Goal: Task Accomplishment & Management: Complete application form

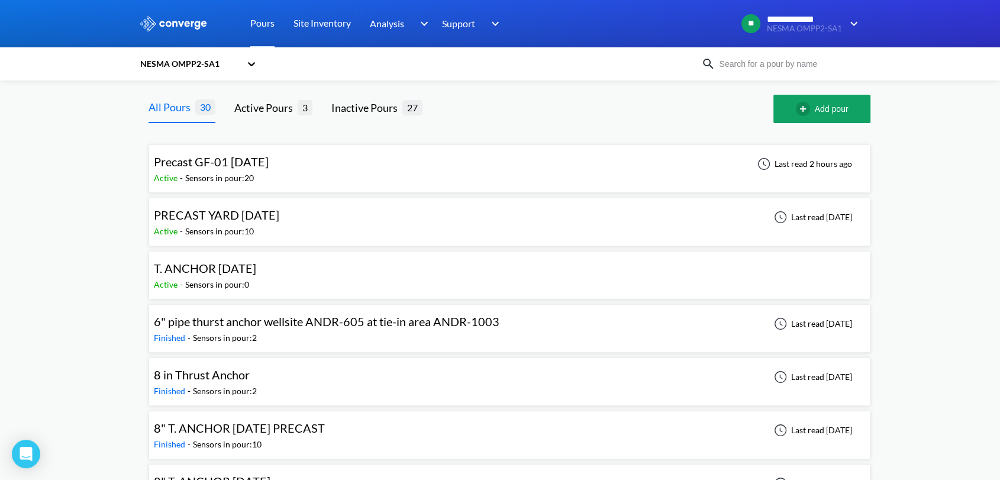
click at [269, 167] on span "Precast GF-01 [DATE]" at bounding box center [211, 161] width 115 height 14
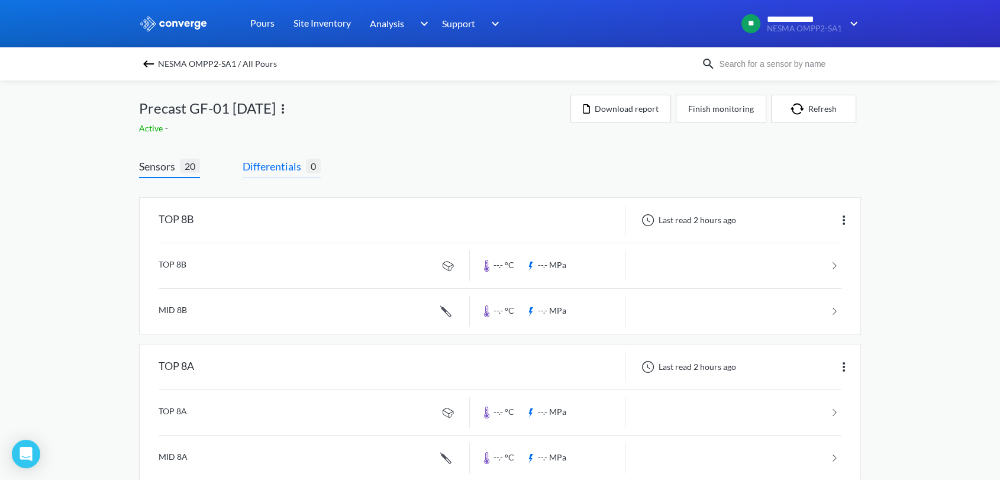
click at [255, 168] on span "Differentials" at bounding box center [274, 166] width 63 height 17
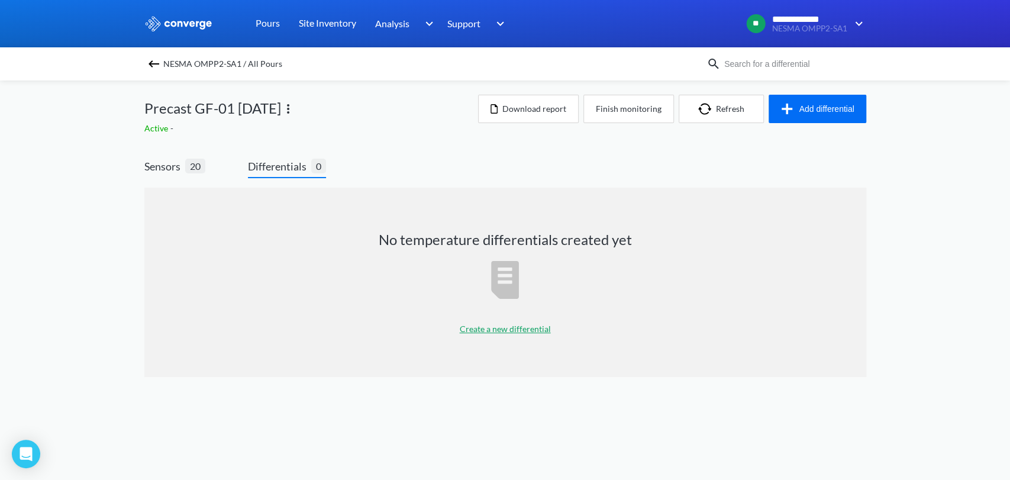
click at [824, 94] on div "NESMA OMPP2-SA1 / All Pours Precast GF-01 [DATE] Active - Download report Finis…" at bounding box center [505, 240] width 722 height 320
click at [827, 103] on button "Add differential" at bounding box center [818, 109] width 98 height 28
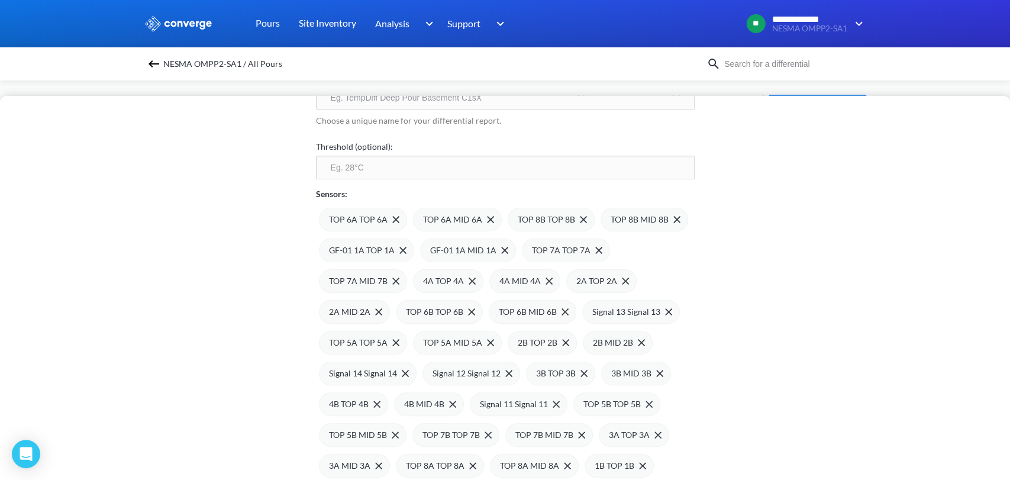
scroll to position [207, 0]
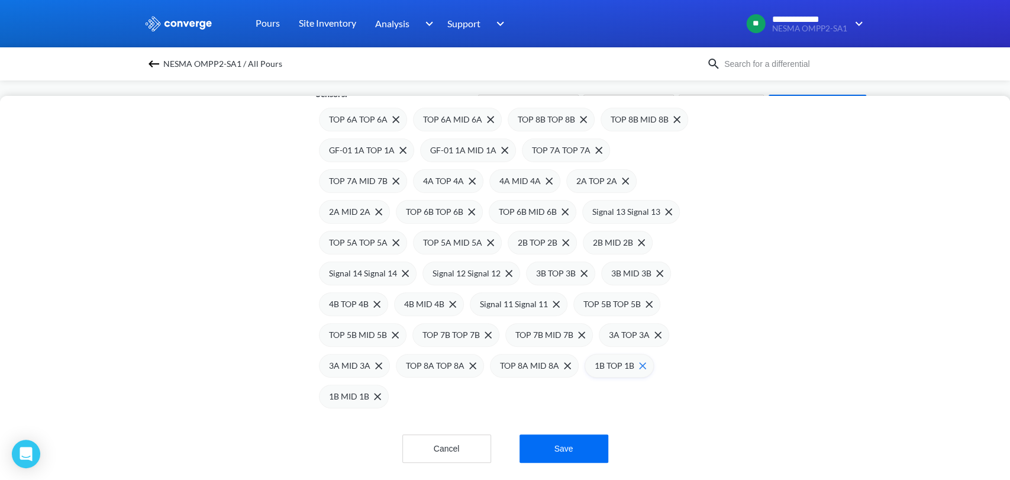
click at [639, 362] on img at bounding box center [642, 365] width 7 height 7
click at [559, 360] on span at bounding box center [565, 363] width 12 height 7
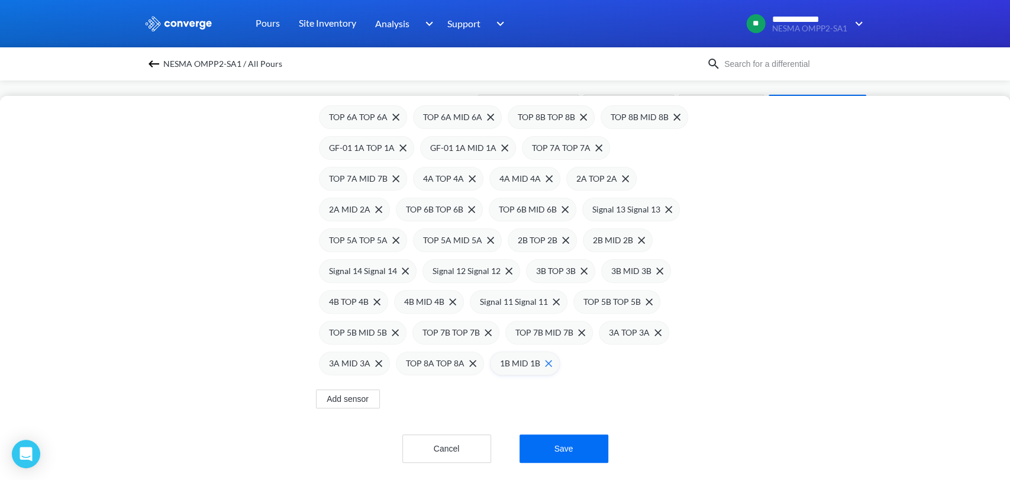
click at [540, 360] on span at bounding box center [546, 363] width 12 height 7
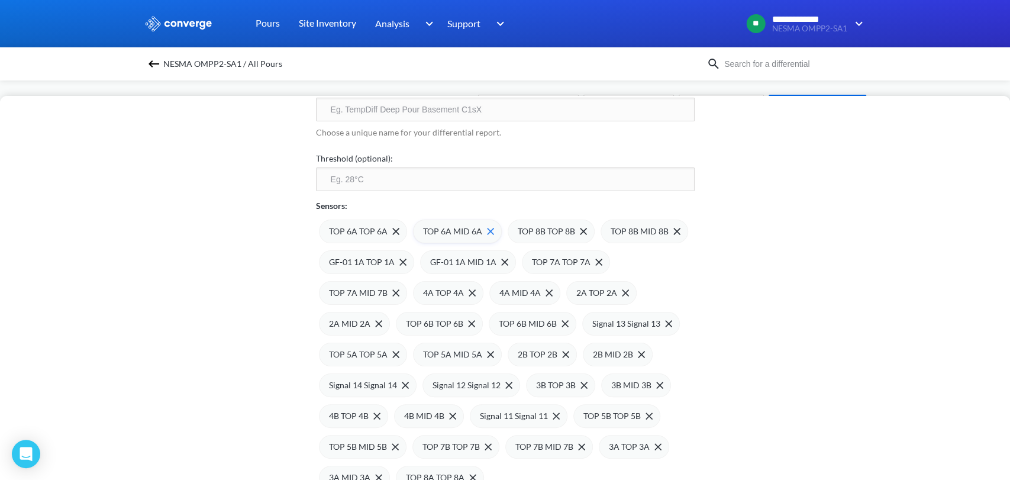
scroll to position [0, 0]
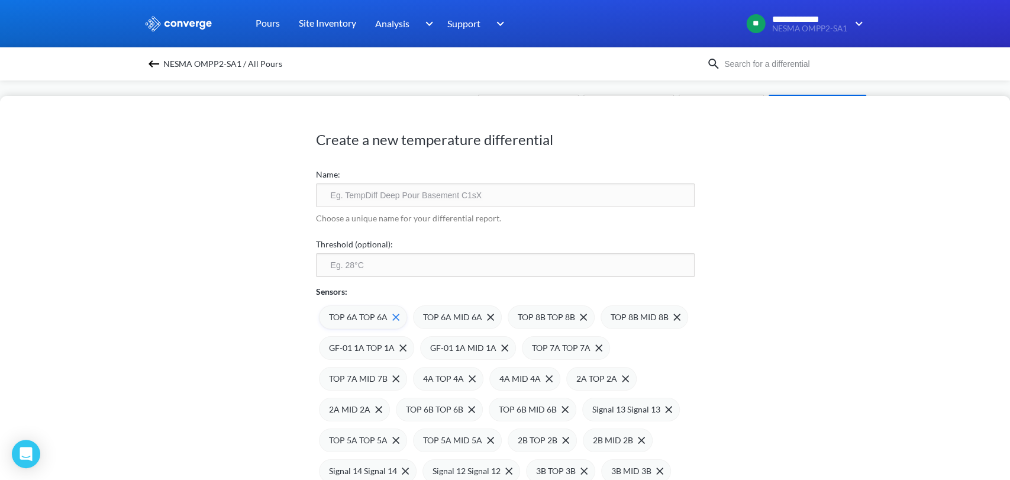
click at [392, 320] on img at bounding box center [395, 317] width 7 height 7
click at [393, 320] on img at bounding box center [396, 317] width 7 height 7
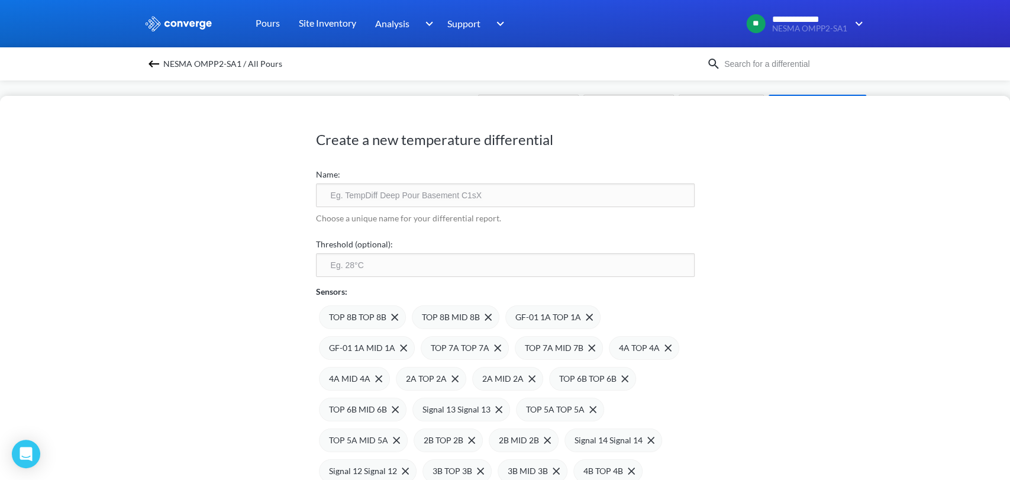
click at [0, 0] on img at bounding box center [0, 0] width 0 height 0
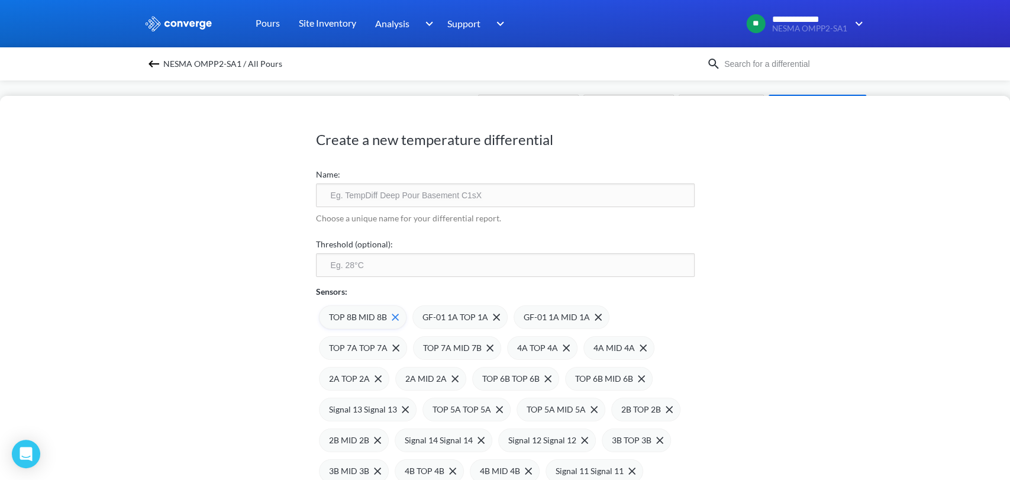
click at [392, 315] on img at bounding box center [395, 317] width 7 height 7
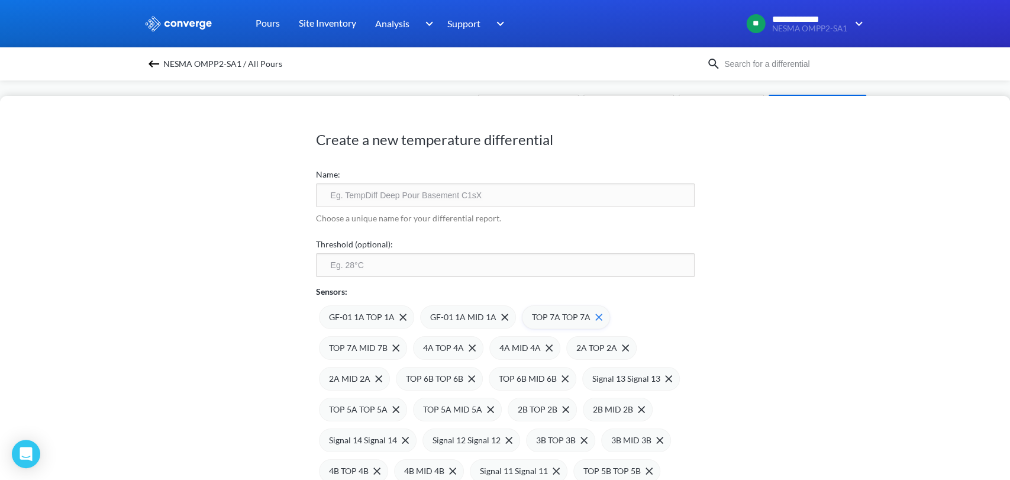
click at [595, 318] on img at bounding box center [598, 317] width 7 height 7
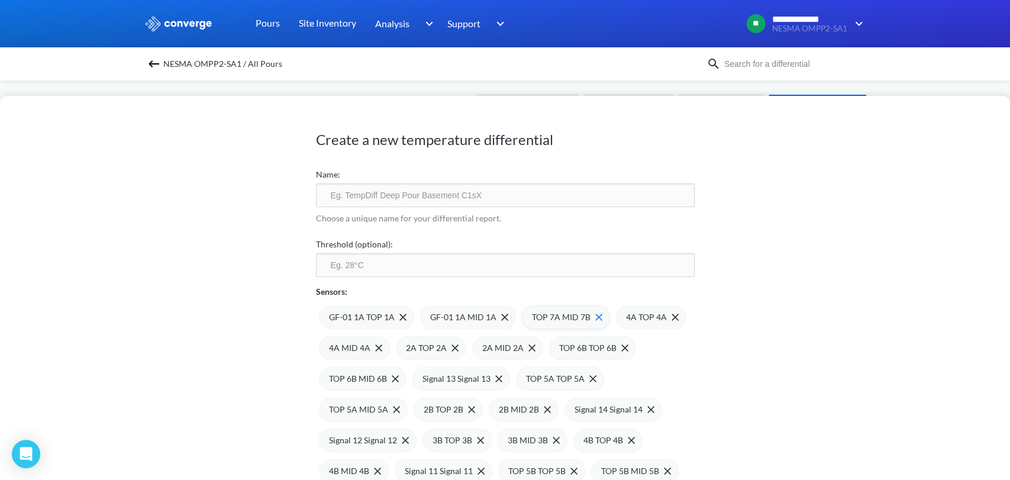
click at [595, 319] on img at bounding box center [598, 317] width 7 height 7
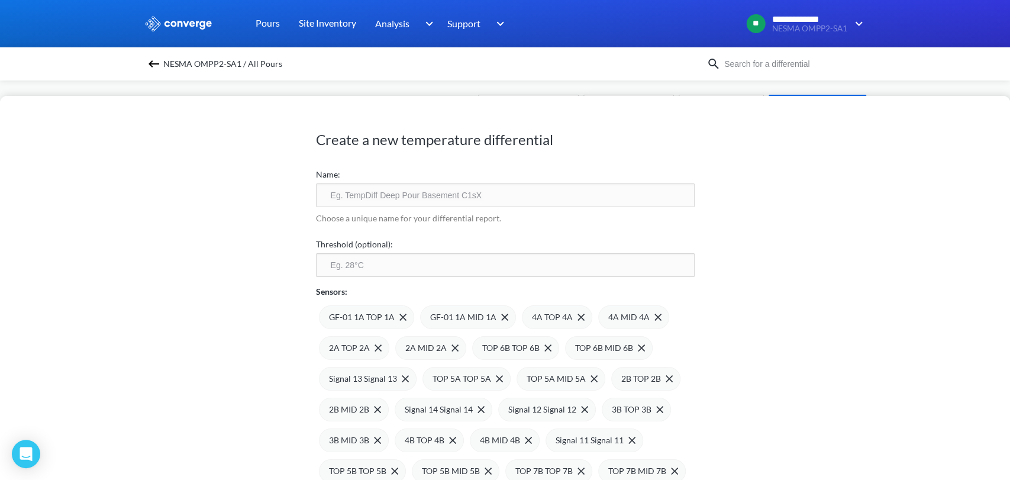
click at [598, 318] on div "4A MID 4A" at bounding box center [633, 317] width 71 height 24
click at [573, 318] on span at bounding box center [579, 317] width 12 height 7
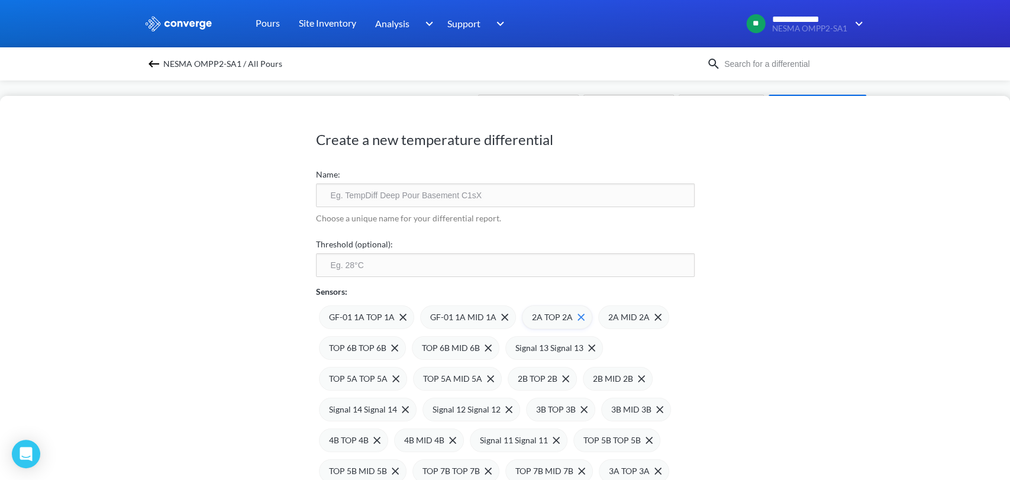
click at [578, 318] on img at bounding box center [581, 317] width 7 height 7
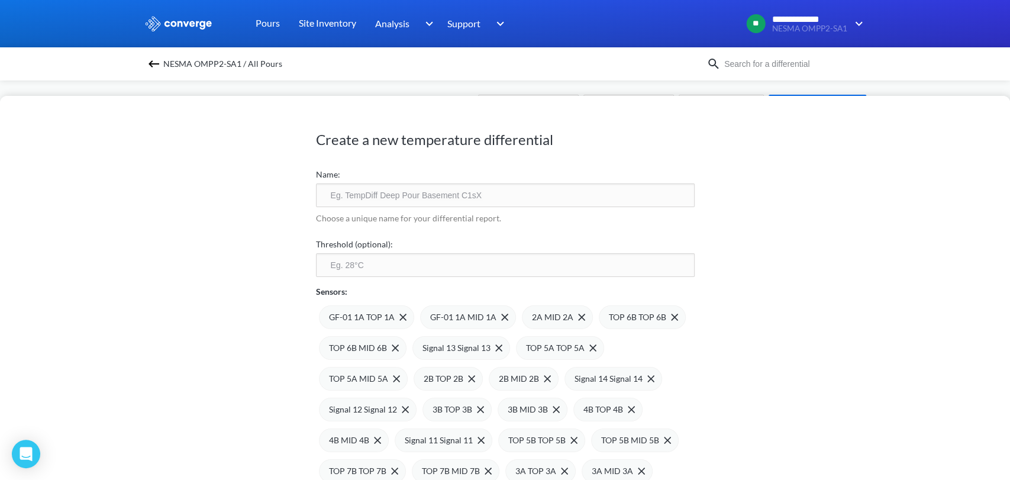
click at [0, 0] on img at bounding box center [0, 0] width 0 height 0
click at [594, 315] on img at bounding box center [597, 317] width 7 height 7
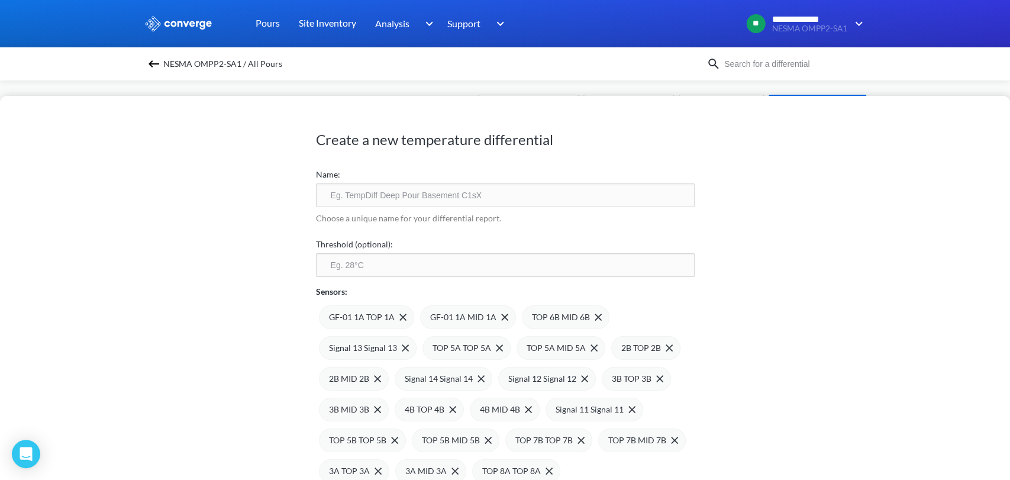
click at [0, 0] on img at bounding box center [0, 0] width 0 height 0
click at [605, 315] on img at bounding box center [608, 317] width 7 height 7
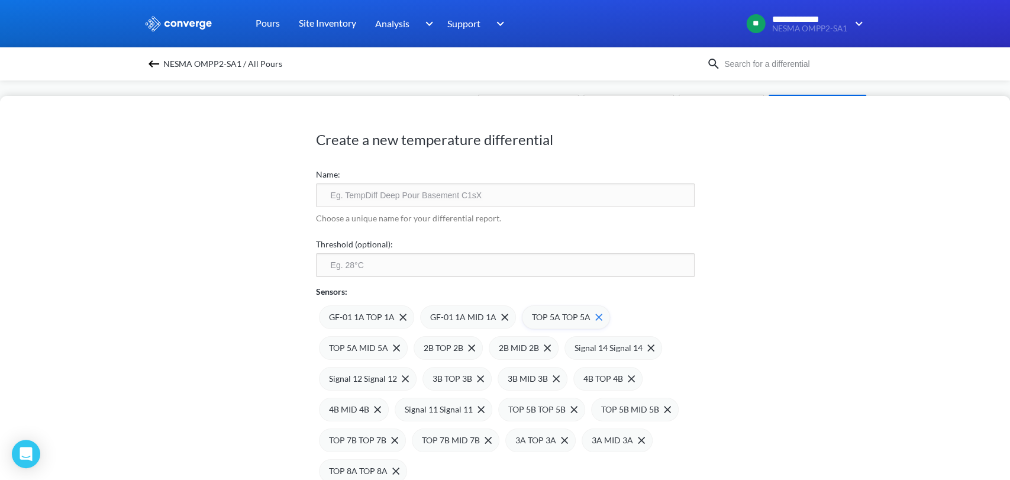
click at [597, 315] on div "TOP 5A TOP 5A" at bounding box center [566, 317] width 88 height 24
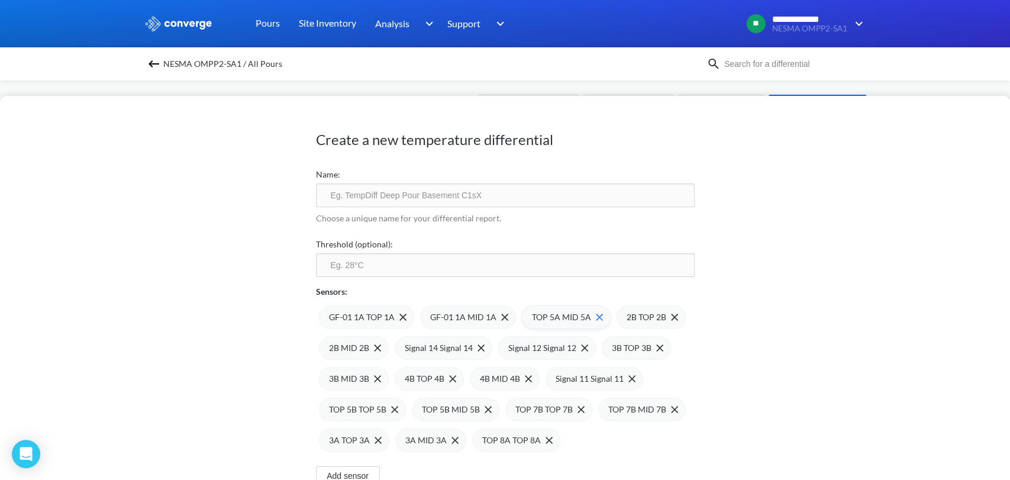
click at [597, 315] on div "TOP 5A MID 5A" at bounding box center [566, 317] width 89 height 24
click at [597, 315] on div "2B MID 2B" at bounding box center [632, 317] width 70 height 24
click at [579, 315] on div "2B TOP 2B" at bounding box center [556, 317] width 69 height 24
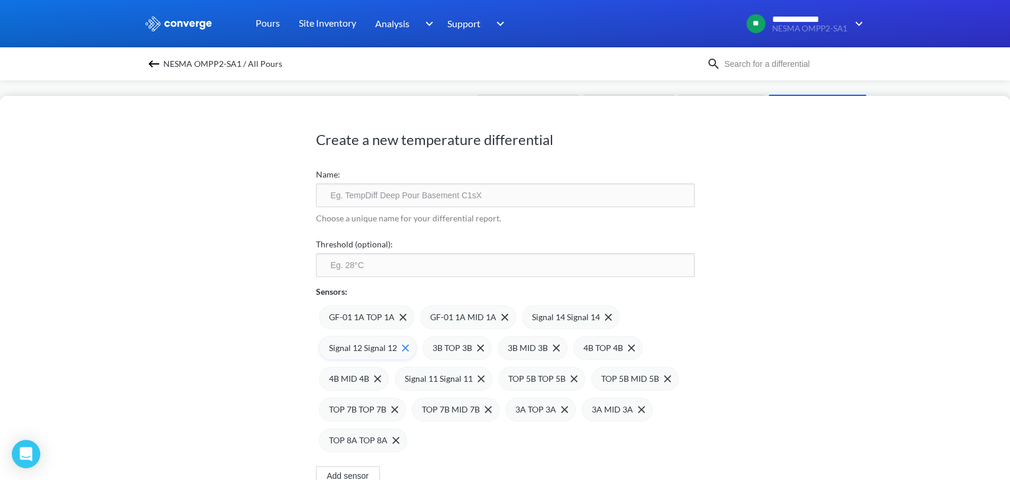
click at [0, 0] on img at bounding box center [0, 0] width 0 height 0
click at [605, 316] on img at bounding box center [608, 317] width 7 height 7
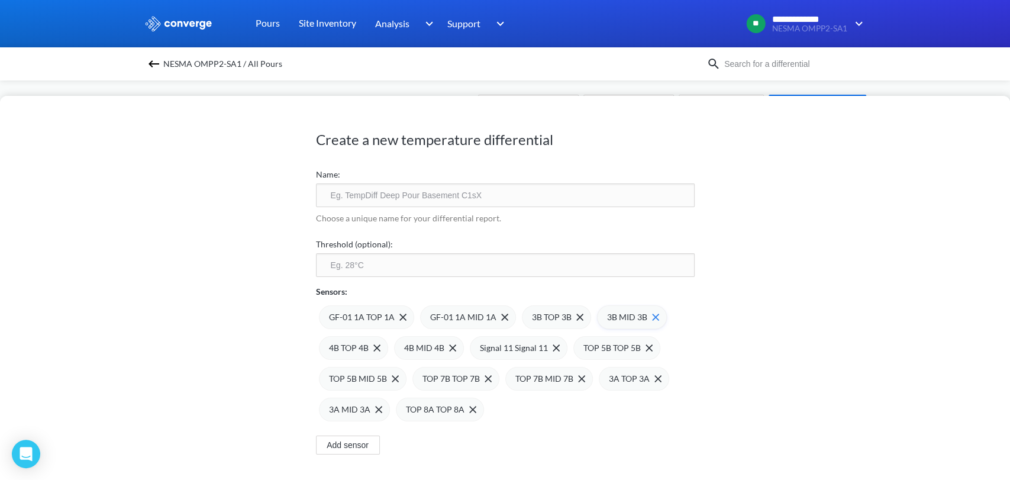
click at [597, 316] on div "3B MID 3B" at bounding box center [632, 317] width 70 height 24
click at [576, 318] on div "3B TOP 3B" at bounding box center [556, 317] width 69 height 24
click at [577, 318] on img at bounding box center [580, 317] width 7 height 7
click at [0, 0] on img at bounding box center [0, 0] width 0 height 0
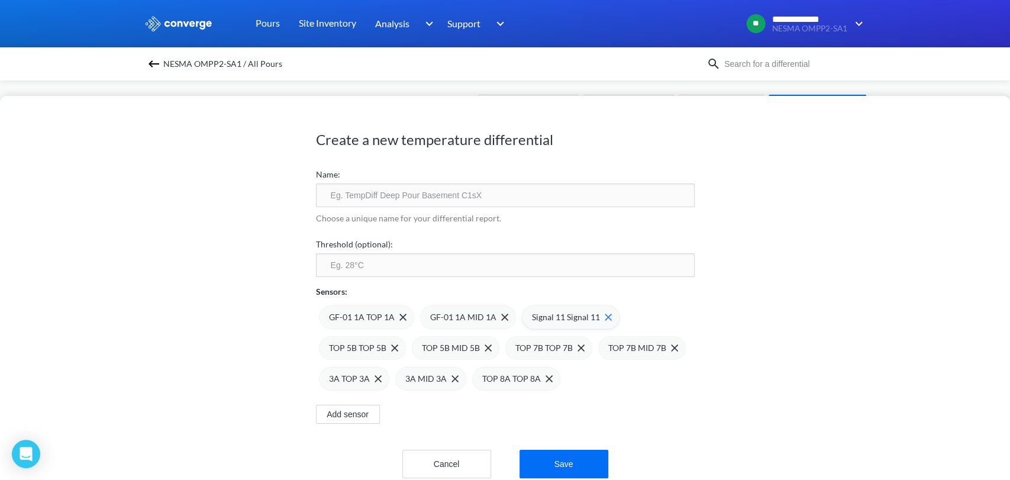
click at [605, 314] on img at bounding box center [608, 317] width 7 height 7
click at [603, 314] on div "GF-01 1A TOP 1A GF-01 1A MID 1A TOP 5B TOP 5B TOP 5B MID 5B TOP 7B TOP 7B TOP 7…" at bounding box center [505, 344] width 379 height 92
click at [590, 317] on span at bounding box center [596, 317] width 12 height 7
click at [0, 0] on span at bounding box center [0, 0] width 0 height 0
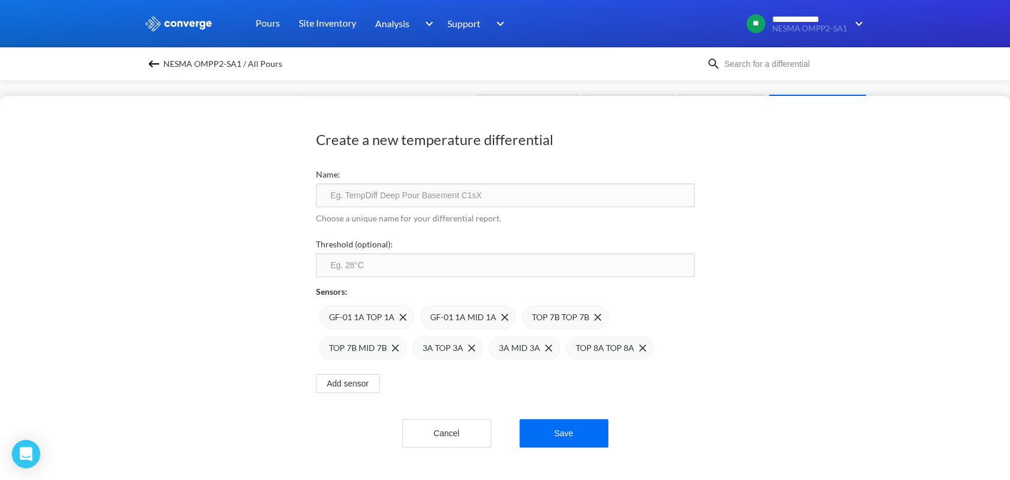
click at [0, 0] on span at bounding box center [0, 0] width 0 height 0
click at [558, 317] on span "3A TOP 3A" at bounding box center [552, 317] width 41 height 13
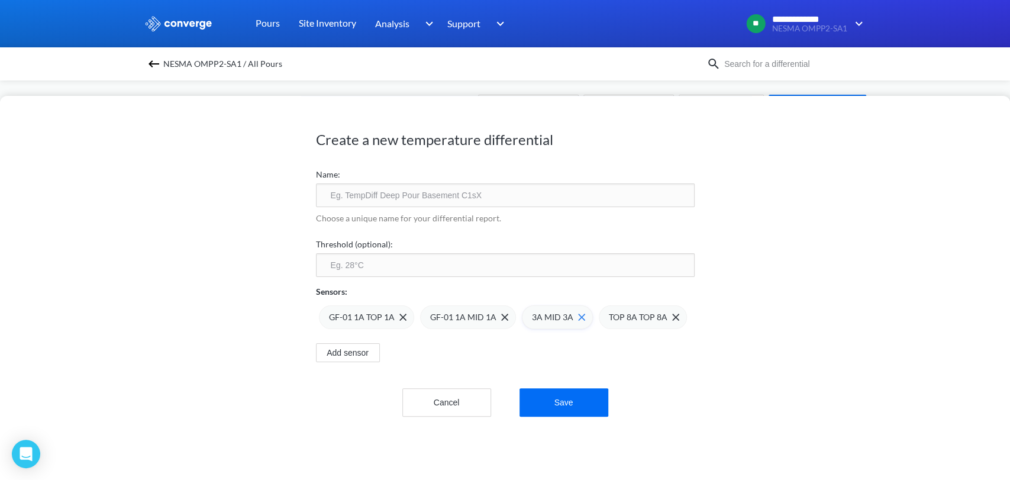
click at [583, 316] on div "3A MID 3A" at bounding box center [557, 317] width 71 height 24
click at [581, 316] on span "TOP 8A TOP 8A" at bounding box center [561, 317] width 59 height 13
click at [360, 183] on input "text" at bounding box center [505, 195] width 379 height 24
type input "GF-O1 (1 A)"
click at [569, 436] on div "Create a new temperature differential Name: GF-O1 (1 A) Choose a unique name fo…" at bounding box center [505, 288] width 1010 height 384
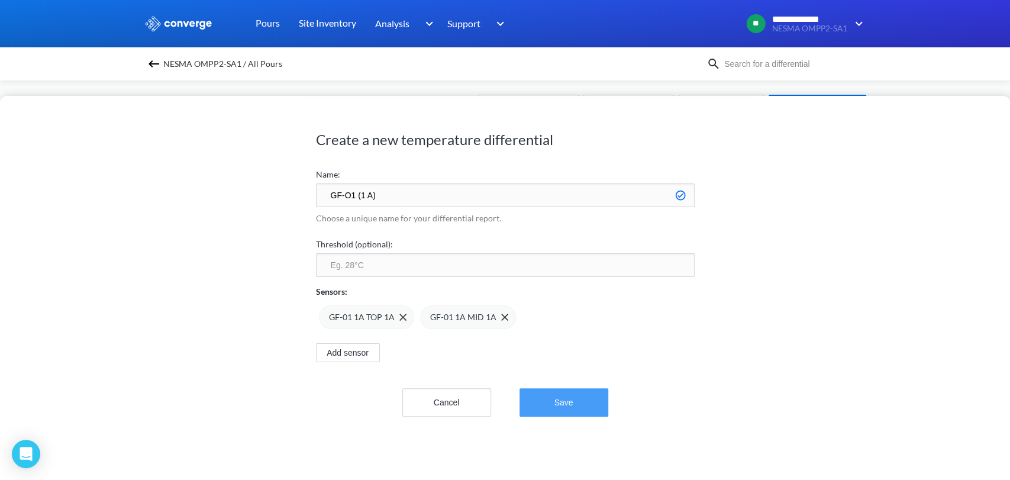
click at [553, 401] on button "Save" at bounding box center [564, 402] width 89 height 28
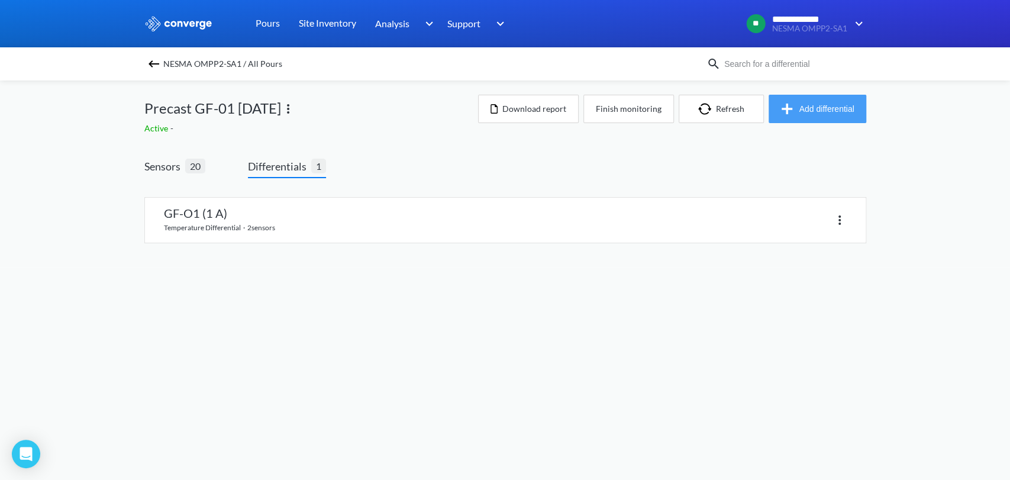
click at [832, 114] on button "Add differential" at bounding box center [818, 109] width 98 height 28
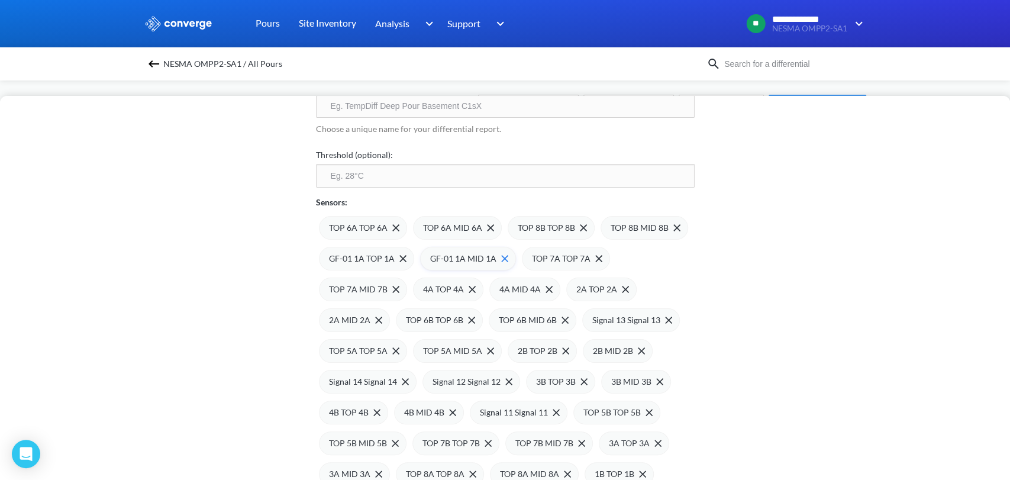
scroll to position [207, 0]
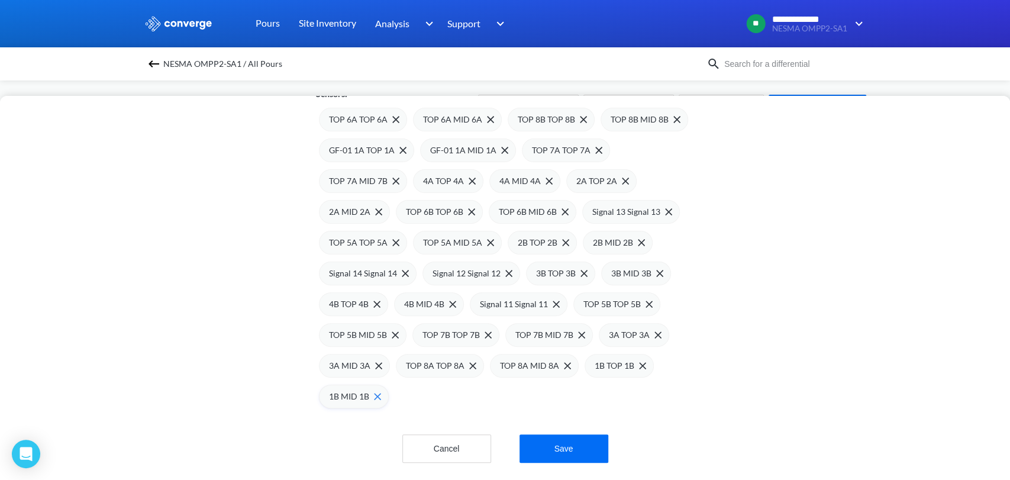
click at [374, 393] on img at bounding box center [377, 396] width 7 height 7
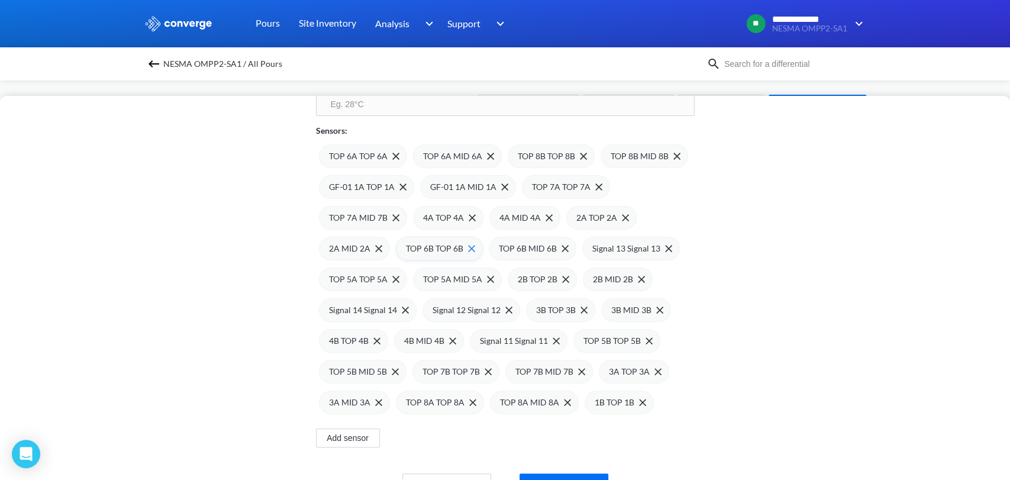
scroll to position [141, 0]
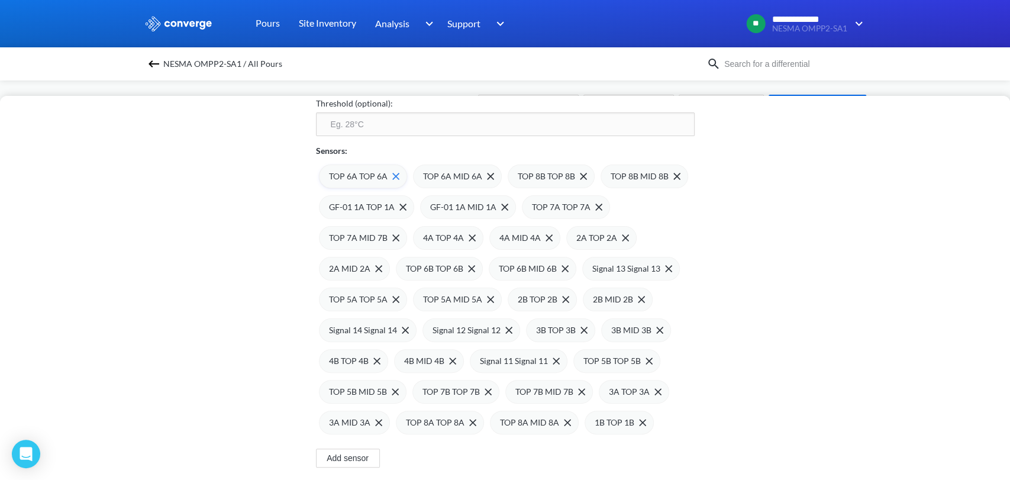
click at [392, 179] on div "TOP 6A TOP 6A" at bounding box center [364, 176] width 70 height 13
click at [0, 0] on img at bounding box center [0, 0] width 0 height 0
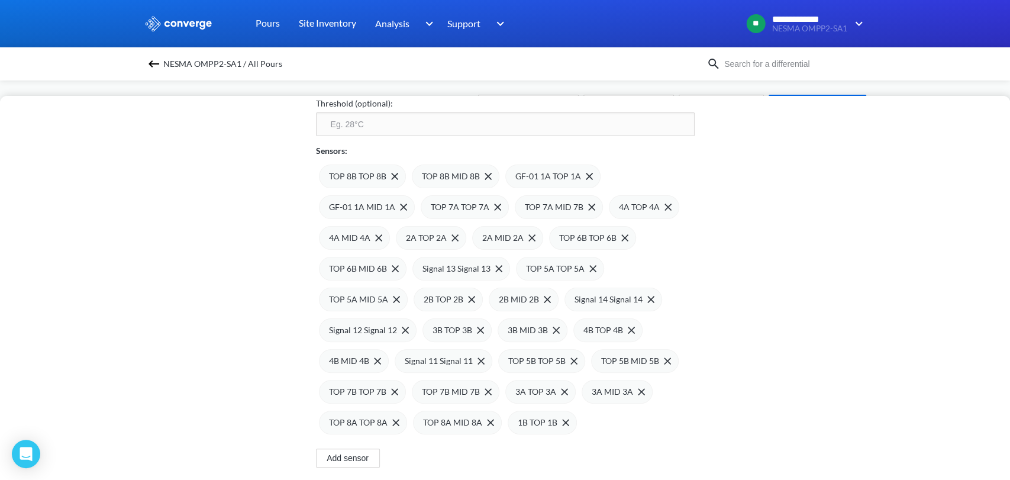
click at [0, 0] on img at bounding box center [0, 0] width 0 height 0
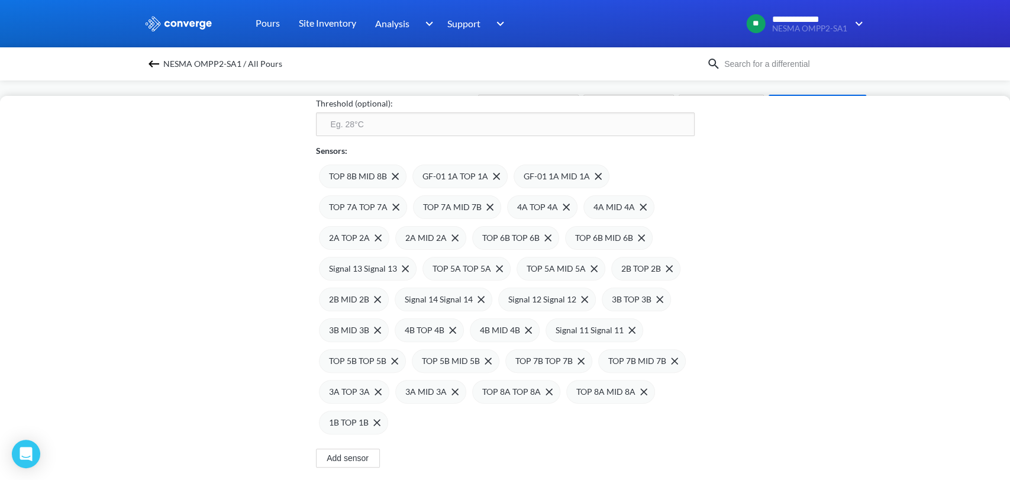
click at [0, 0] on img at bounding box center [0, 0] width 0 height 0
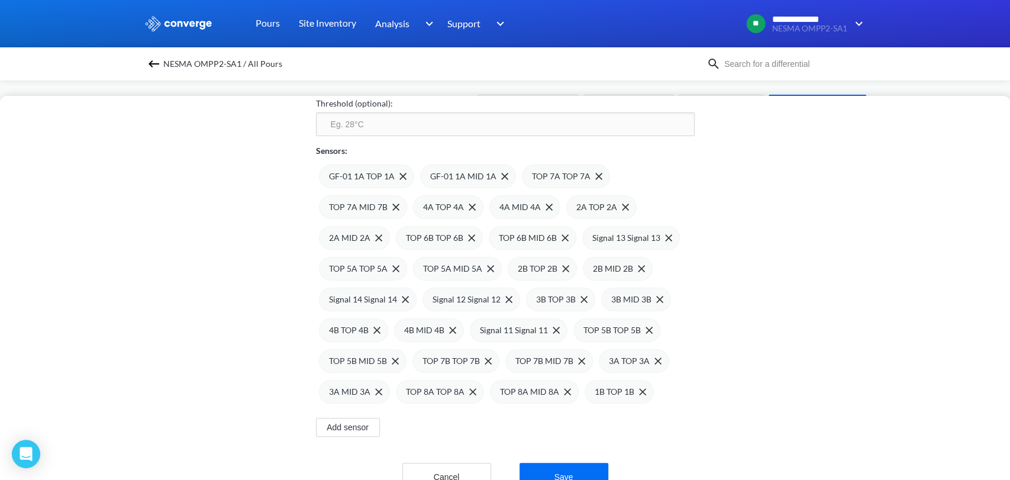
click at [0, 0] on span at bounding box center [0, 0] width 0 height 0
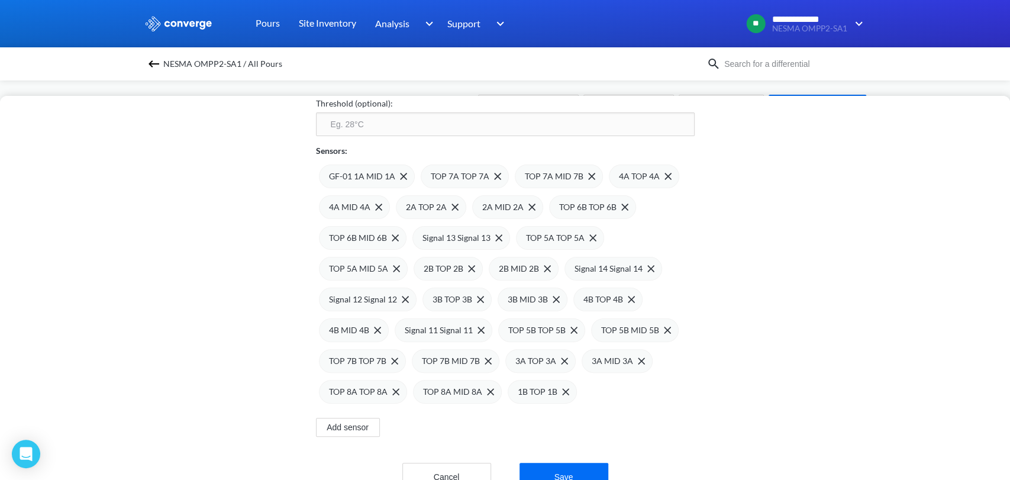
click at [0, 0] on span at bounding box center [0, 0] width 0 height 0
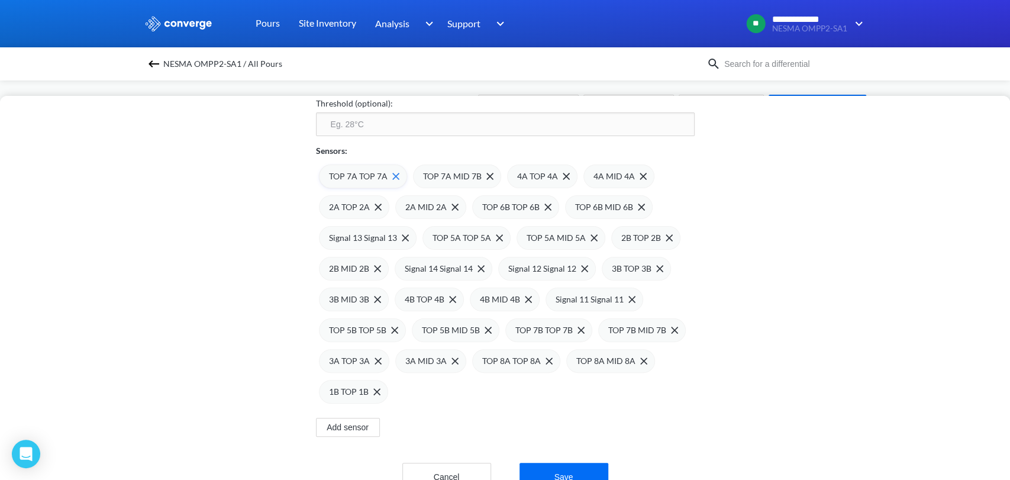
click at [392, 176] on img at bounding box center [395, 176] width 7 height 7
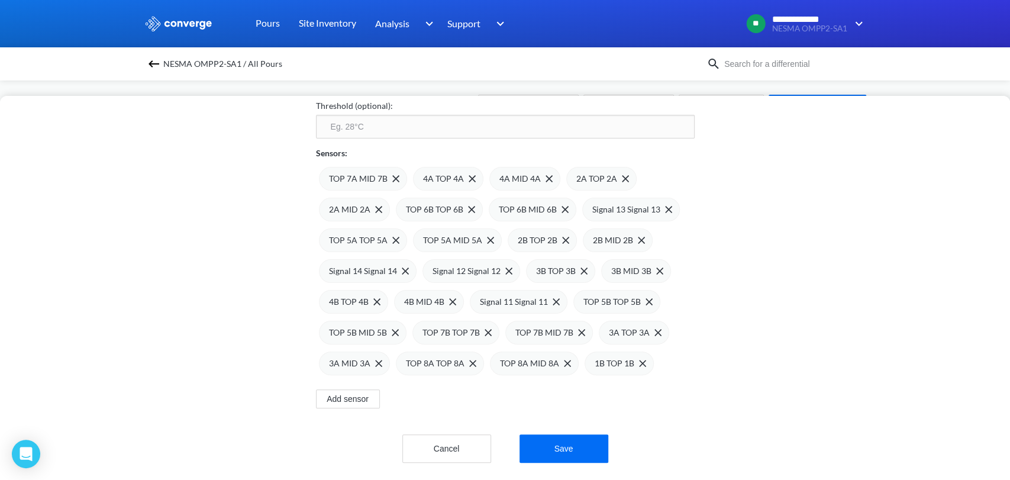
click at [0, 0] on img at bounding box center [0, 0] width 0 height 0
click at [447, 175] on span at bounding box center [453, 178] width 12 height 7
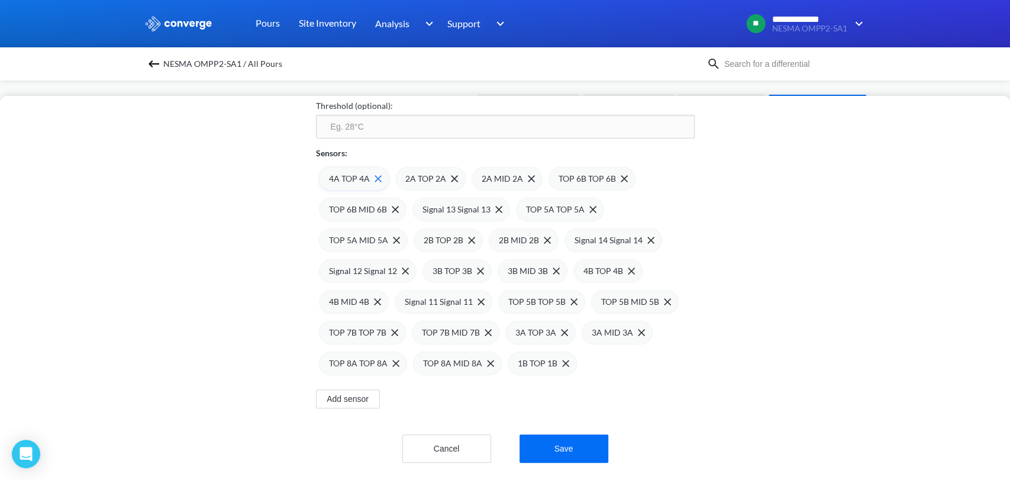
click at [375, 176] on img at bounding box center [378, 178] width 7 height 7
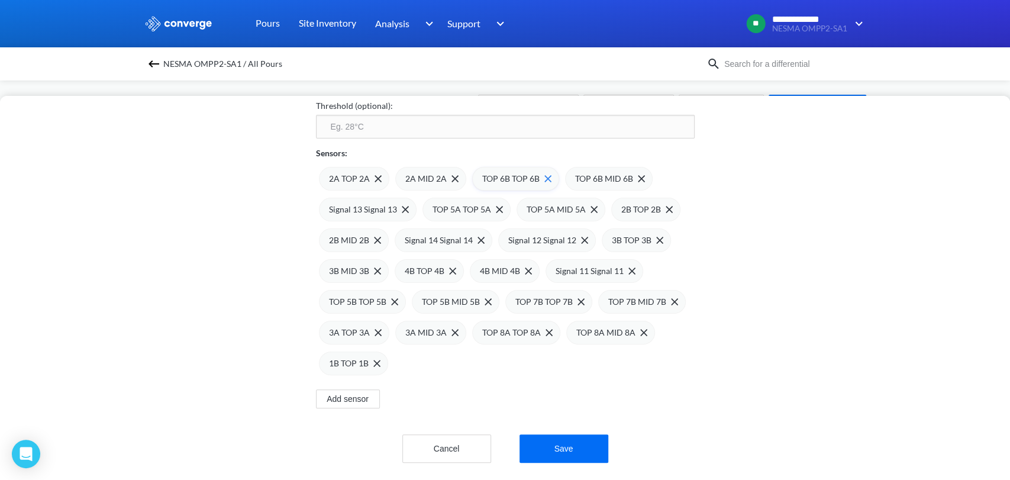
click at [546, 176] on div "TOP 6B TOP 6B" at bounding box center [515, 179] width 87 height 24
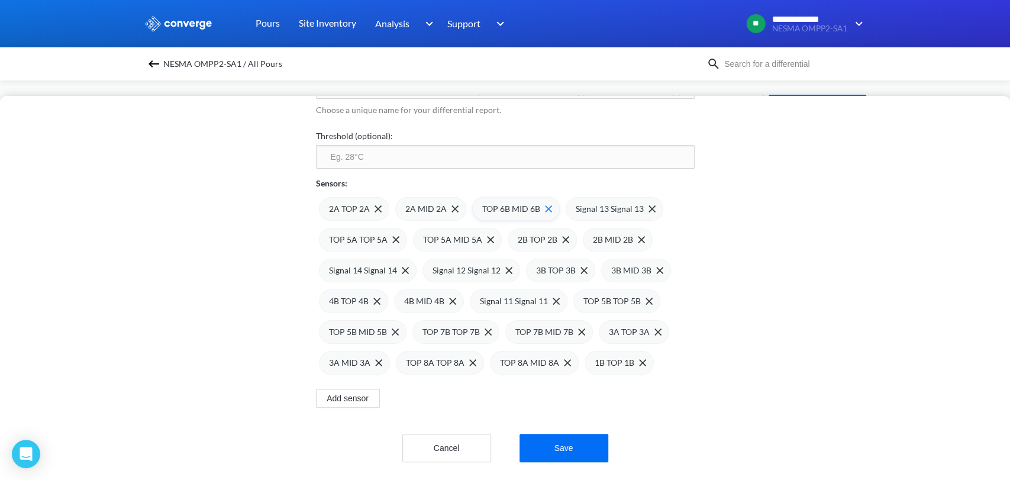
click at [545, 205] on img at bounding box center [548, 208] width 7 height 7
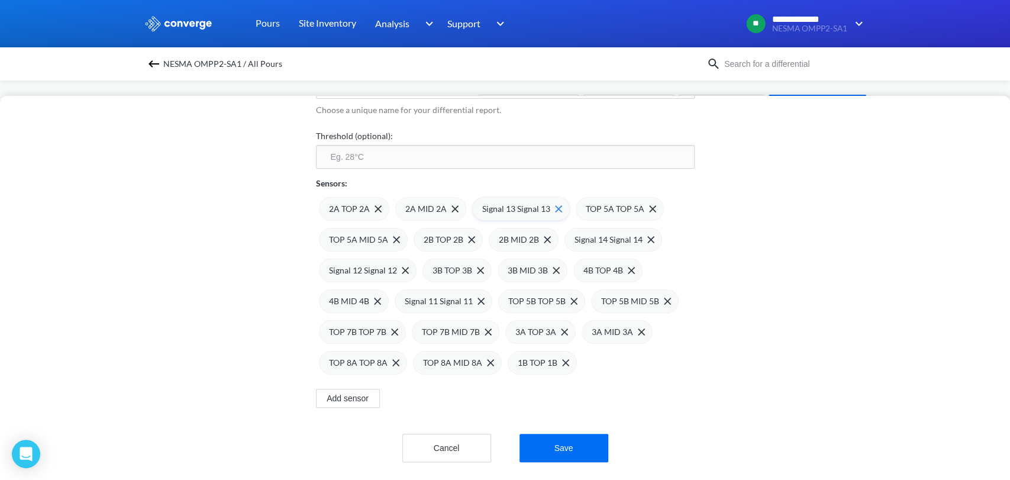
click at [550, 205] on span at bounding box center [556, 208] width 12 height 7
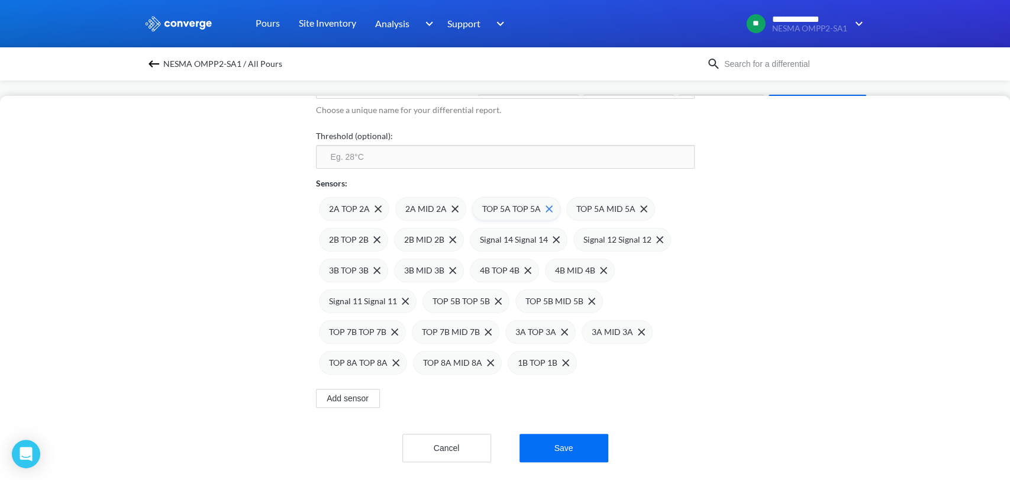
click at [546, 202] on div "TOP 5A TOP 5A" at bounding box center [516, 209] width 88 height 24
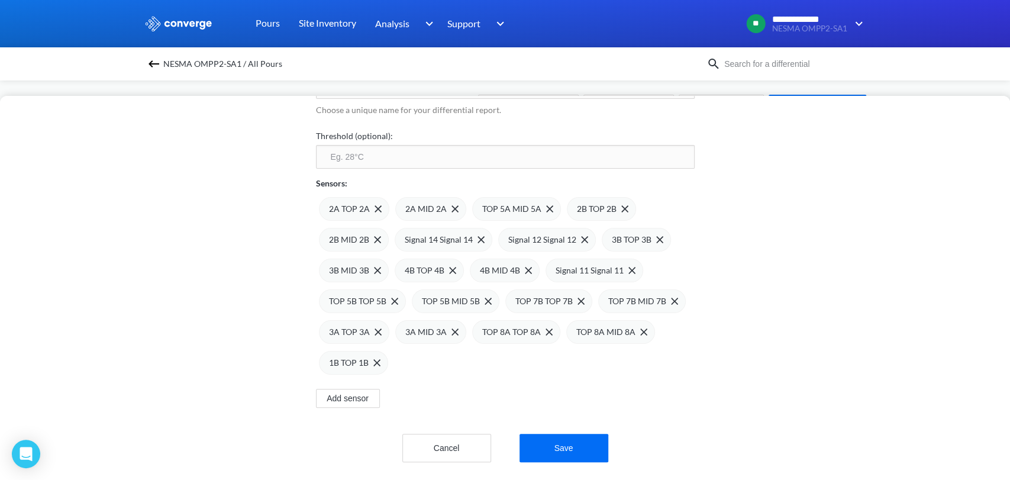
click at [546, 202] on div "TOP 5A MID 5A" at bounding box center [516, 209] width 89 height 24
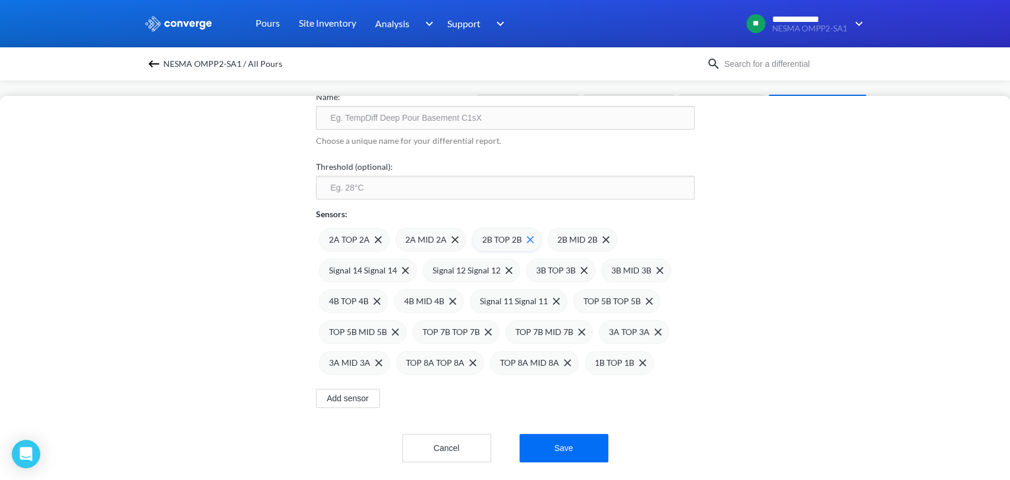
click at [527, 236] on img at bounding box center [530, 239] width 7 height 7
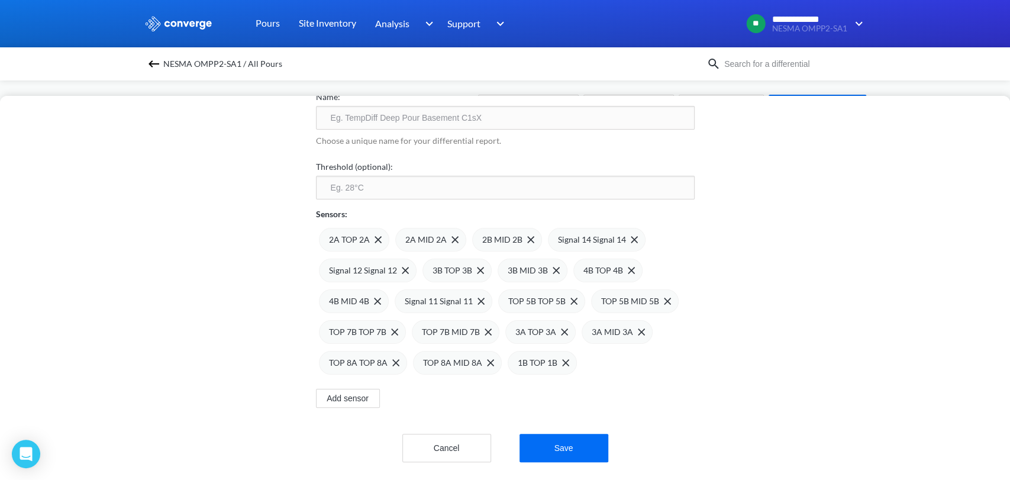
click at [0, 0] on img at bounding box center [0, 0] width 0 height 0
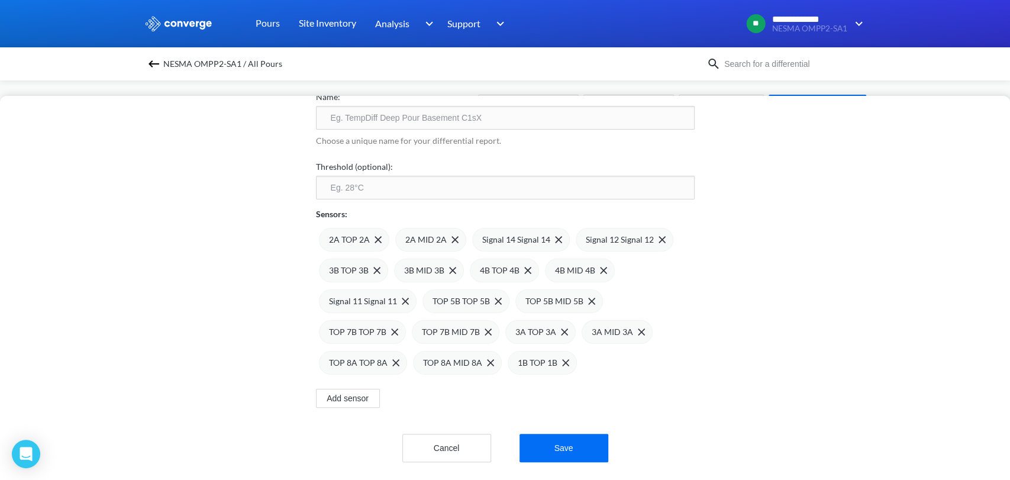
click at [526, 233] on span "Signal 14 Signal 14" at bounding box center [516, 239] width 68 height 13
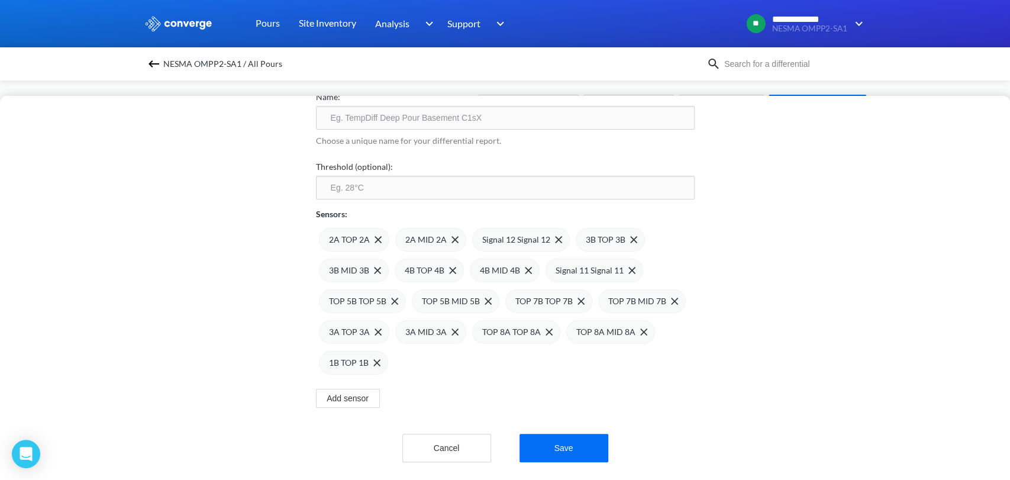
click at [526, 233] on span "Signal 12 Signal 12" at bounding box center [516, 239] width 68 height 13
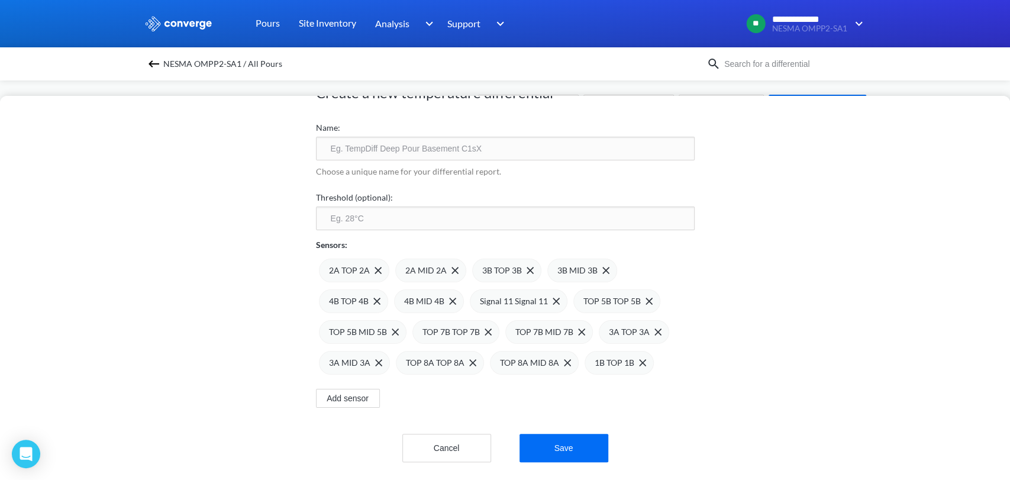
scroll to position [56, 0]
click at [528, 259] on div "3B TOP 3B" at bounding box center [506, 271] width 69 height 24
click at [528, 259] on div "3B MID 3B" at bounding box center [507, 271] width 70 height 24
click at [528, 259] on div "4B TOP 4B" at bounding box center [506, 271] width 69 height 24
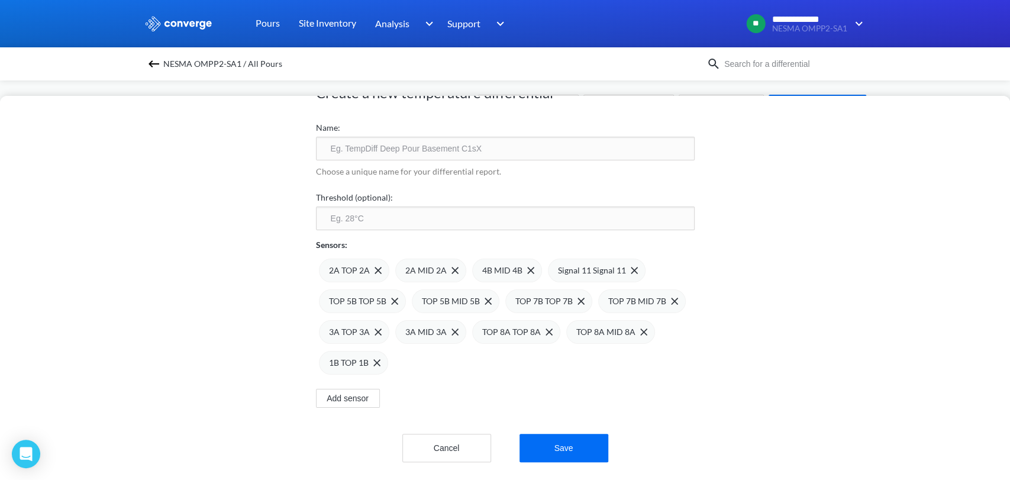
click at [528, 259] on div "4B MID 4B" at bounding box center [507, 271] width 70 height 24
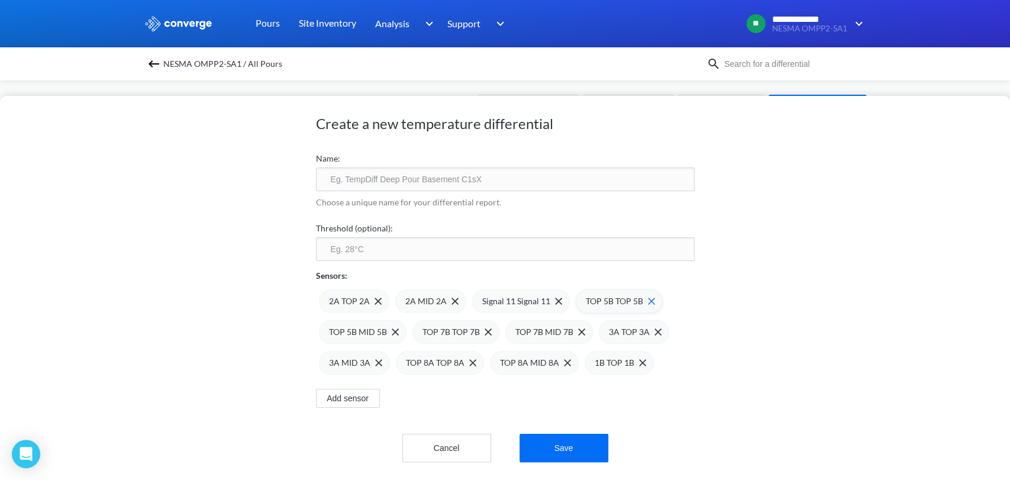
click at [0, 0] on img at bounding box center [0, 0] width 0 height 0
click at [547, 292] on div "TOP 5B TOP 5B" at bounding box center [515, 301] width 87 height 24
click at [545, 291] on div "TOP 5B MID 5B" at bounding box center [516, 301] width 88 height 24
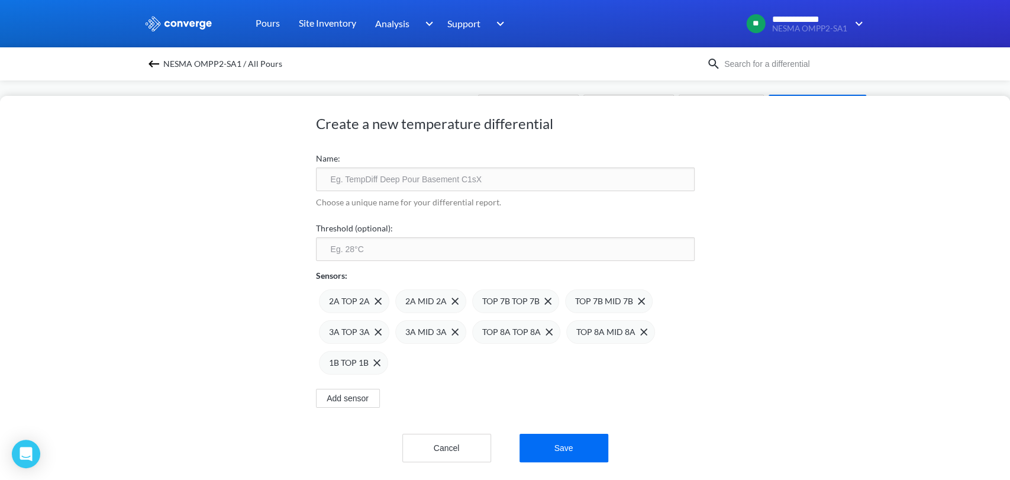
click at [544, 291] on div "TOP 7B TOP 7B" at bounding box center [515, 301] width 87 height 24
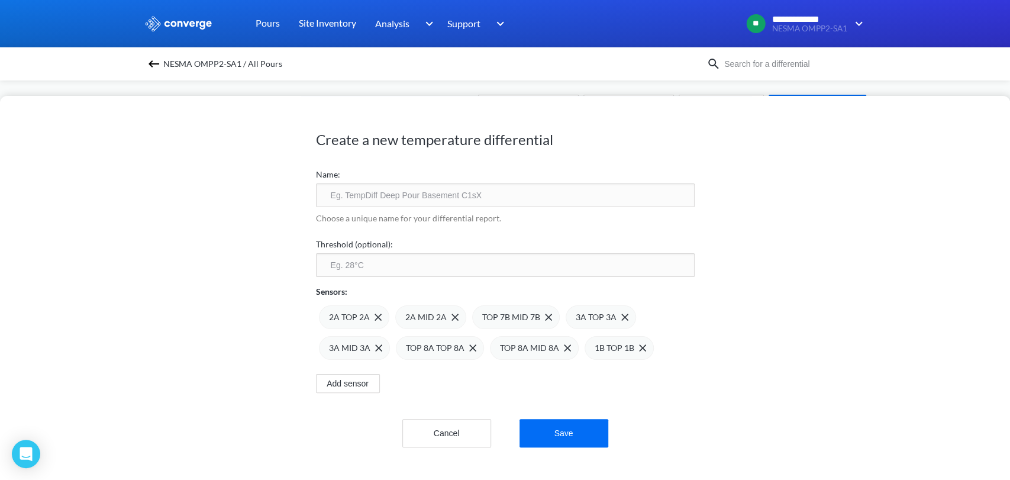
scroll to position [0, 0]
click at [545, 317] on img at bounding box center [548, 317] width 7 height 7
click at [528, 314] on img at bounding box center [531, 317] width 7 height 7
click at [0, 0] on img at bounding box center [0, 0] width 0 height 0
click at [526, 314] on span "TOP 8A TOP 8A" at bounding box center [511, 317] width 59 height 13
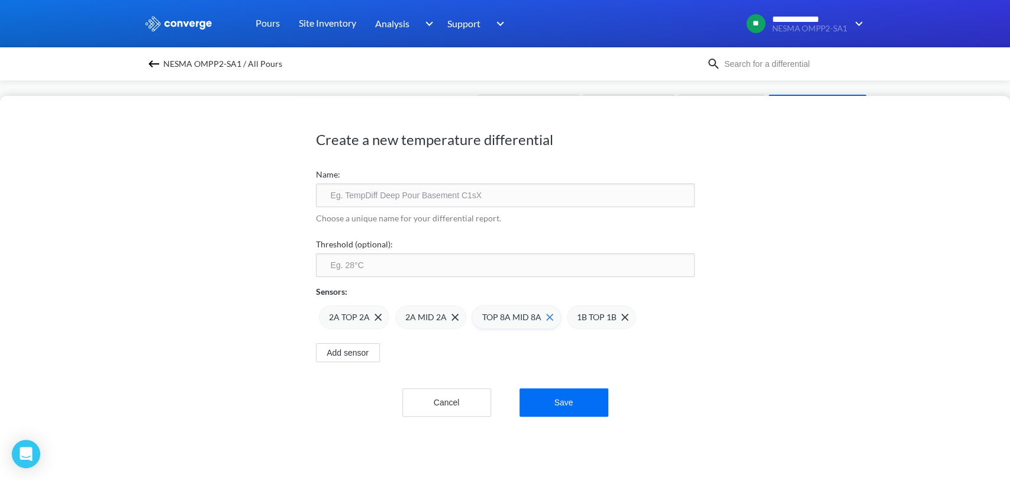
click at [532, 314] on span "TOP 8A MID 8A" at bounding box center [511, 317] width 59 height 13
click at [527, 318] on img at bounding box center [530, 317] width 7 height 7
click at [492, 181] on div "Name:" at bounding box center [505, 186] width 379 height 41
click at [500, 195] on input "text" at bounding box center [505, 195] width 379 height 24
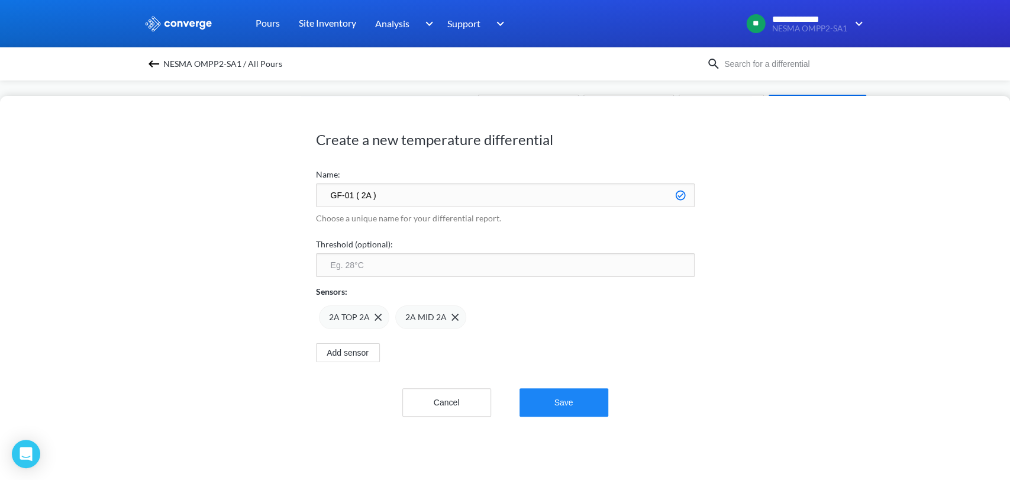
type input "GF-01 ( 2A )"
click at [540, 400] on button "Save" at bounding box center [564, 402] width 89 height 28
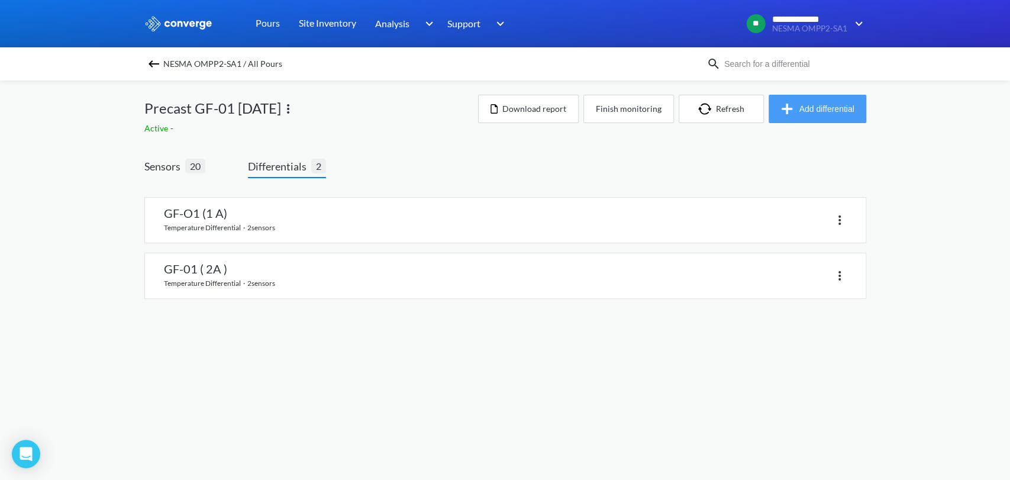
click at [813, 111] on button "Add differential" at bounding box center [818, 109] width 98 height 28
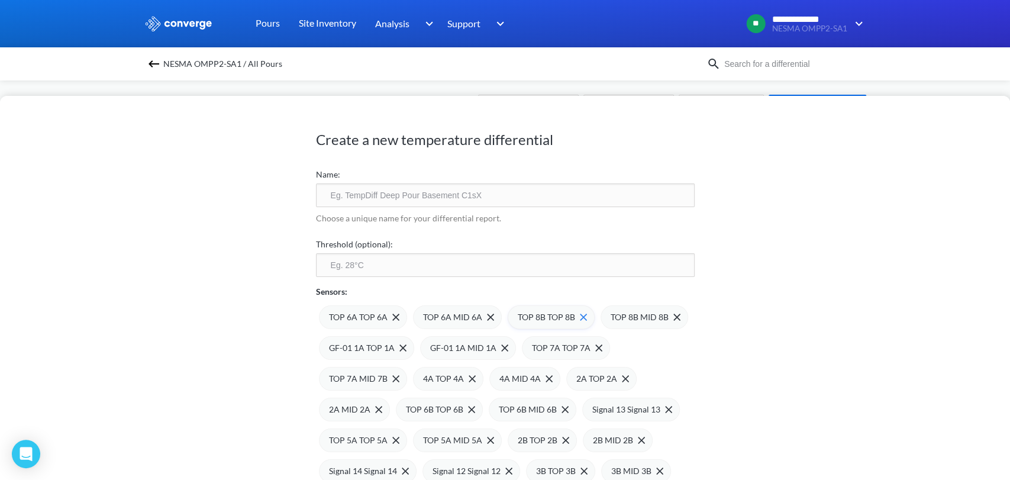
click at [578, 311] on div "TOP 8B TOP 8B" at bounding box center [552, 317] width 69 height 13
click at [578, 311] on div "TOP 8B MID 8B" at bounding box center [553, 317] width 70 height 13
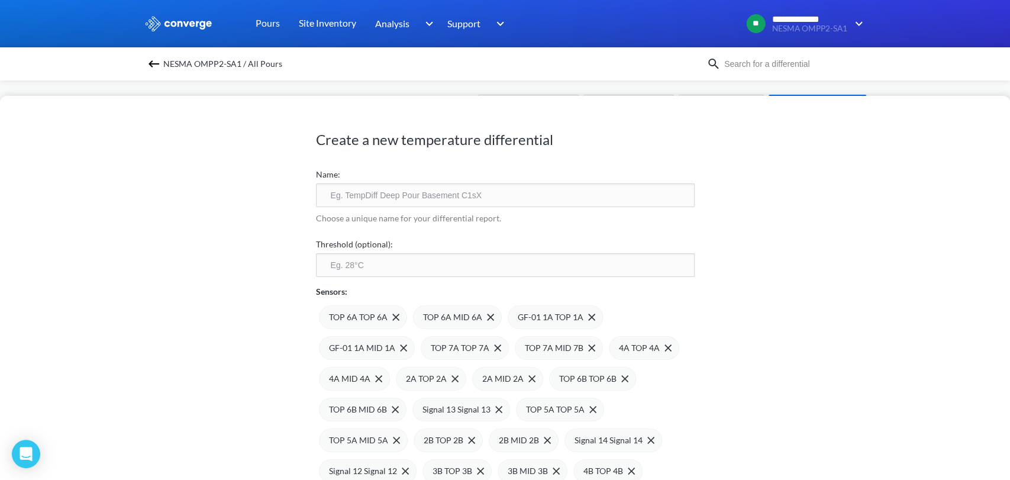
click at [578, 311] on div "GF-01 1A TOP 1A" at bounding box center [557, 317] width 78 height 13
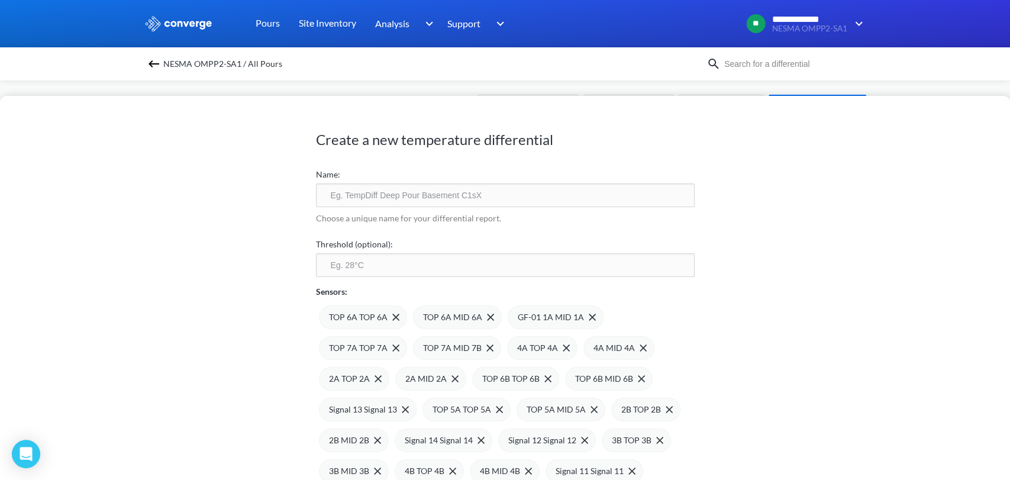
click at [578, 311] on div "GF-01 1A MID 1A" at bounding box center [557, 317] width 78 height 13
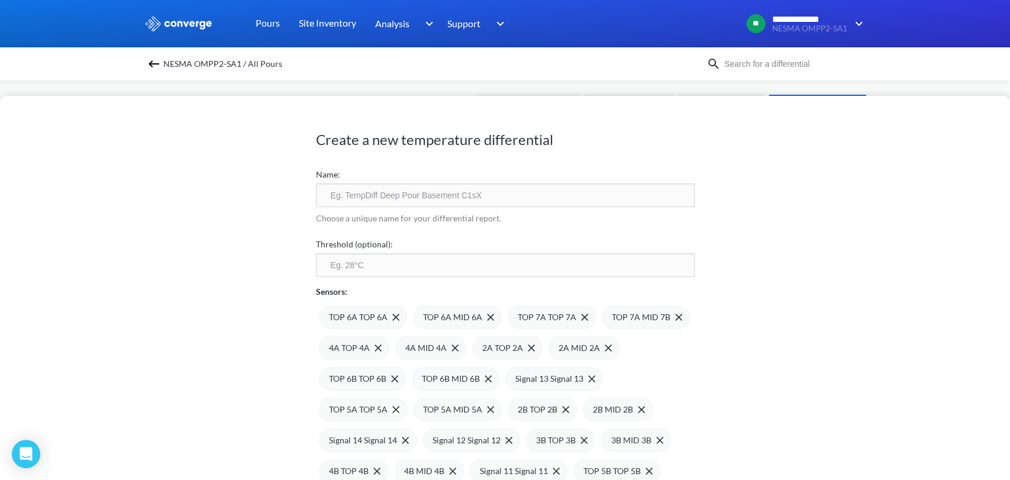
click at [578, 311] on div "TOP 7A TOP 7A" at bounding box center [553, 317] width 70 height 13
click at [578, 311] on div "TOP 7A MID 7B" at bounding box center [553, 317] width 70 height 13
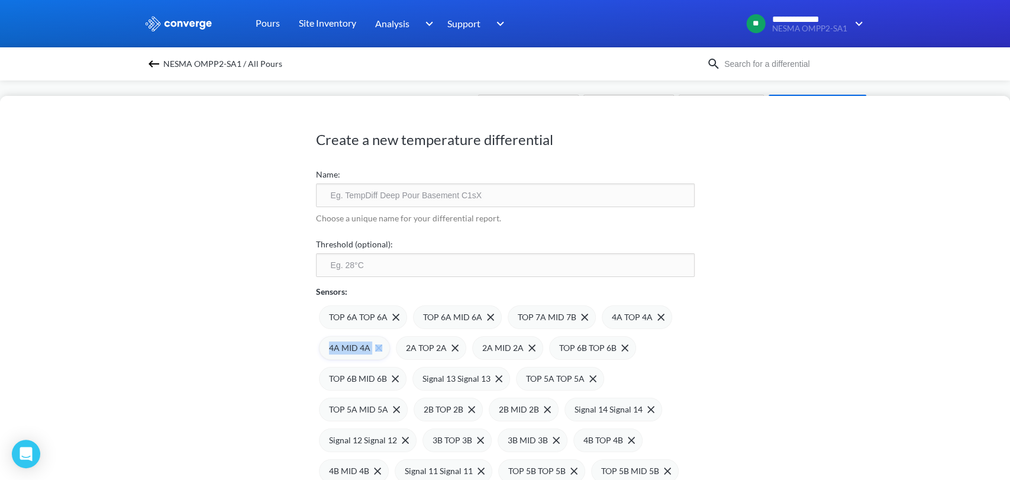
click at [390, 336] on div "4A MID 4A" at bounding box center [354, 348] width 71 height 24
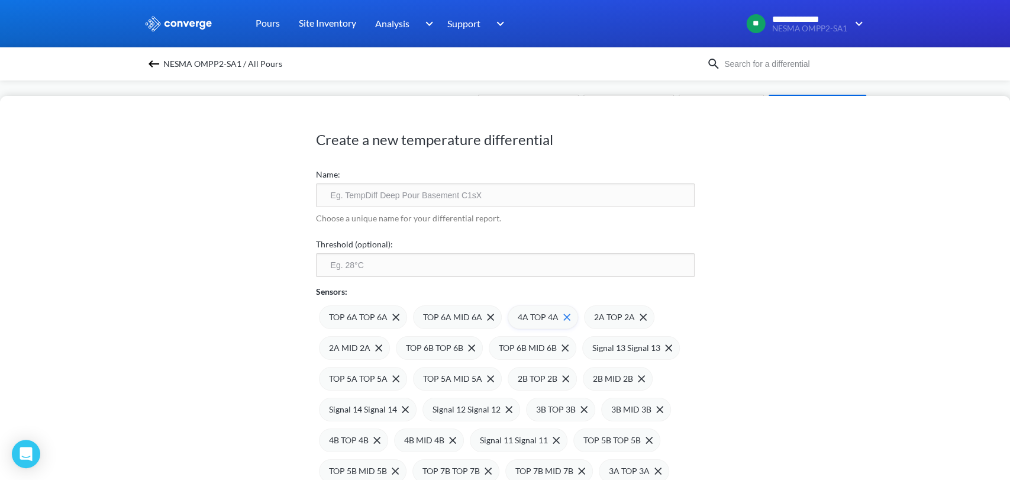
click at [569, 318] on div "4A TOP 4A" at bounding box center [543, 317] width 70 height 24
click at [560, 316] on div "2A TOP 2A" at bounding box center [543, 317] width 70 height 24
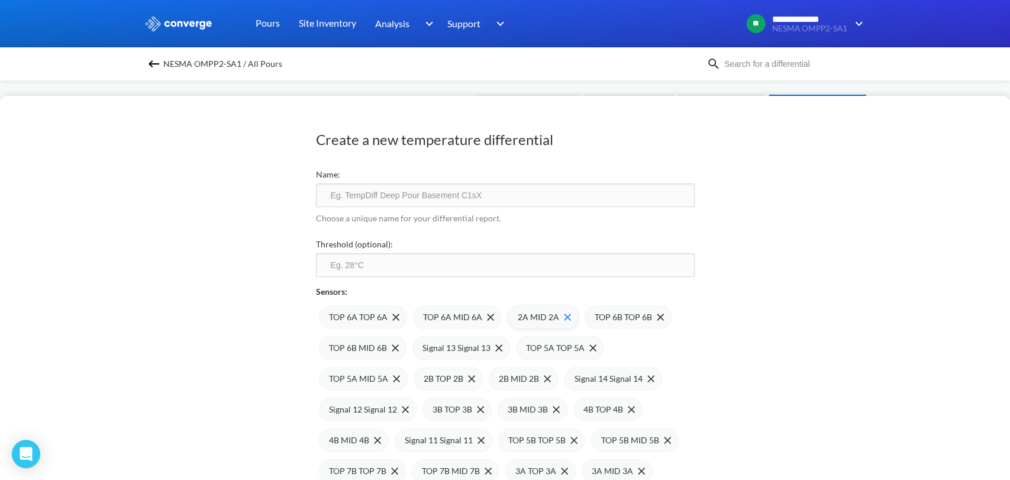
click at [564, 316] on img at bounding box center [567, 317] width 7 height 7
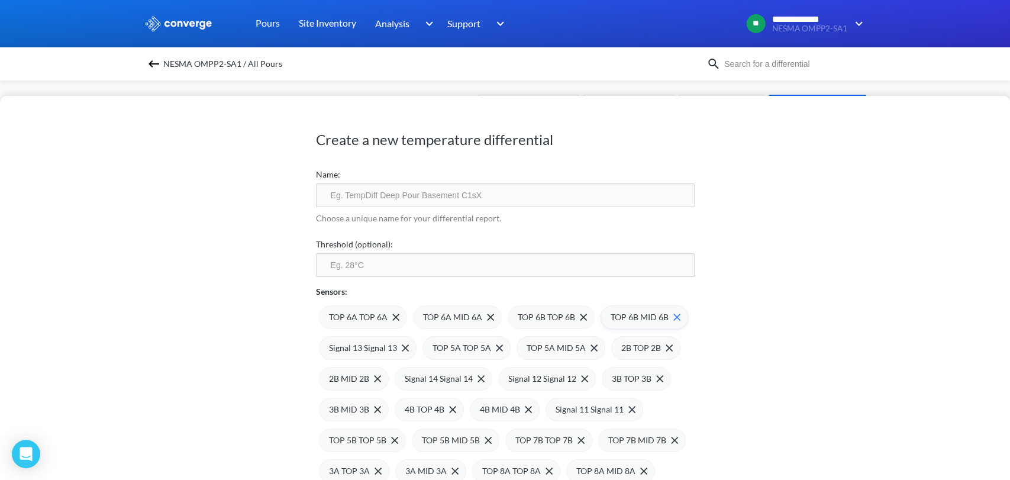
click at [579, 319] on div "TOP 6B TOP 6B" at bounding box center [551, 317] width 87 height 24
click at [487, 316] on img at bounding box center [490, 317] width 7 height 7
click at [486, 316] on img at bounding box center [489, 317] width 7 height 7
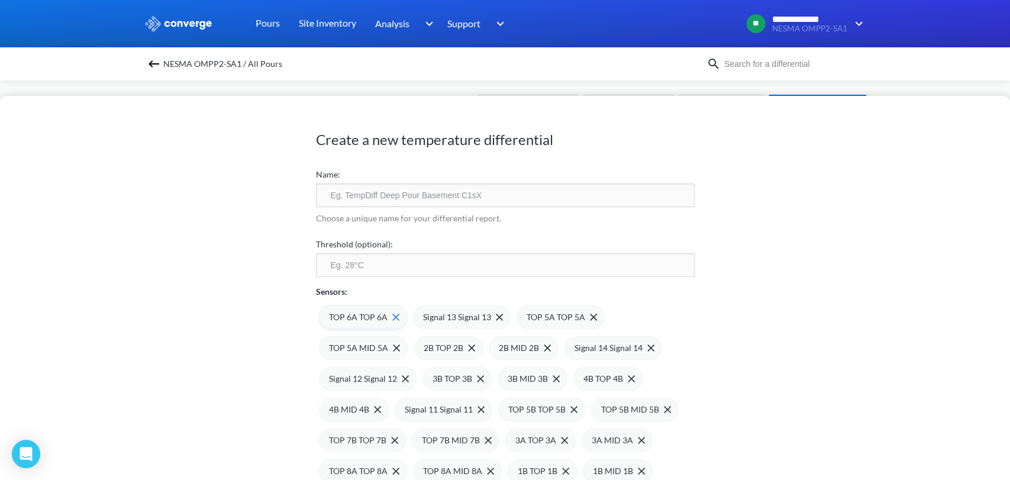
click at [394, 318] on div "TOP 6A TOP 6A" at bounding box center [363, 317] width 88 height 24
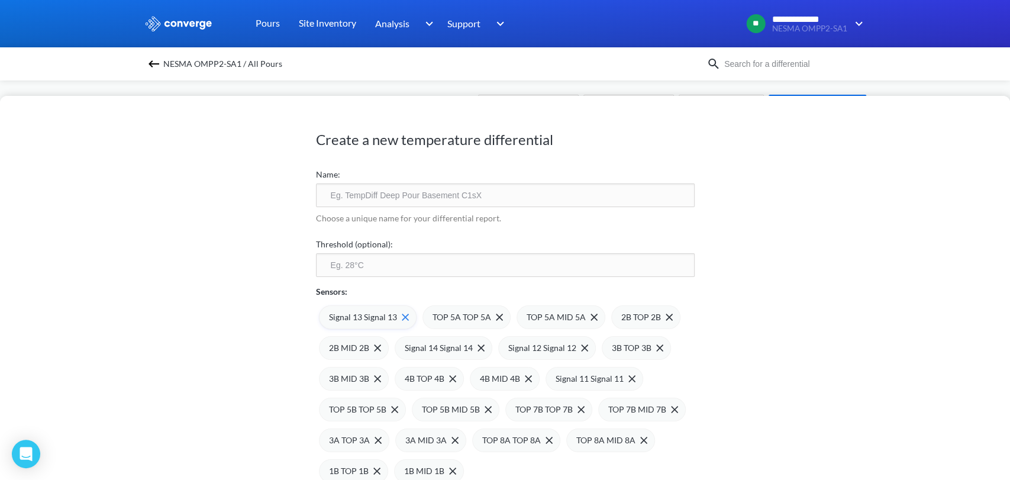
click at [397, 316] on span at bounding box center [403, 317] width 12 height 7
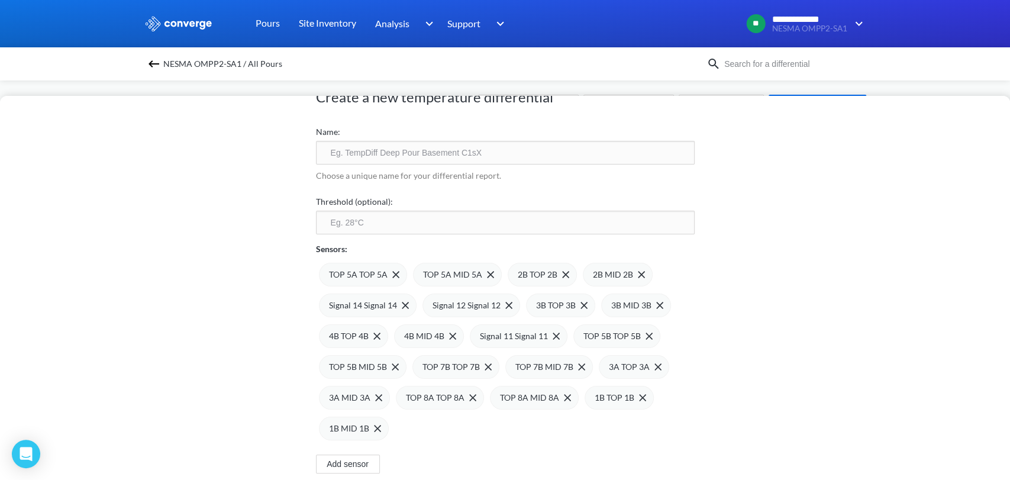
scroll to position [66, 0]
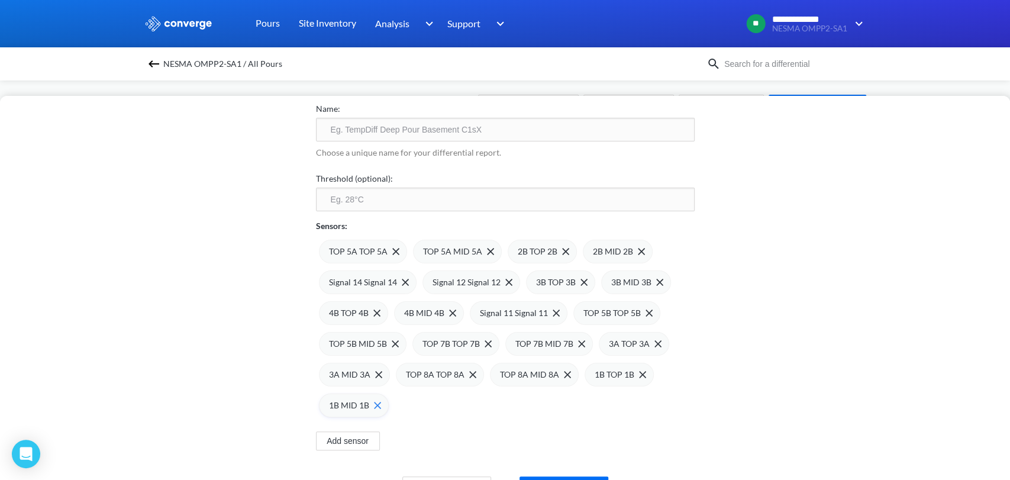
click at [379, 410] on div "1B MID 1B" at bounding box center [354, 406] width 70 height 24
click at [469, 373] on img at bounding box center [472, 374] width 7 height 7
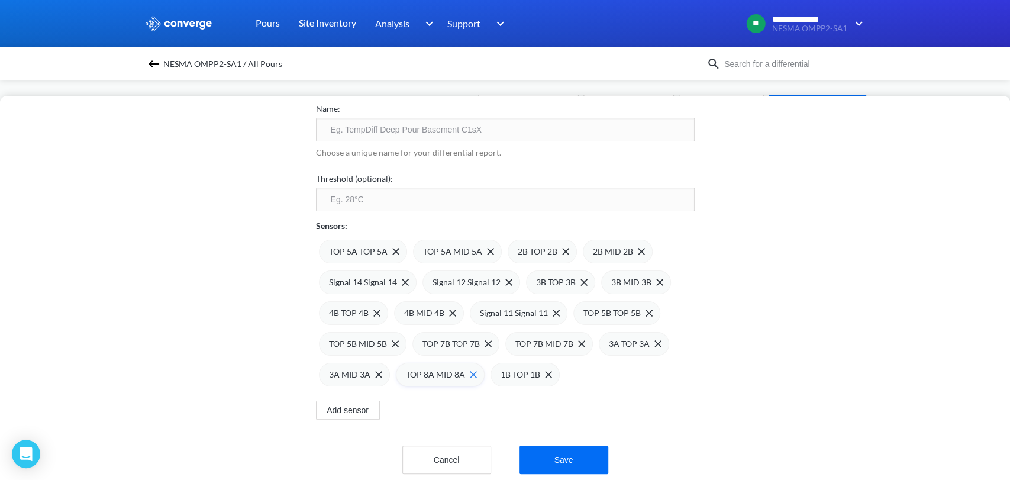
click at [470, 376] on img at bounding box center [473, 374] width 7 height 7
click at [452, 375] on div "1B TOP 1B" at bounding box center [430, 375] width 69 height 24
click at [578, 344] on img at bounding box center [581, 343] width 7 height 7
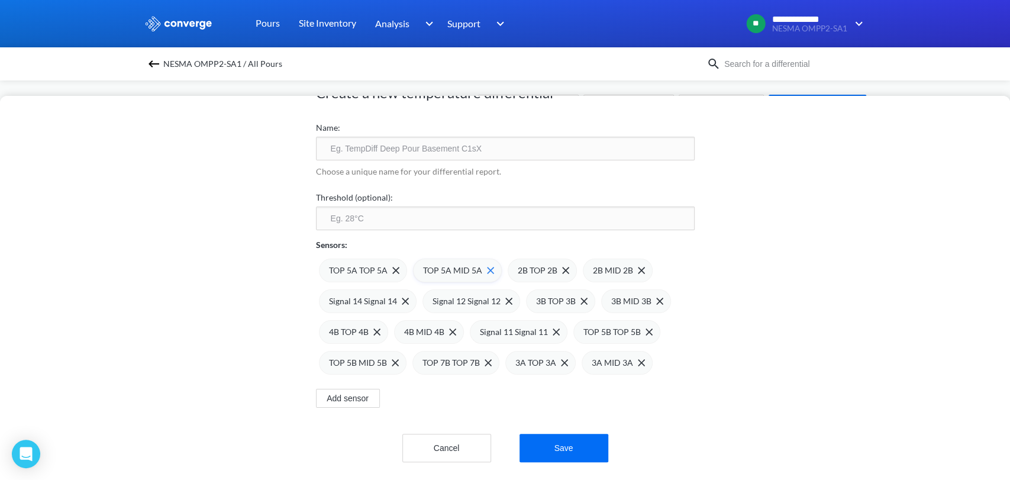
click at [390, 259] on div "TOP 5A TOP 5A" at bounding box center [363, 271] width 88 height 24
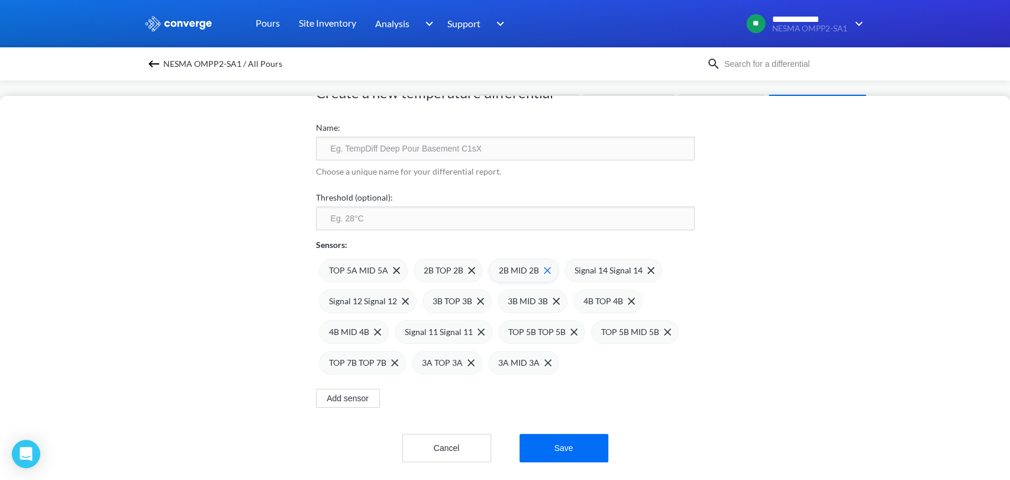
click at [390, 264] on div "TOP 5A MID 5A" at bounding box center [364, 270] width 71 height 13
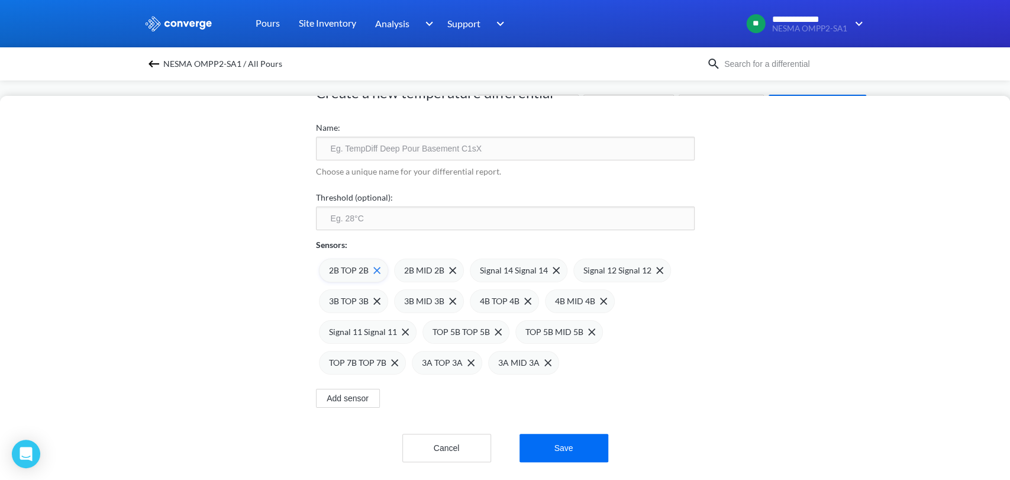
click at [373, 267] on img at bounding box center [376, 270] width 7 height 7
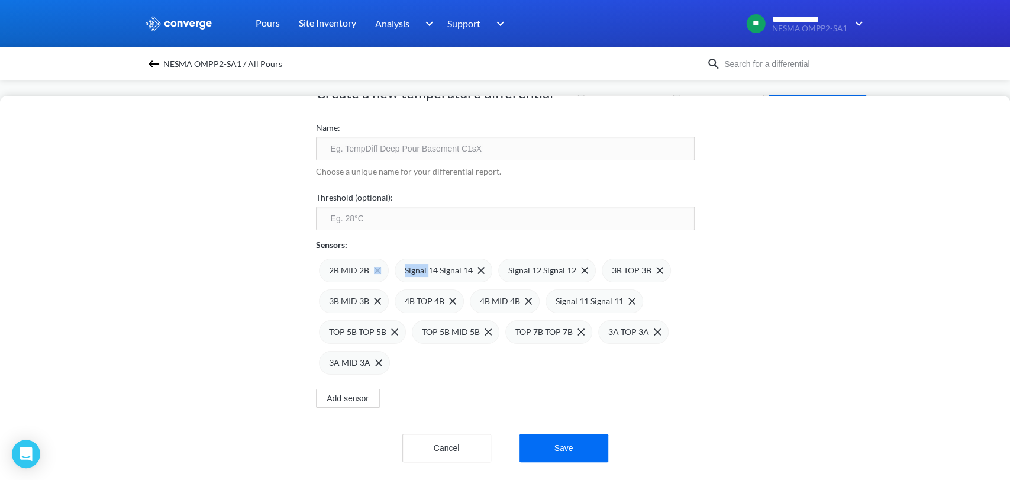
click at [0, 0] on span at bounding box center [0, 0] width 0 height 0
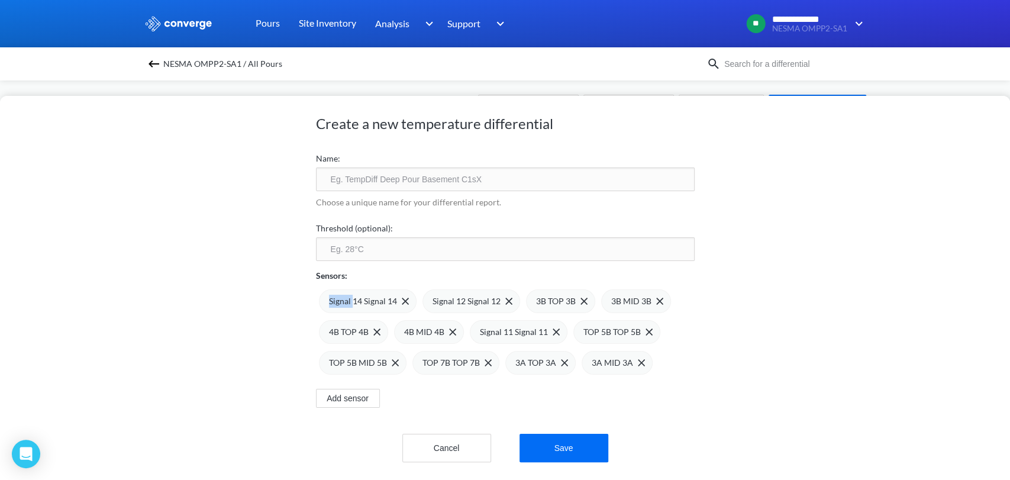
scroll to position [25, 0]
click at [397, 298] on span at bounding box center [403, 301] width 12 height 7
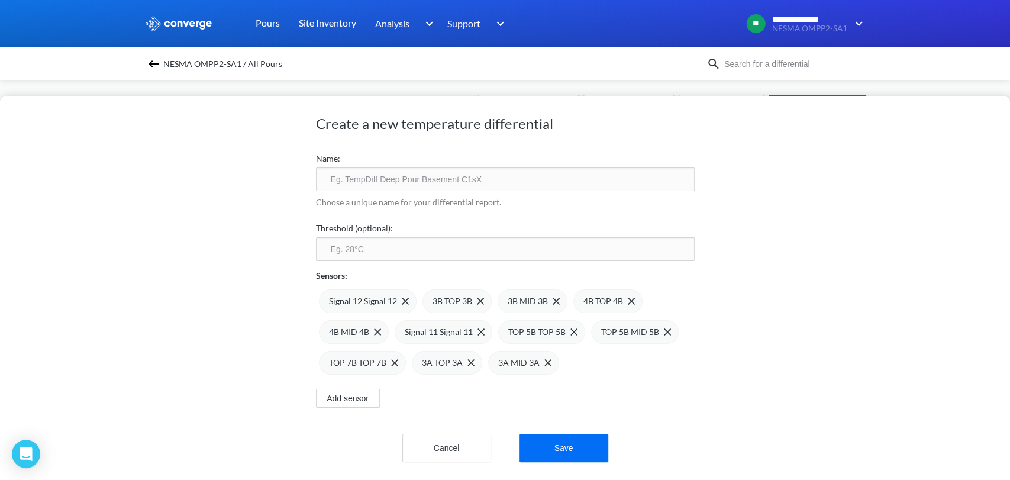
click at [0, 0] on span at bounding box center [0, 0] width 0 height 0
click at [394, 290] on div "3B MID 3B" at bounding box center [429, 301] width 70 height 24
click at [373, 298] on img at bounding box center [376, 301] width 7 height 7
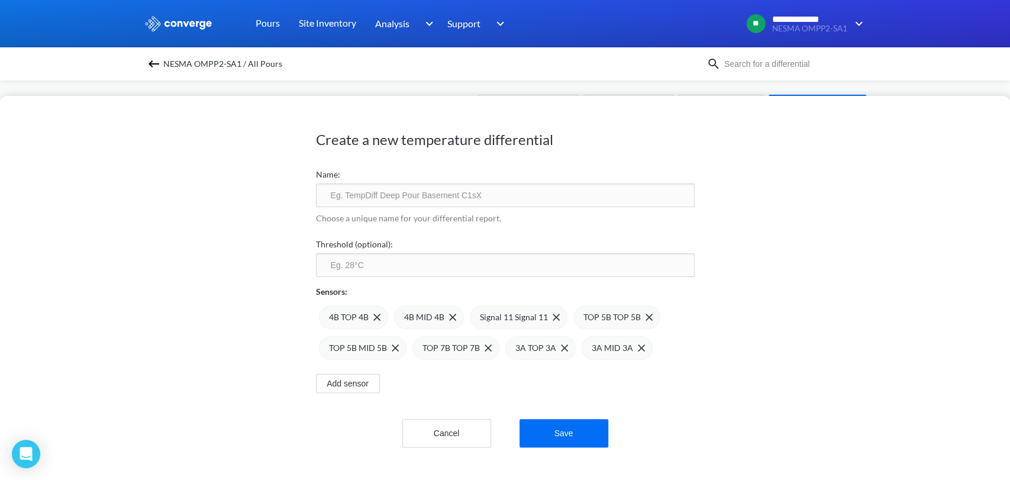
scroll to position [0, 0]
click at [369, 320] on span at bounding box center [375, 317] width 12 height 7
click at [369, 319] on span at bounding box center [375, 317] width 12 height 7
click at [397, 314] on span at bounding box center [403, 317] width 12 height 7
click at [395, 314] on div "TOP 5B TOP 5B" at bounding box center [362, 317] width 87 height 24
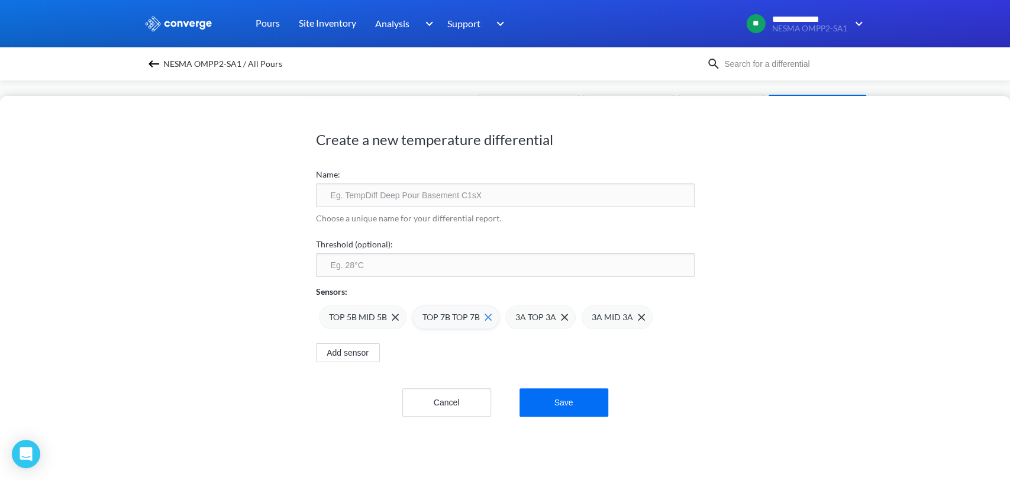
click at [0, 0] on span at bounding box center [0, 0] width 0 height 0
click at [379, 318] on span "TOP 7B TOP 7B" at bounding box center [357, 317] width 57 height 13
click at [358, 187] on input "text" at bounding box center [505, 195] width 379 height 24
type input "GF-01 ( 3A)"
click button "Save" at bounding box center [564, 402] width 89 height 28
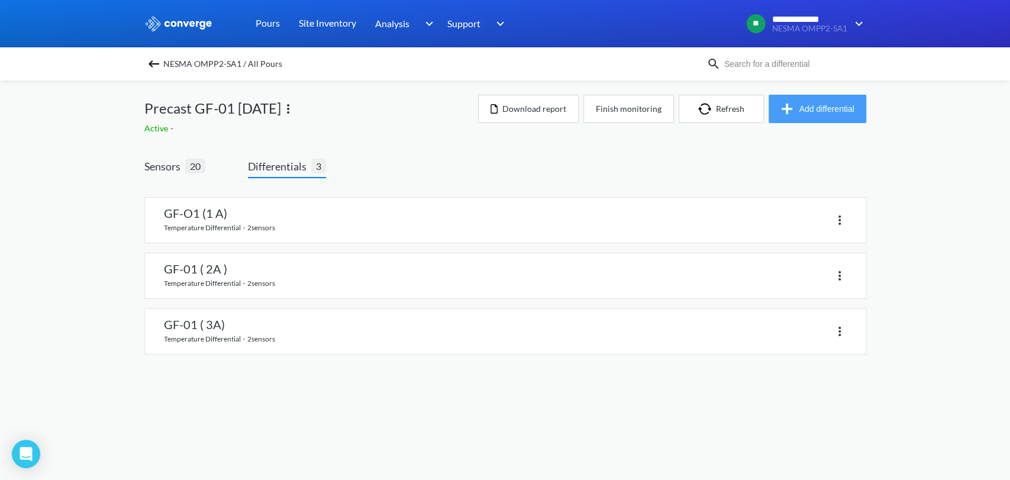
click at [824, 108] on button "Add differential" at bounding box center [818, 109] width 98 height 28
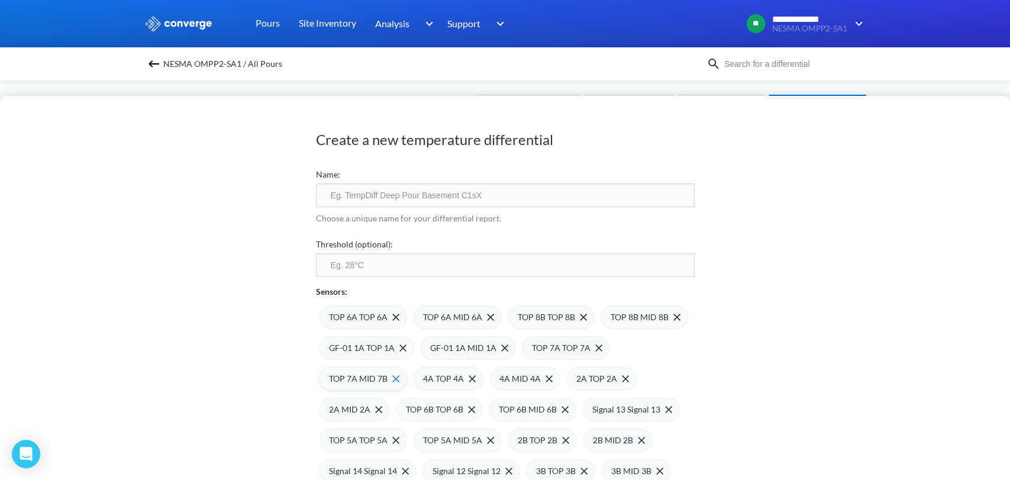
click at [393, 379] on div "TOP 7A MID 7B" at bounding box center [363, 379] width 88 height 24
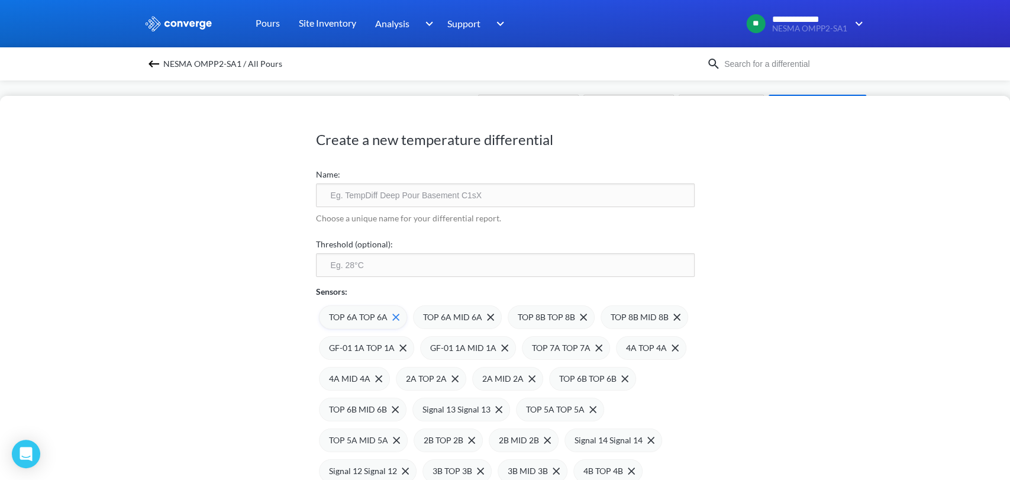
click at [392, 314] on img at bounding box center [395, 317] width 7 height 7
click at [0, 0] on img at bounding box center [0, 0] width 0 height 0
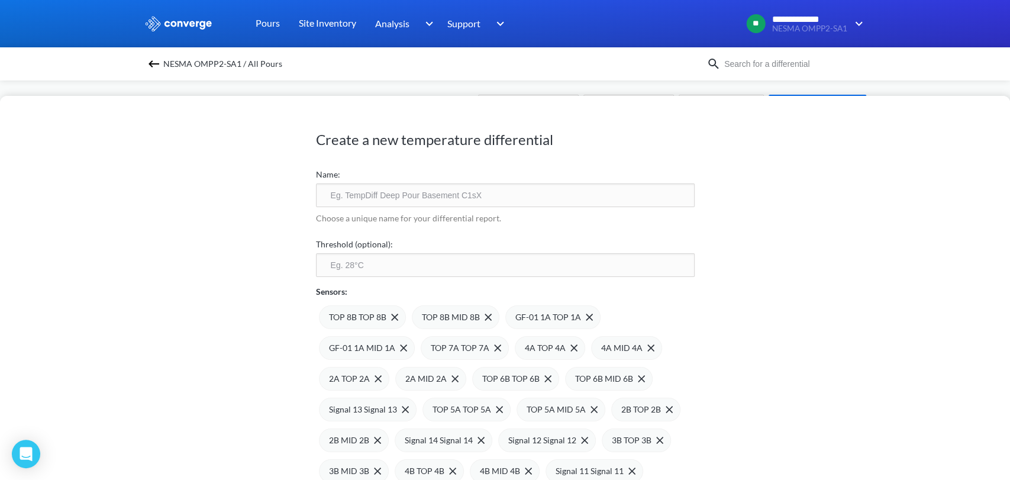
click at [0, 0] on img at bounding box center [0, 0] width 0 height 0
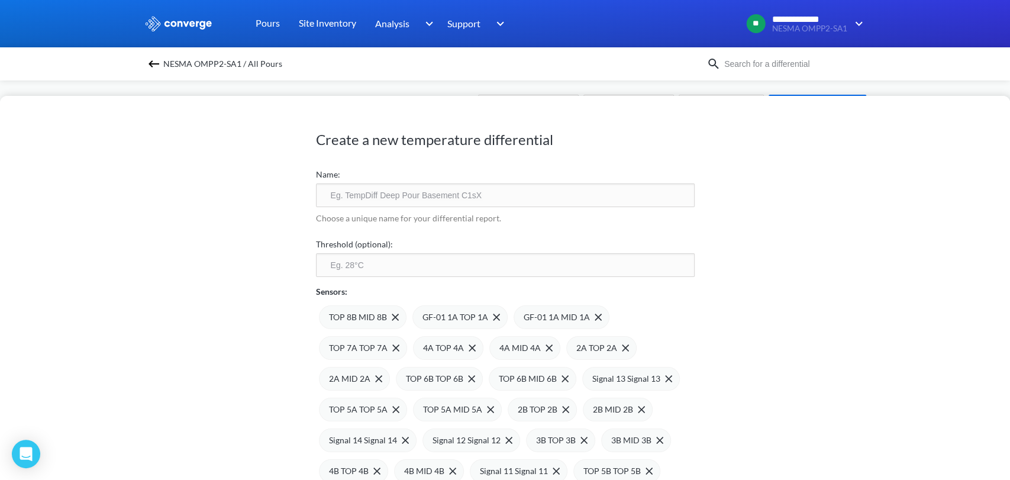
click at [0, 0] on img at bounding box center [0, 0] width 0 height 0
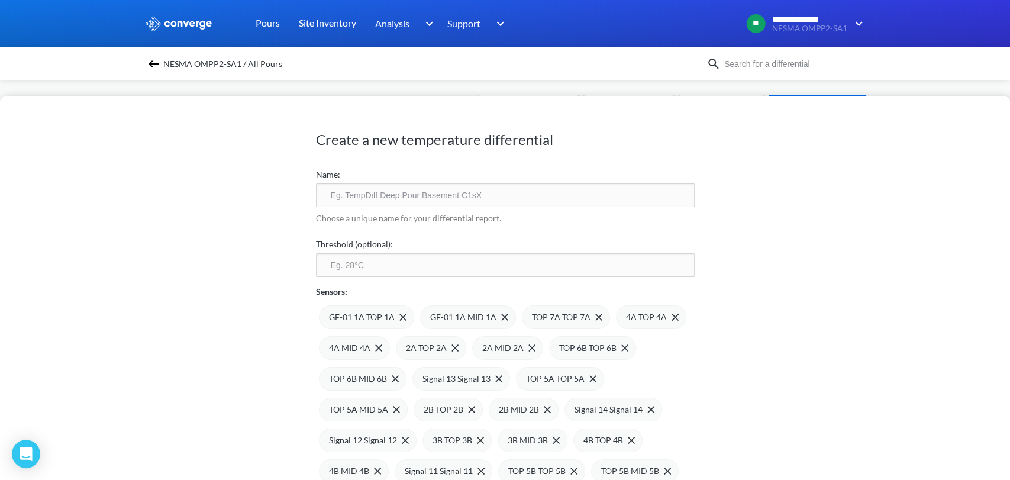
click at [0, 0] on span at bounding box center [0, 0] width 0 height 0
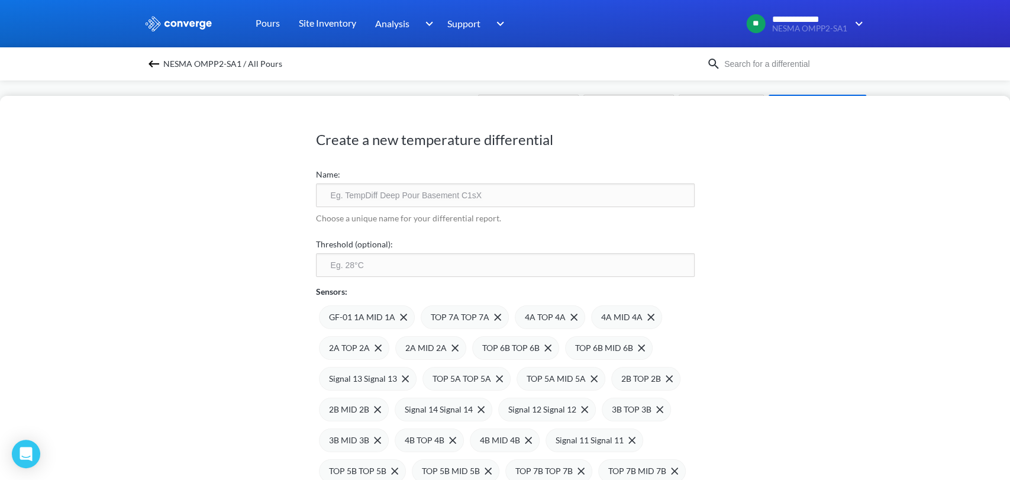
click at [0, 0] on span at bounding box center [0, 0] width 0 height 0
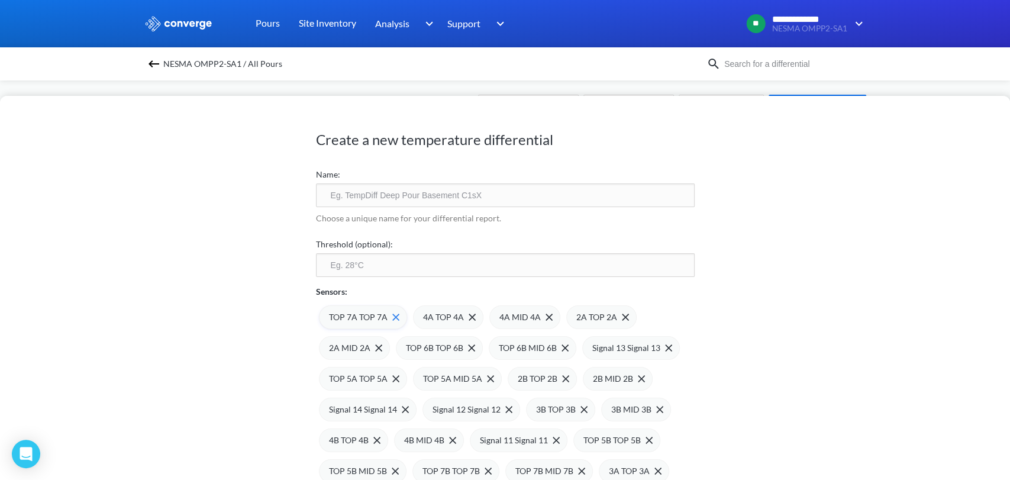
click at [388, 314] on span at bounding box center [394, 317] width 12 height 7
click at [528, 317] on img at bounding box center [531, 317] width 7 height 7
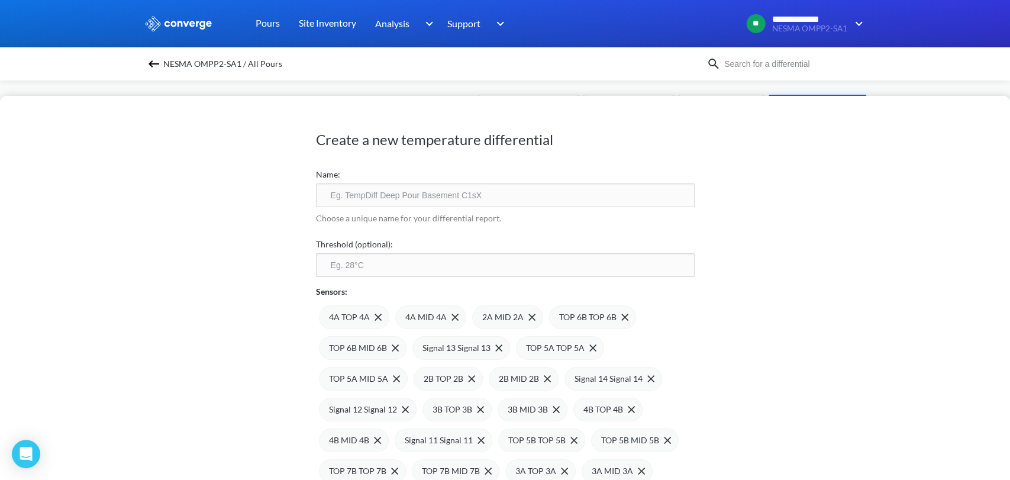
click at [0, 0] on img at bounding box center [0, 0] width 0 height 0
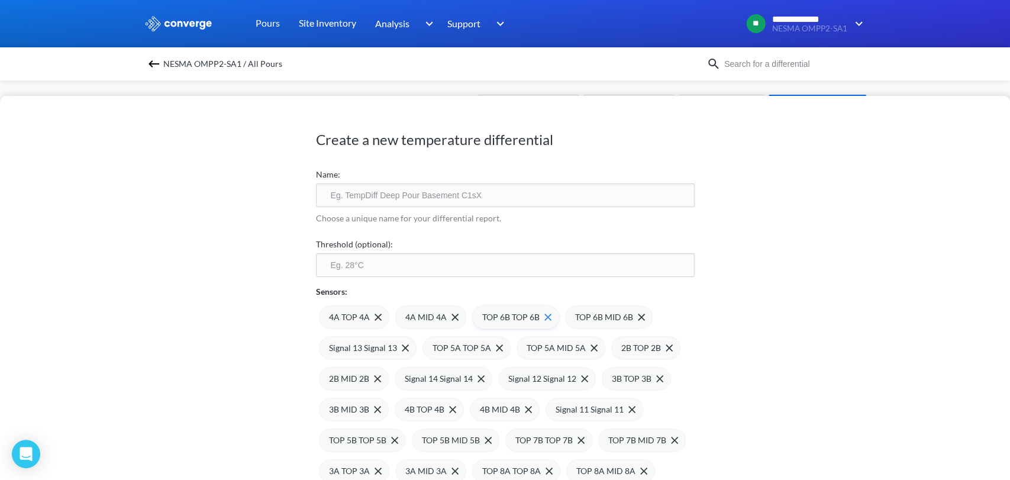
click at [540, 317] on span at bounding box center [546, 317] width 12 height 7
click at [545, 314] on img at bounding box center [548, 317] width 7 height 7
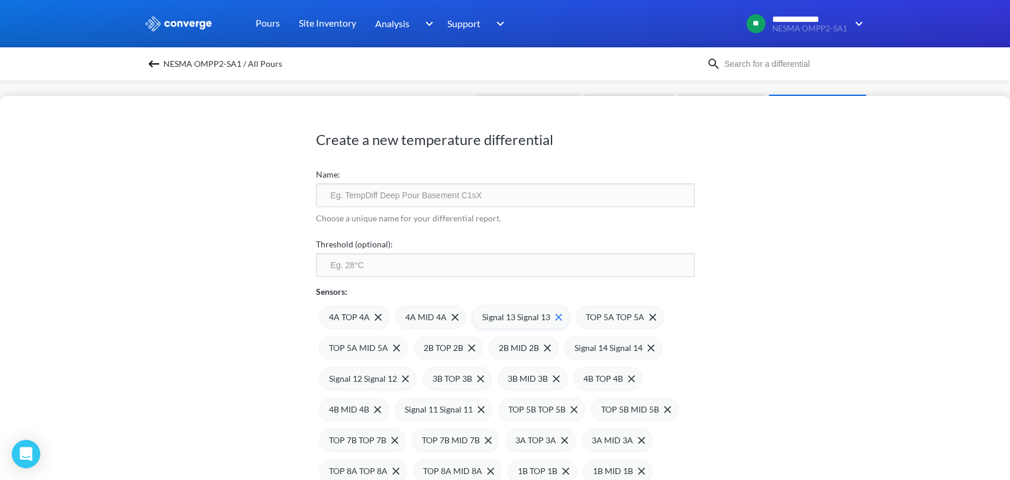
click at [550, 315] on span at bounding box center [556, 317] width 12 height 7
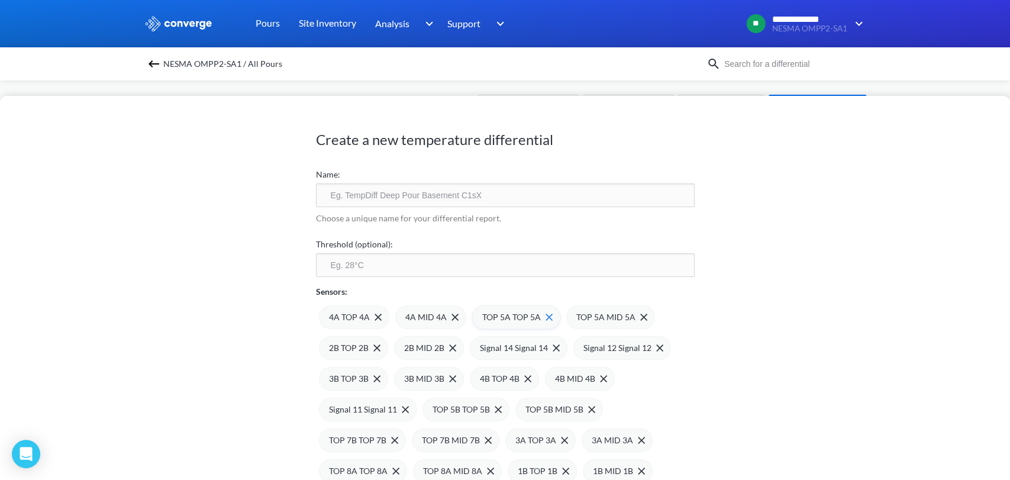
click at [546, 314] on img at bounding box center [549, 317] width 7 height 7
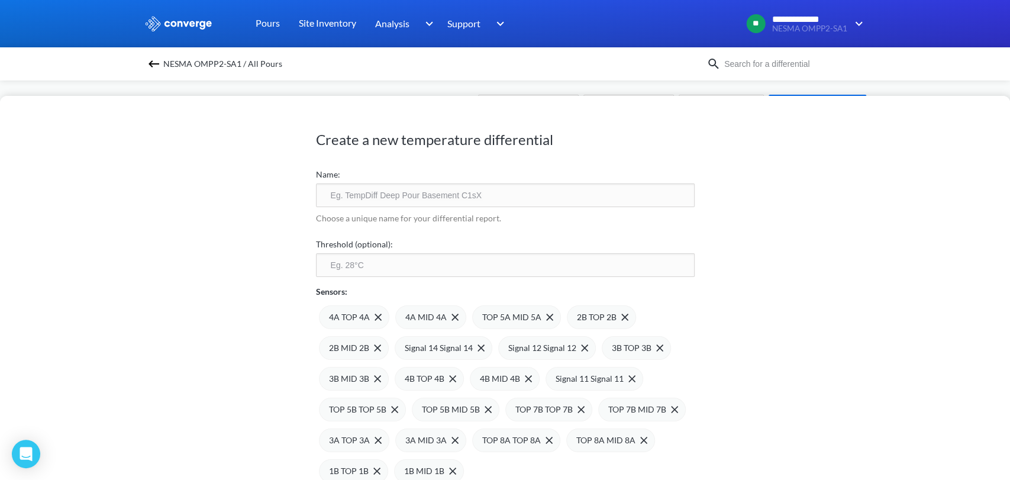
click at [0, 0] on img at bounding box center [0, 0] width 0 height 0
click at [548, 314] on div "2B MID 2B" at bounding box center [583, 317] width 70 height 24
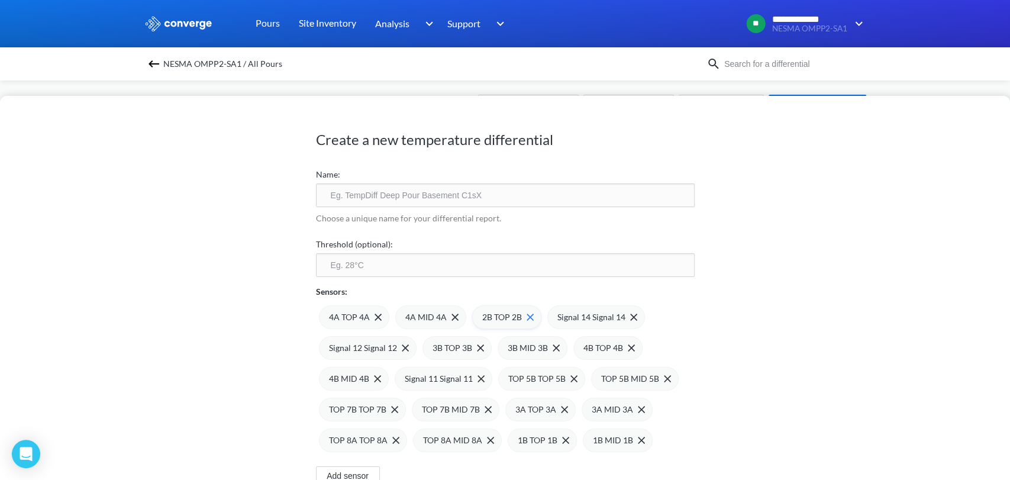
click at [505, 319] on span "2B TOP 2B" at bounding box center [502, 317] width 40 height 13
drag, startPoint x: 543, startPoint y: 314, endPoint x: 537, endPoint y: 323, distance: 11.2
click at [0, 0] on span at bounding box center [0, 0] width 0 height 0
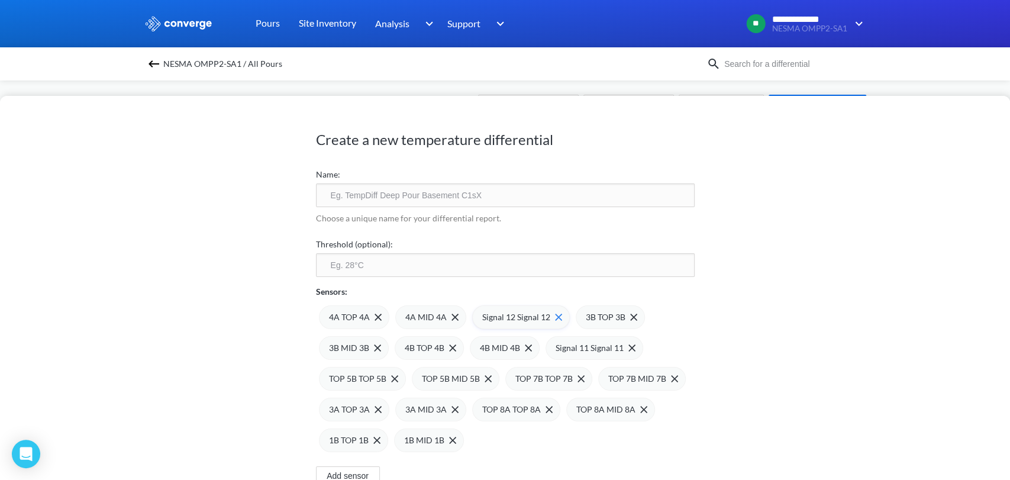
click at [555, 315] on img at bounding box center [558, 317] width 7 height 7
click at [527, 315] on img at bounding box center [530, 317] width 7 height 7
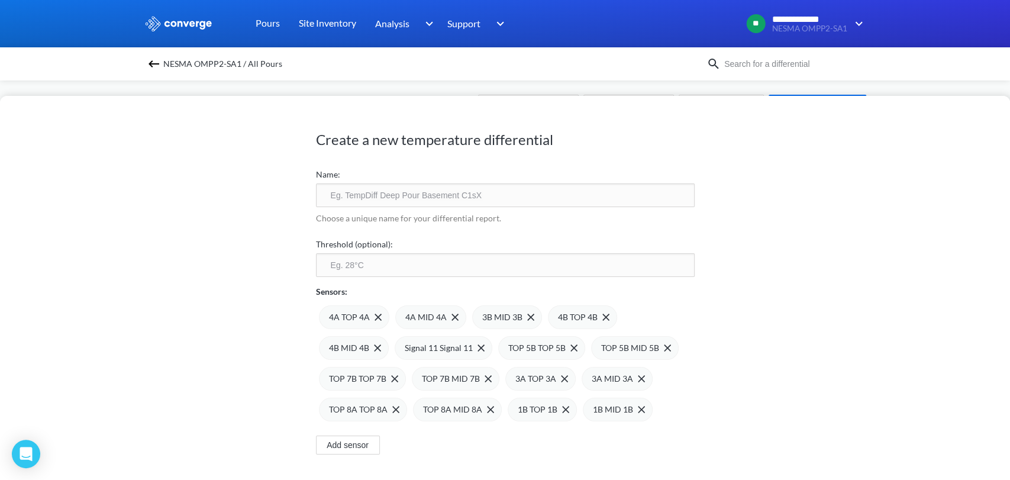
click at [0, 0] on img at bounding box center [0, 0] width 0 height 0
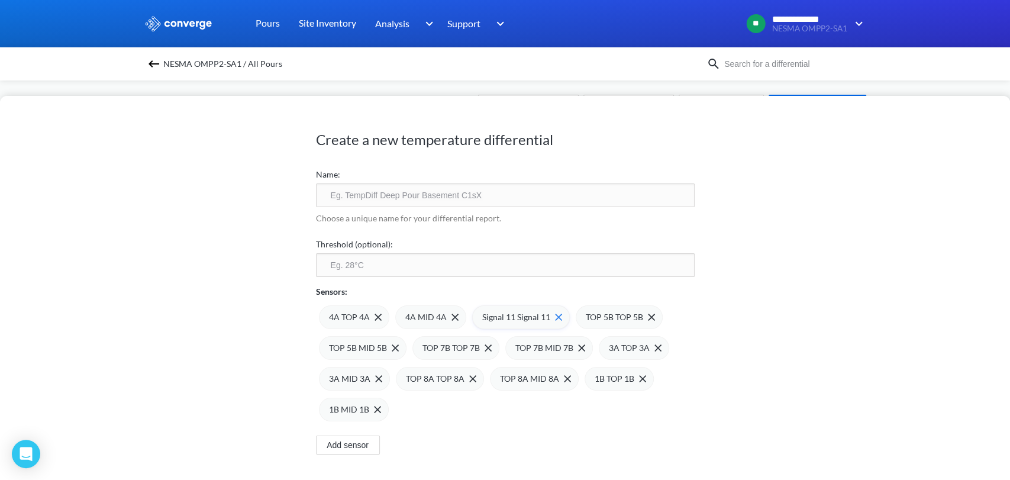
click at [556, 314] on div "Signal 11 Signal 11" at bounding box center [521, 317] width 98 height 24
click at [556, 314] on div "4A TOP 4A 4A MID 4A Signal 11 Signal 11 TOP 5B TOP 5B TOP 5B MID 5B TOP 7B TOP …" at bounding box center [505, 359] width 379 height 123
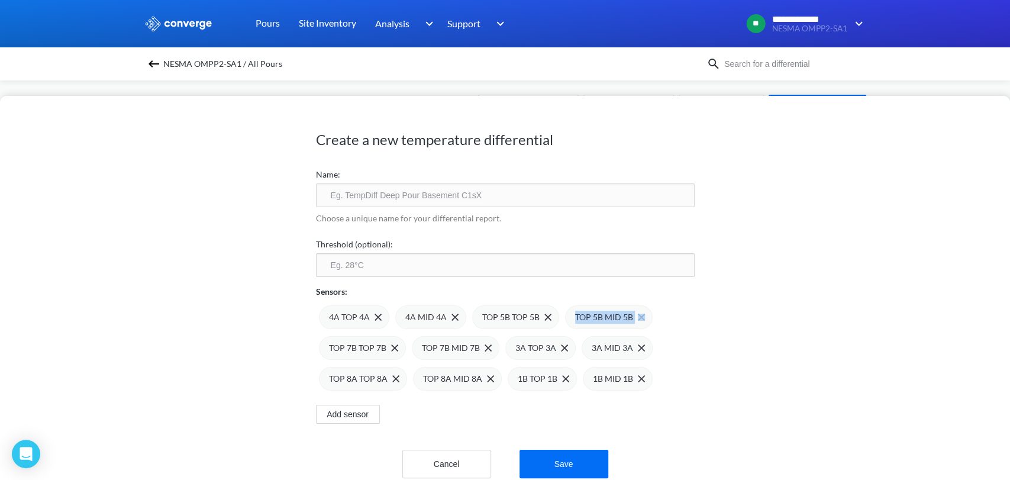
click at [556, 314] on div "4A TOP 4A 4A MID 4A TOP 5B TOP 5B TOP 5B MID 5B TOP 7B TOP 7B TOP 7B MID 7B 3A …" at bounding box center [505, 344] width 379 height 92
click at [527, 323] on span "TOP 5B TOP 5B" at bounding box center [510, 317] width 57 height 13
click at [545, 318] on img at bounding box center [548, 317] width 7 height 7
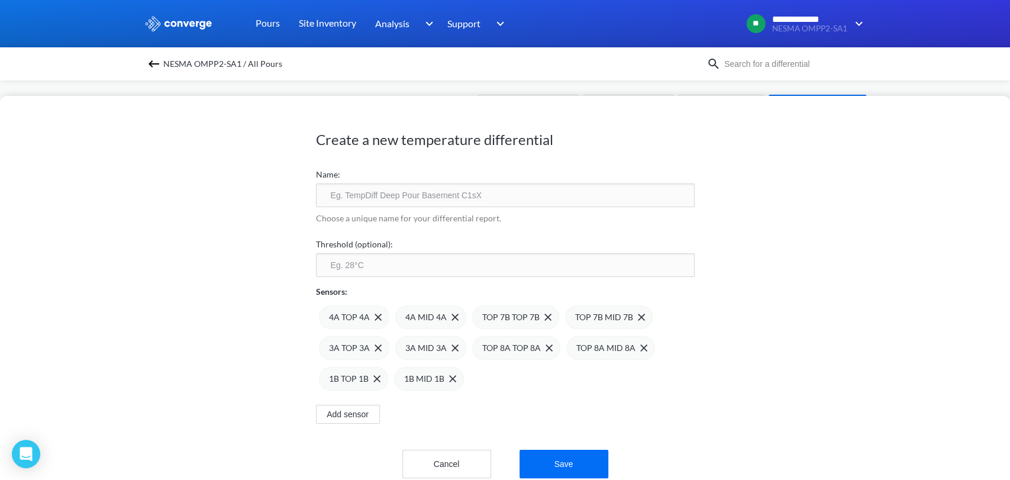
click at [0, 0] on img at bounding box center [0, 0] width 0 height 0
click at [545, 318] on img at bounding box center [548, 317] width 7 height 7
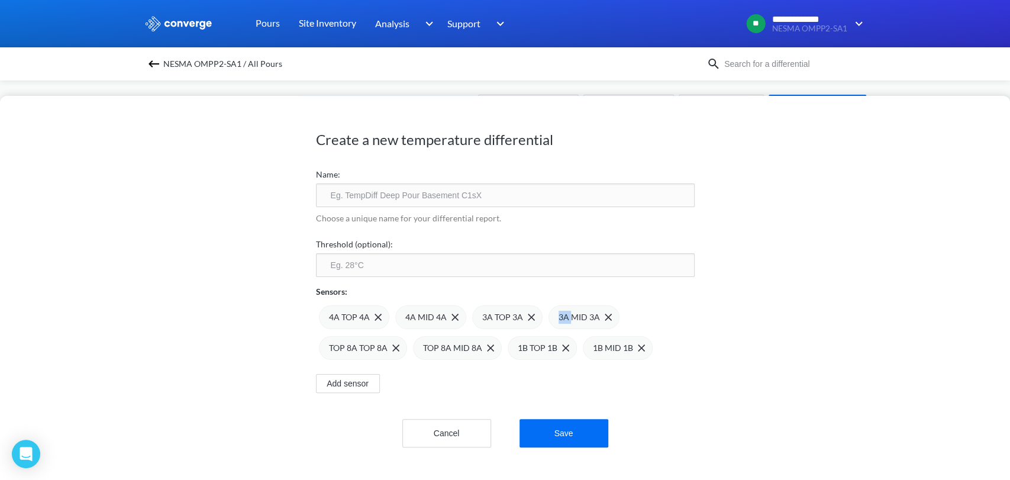
click at [539, 318] on div "4A TOP 4A 4A MID 4A 3A TOP 3A 3A MID 3A TOP 8A TOP 8A TOP 8A MID 8A 1B TOP 1B 1…" at bounding box center [505, 329] width 379 height 62
click at [529, 315] on div "3A TOP 3A" at bounding box center [507, 317] width 70 height 24
click at [529, 315] on div "3A MID 3A" at bounding box center [507, 317] width 71 height 24
click at [529, 315] on span "TOP 8A TOP 8A" at bounding box center [511, 317] width 59 height 13
click at [534, 317] on div "TOP 8A MID 8A" at bounding box center [517, 317] width 71 height 13
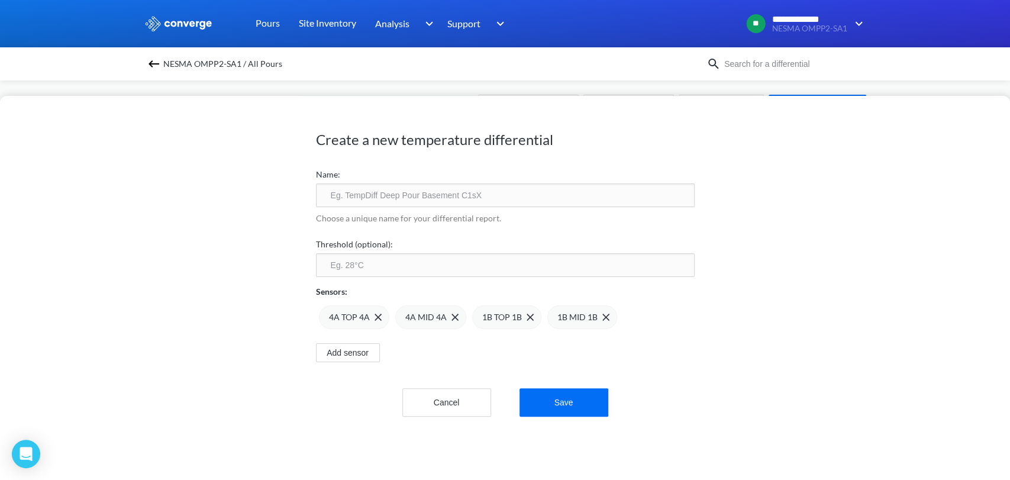
click at [534, 317] on div "4A TOP 4A 4A MID 4A 1B TOP 1B 1B MID 1B" at bounding box center [505, 313] width 379 height 31
click at [527, 317] on img at bounding box center [530, 317] width 7 height 7
click at [527, 314] on img at bounding box center [530, 317] width 7 height 7
click at [386, 199] on input "text" at bounding box center [505, 195] width 379 height 24
type input "GF-01 ( 4A)"
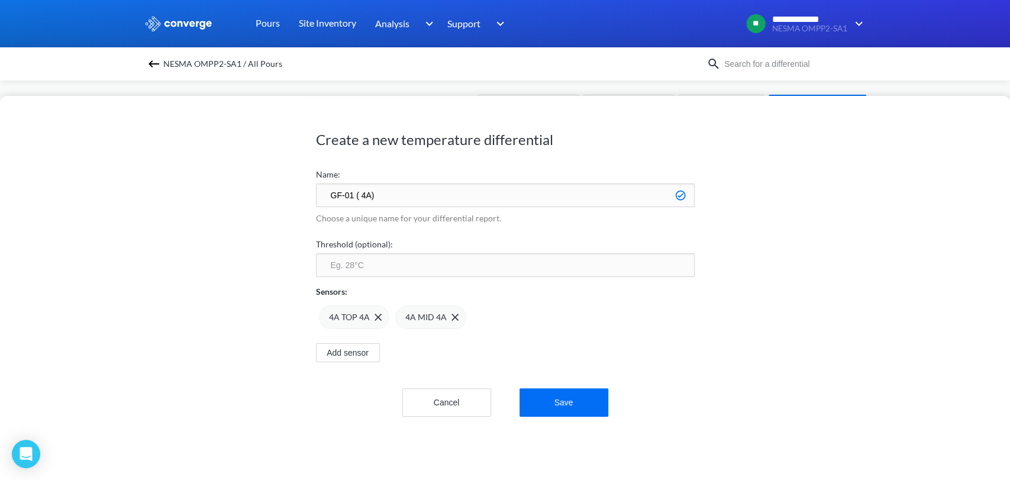
click button "Save" at bounding box center [564, 402] width 89 height 28
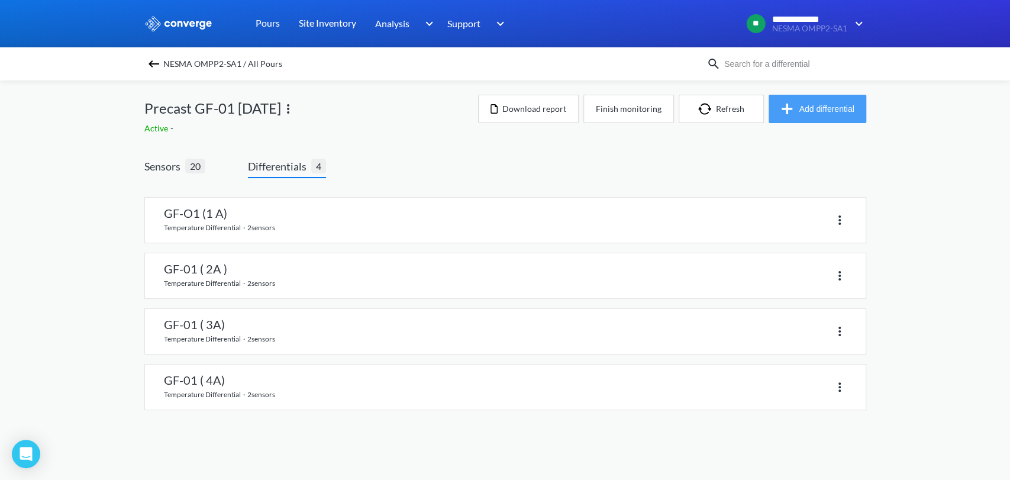
click at [824, 100] on button "Add differential" at bounding box center [818, 109] width 98 height 28
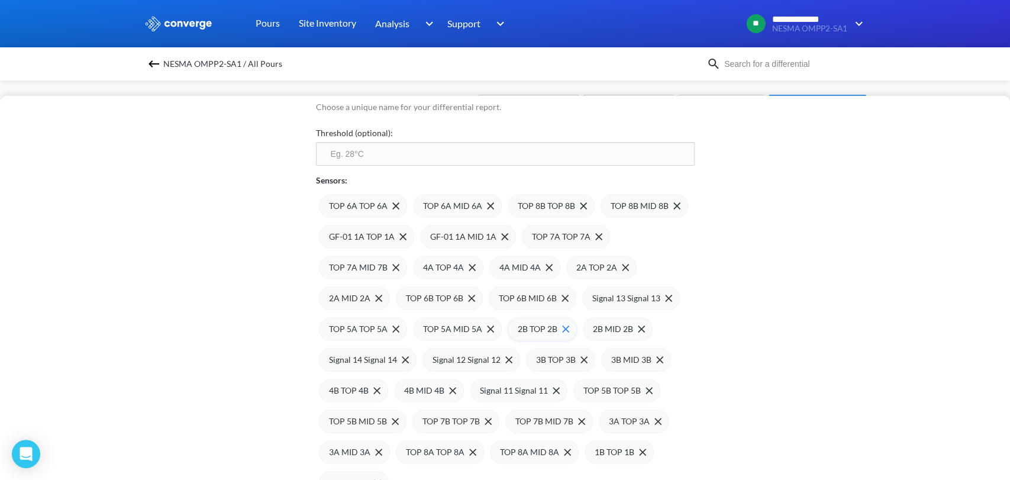
scroll to position [131, 0]
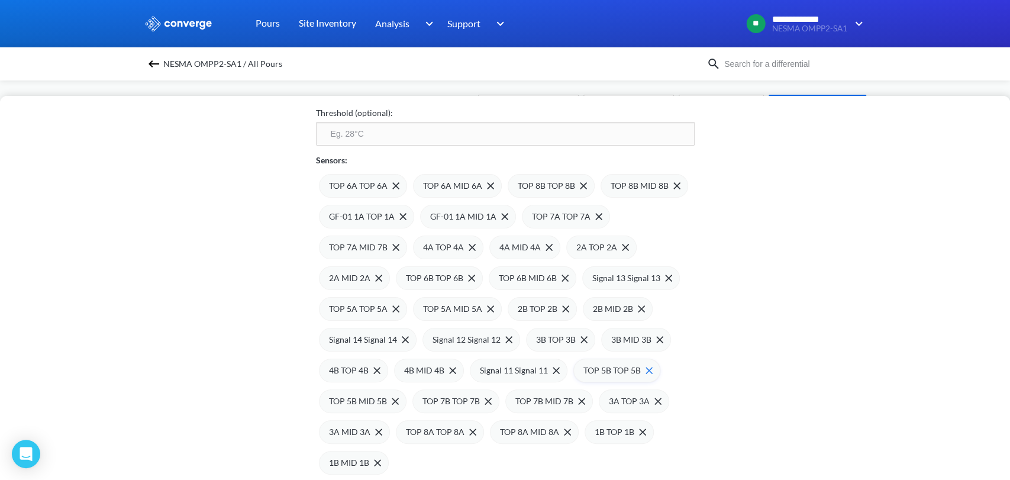
click at [646, 367] on img at bounding box center [649, 370] width 7 height 7
click at [642, 370] on span at bounding box center [648, 370] width 12 height 7
click at [641, 368] on span at bounding box center [647, 370] width 12 height 7
click at [642, 368] on span at bounding box center [648, 370] width 12 height 7
click at [631, 363] on div "3A TOP 3A" at bounding box center [609, 371] width 70 height 24
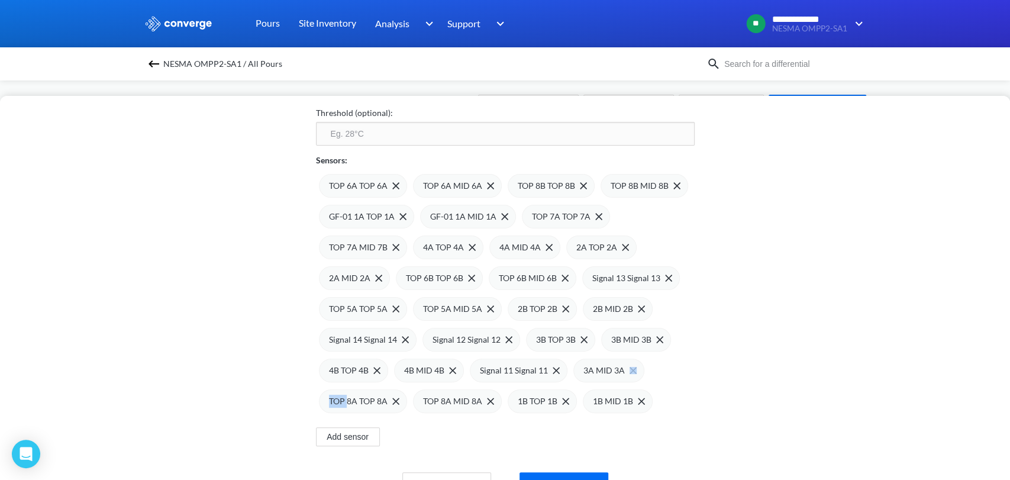
click at [631, 363] on div "3A MID 3A" at bounding box center [609, 371] width 71 height 24
click at [631, 364] on span "TOP 8A TOP 8A" at bounding box center [613, 370] width 59 height 13
click at [631, 364] on span "TOP 8A MID 8A" at bounding box center [613, 370] width 59 height 13
click at [631, 363] on div "1B TOP 1B" at bounding box center [608, 371] width 69 height 24
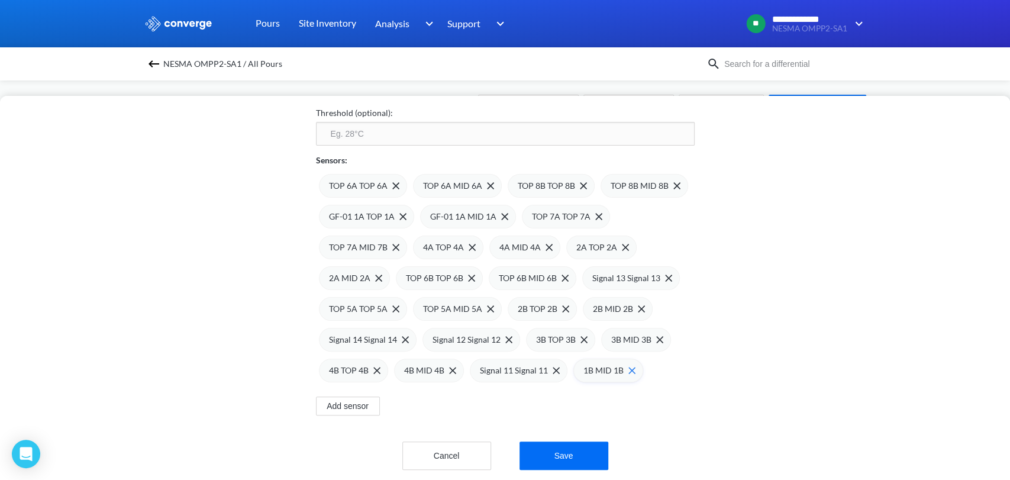
click at [630, 364] on div "1B MID 1B" at bounding box center [609, 371] width 70 height 24
click at [556, 379] on div "TOP 6A TOP 6A TOP 6A MID 6A TOP 8B TOP 8B TOP 8B MID 8B GF-01 1A TOP 1A GF-01 1…" at bounding box center [505, 274] width 379 height 215
click at [553, 372] on div "Signal 11 Signal 11" at bounding box center [519, 371] width 98 height 24
click at [568, 309] on div "2B TOP 2B" at bounding box center [542, 309] width 69 height 24
click at [563, 308] on div "2B MID 2B" at bounding box center [543, 309] width 70 height 24
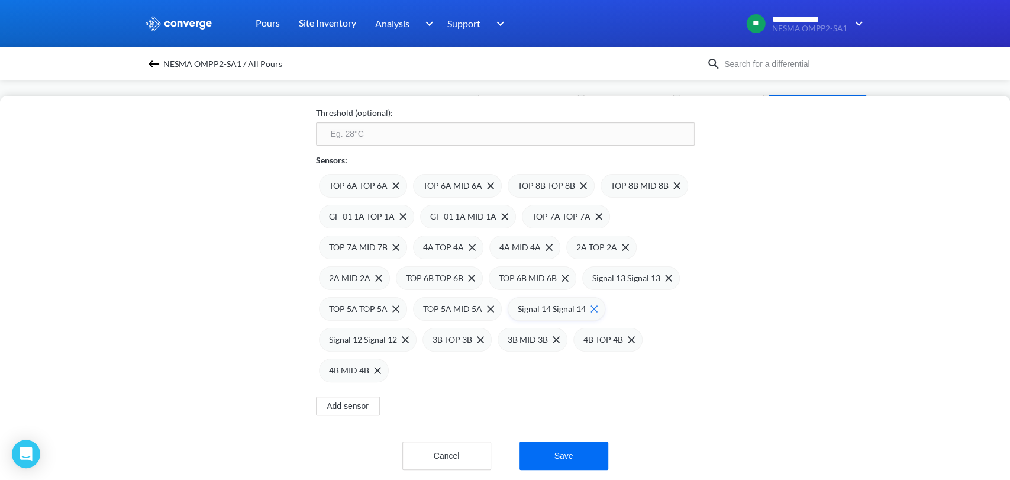
click at [563, 308] on span "Signal 14 Signal 14" at bounding box center [552, 308] width 68 height 13
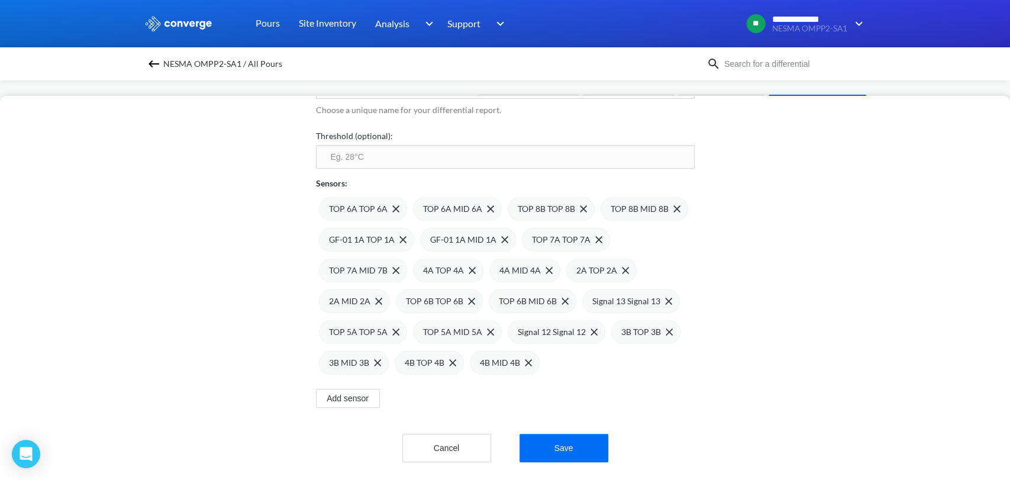
scroll to position [117, 0]
click at [582, 328] on div "Signal 12 Signal 12" at bounding box center [558, 332] width 80 height 13
click at [558, 329] on span at bounding box center [564, 332] width 12 height 7
click at [0, 0] on span at bounding box center [0, 0] width 0 height 0
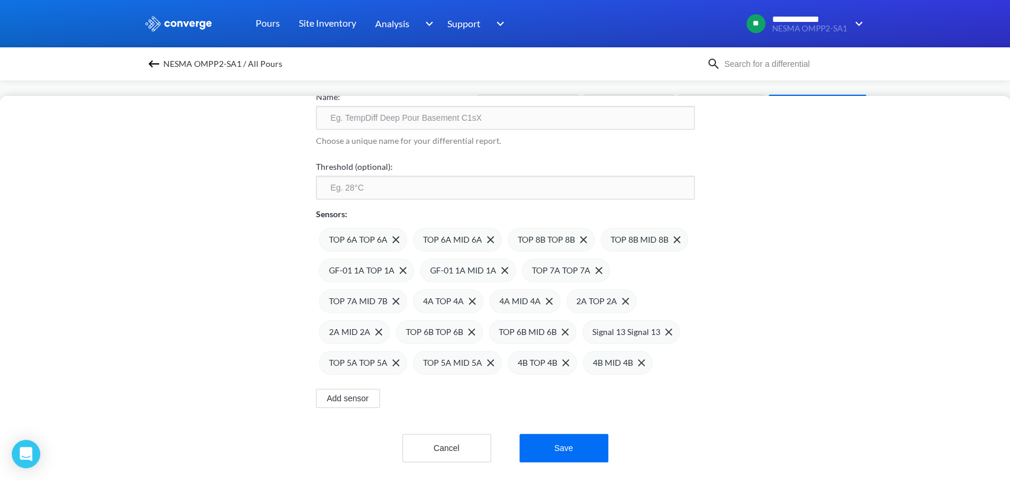
scroll to position [86, 0]
click at [559, 351] on div "4B TOP 4B" at bounding box center [542, 363] width 69 height 24
click at [559, 356] on div "4B MID 4B" at bounding box center [544, 362] width 52 height 13
click at [556, 326] on div "TOP 6B MID 6B" at bounding box center [534, 332] width 70 height 13
click at [556, 326] on span "Signal 13 Signal 13" at bounding box center [533, 332] width 68 height 13
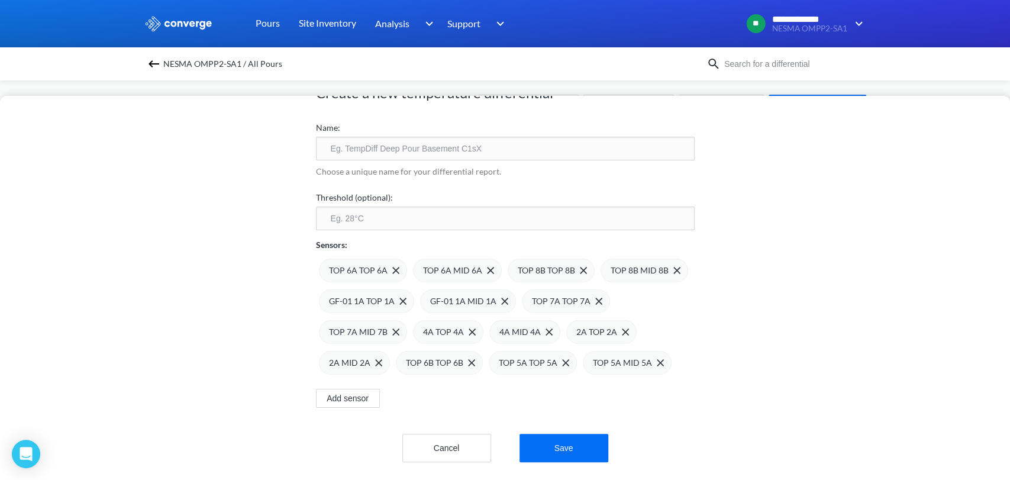
scroll to position [56, 0]
click at [392, 267] on img at bounding box center [395, 270] width 7 height 7
click at [0, 0] on img at bounding box center [0, 0] width 0 height 0
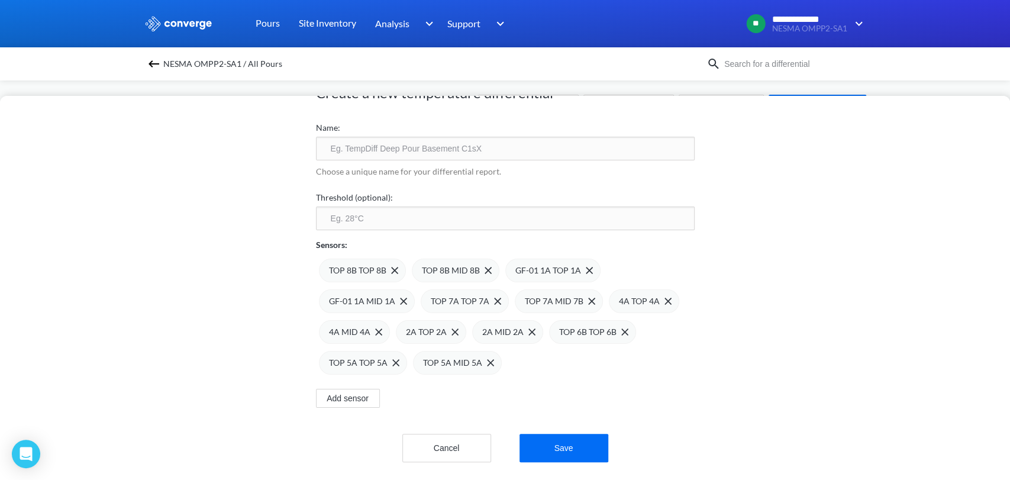
click at [0, 0] on img at bounding box center [0, 0] width 0 height 0
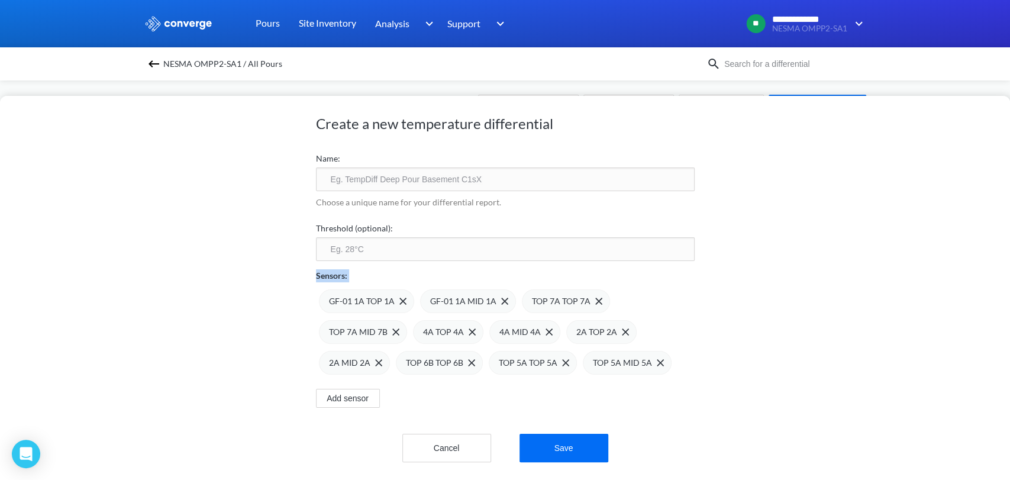
click at [391, 263] on div "Sensors:" at bounding box center [505, 271] width 379 height 21
click at [389, 289] on div "GF-01 1A TOP 1A" at bounding box center [366, 301] width 95 height 24
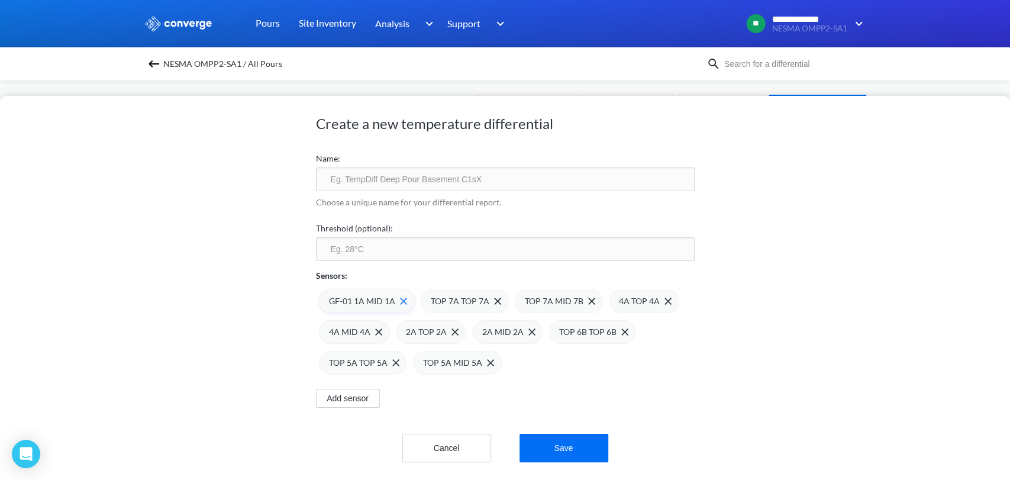
click at [389, 295] on div "GF-01 1A MID 1A" at bounding box center [368, 301] width 78 height 13
click at [389, 295] on div "TOP 7A TOP 7A" at bounding box center [364, 301] width 70 height 13
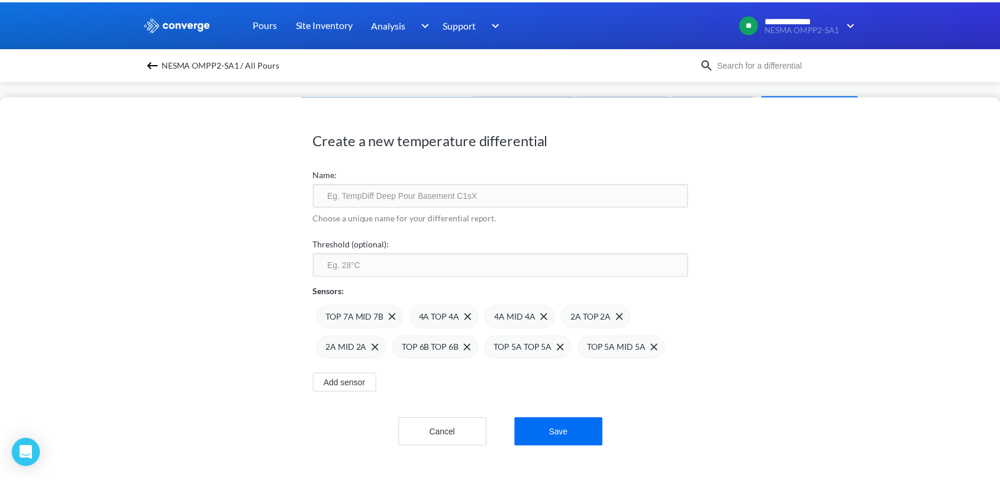
scroll to position [0, 0]
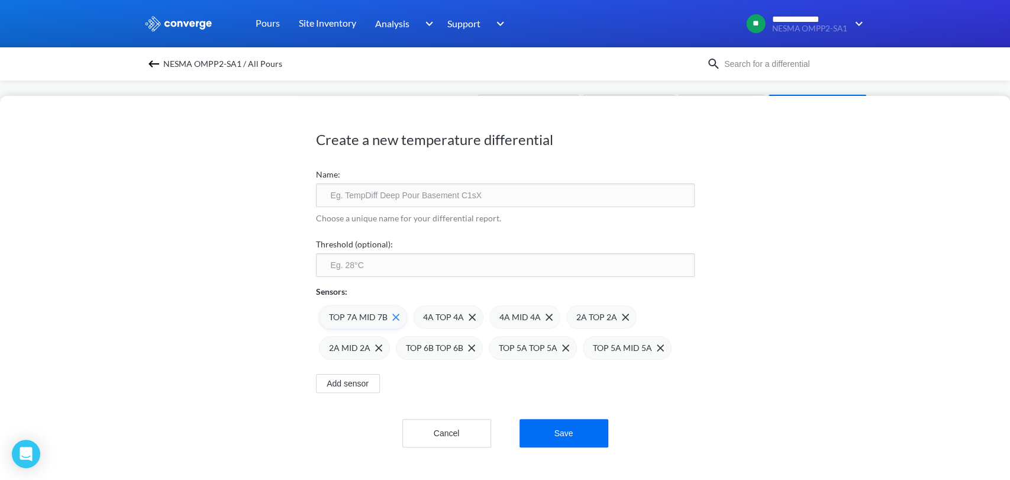
click at [388, 311] on div "TOP 7A MID 7B" at bounding box center [363, 317] width 88 height 24
click at [388, 311] on div "4A TOP 4A 4A MID 4A 2A TOP 2A 2A MID 2A TOP 6B TOP 6B TOP 5A TOP 5A TOP 5A MID …" at bounding box center [505, 329] width 379 height 62
click at [370, 315] on span at bounding box center [376, 317] width 12 height 7
click at [0, 0] on span at bounding box center [0, 0] width 0 height 0
click at [452, 314] on img at bounding box center [455, 317] width 7 height 7
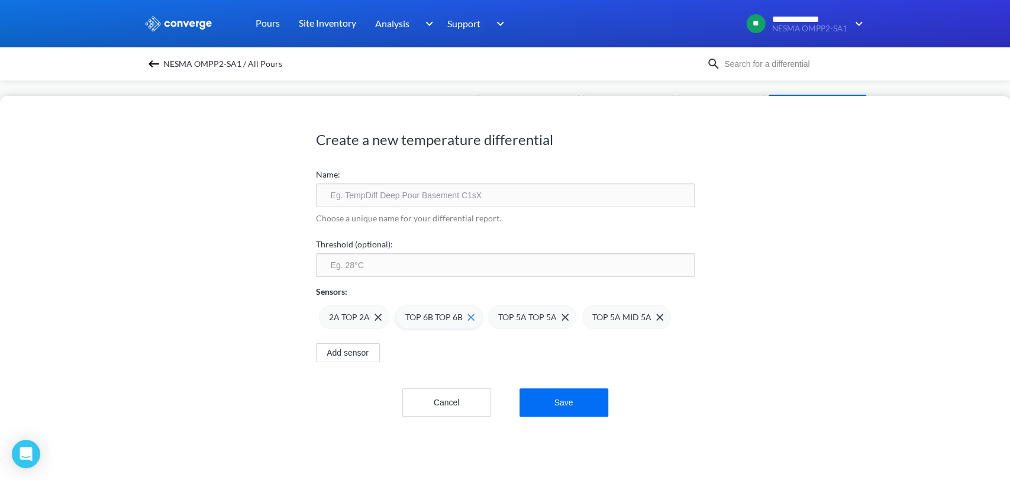
click at [468, 314] on img at bounding box center [471, 317] width 7 height 7
click at [373, 313] on div "2A TOP 2A" at bounding box center [355, 317] width 53 height 13
click at [568, 408] on button "Save" at bounding box center [564, 402] width 89 height 28
click at [494, 197] on input "text" at bounding box center [505, 195] width 379 height 24
type input "GF-01 ( 5A )"
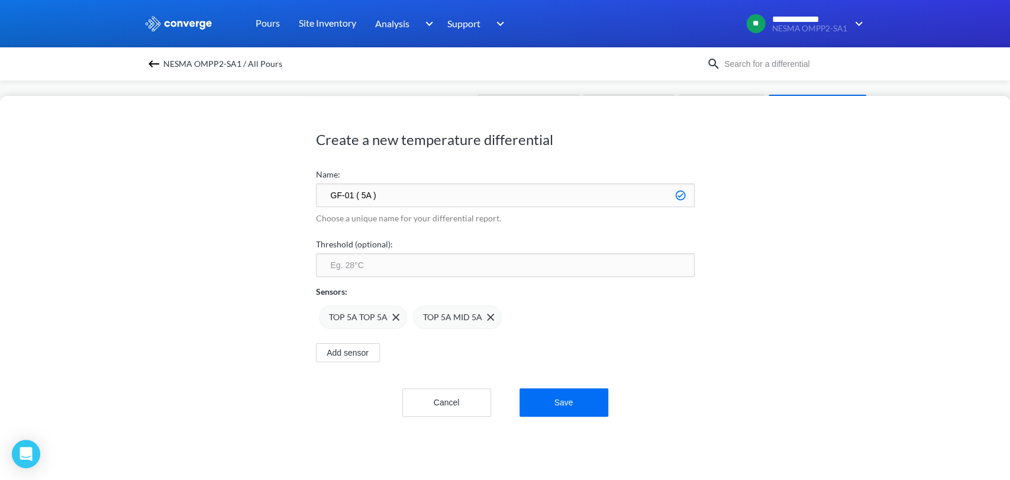
click button "Save" at bounding box center [564, 402] width 89 height 28
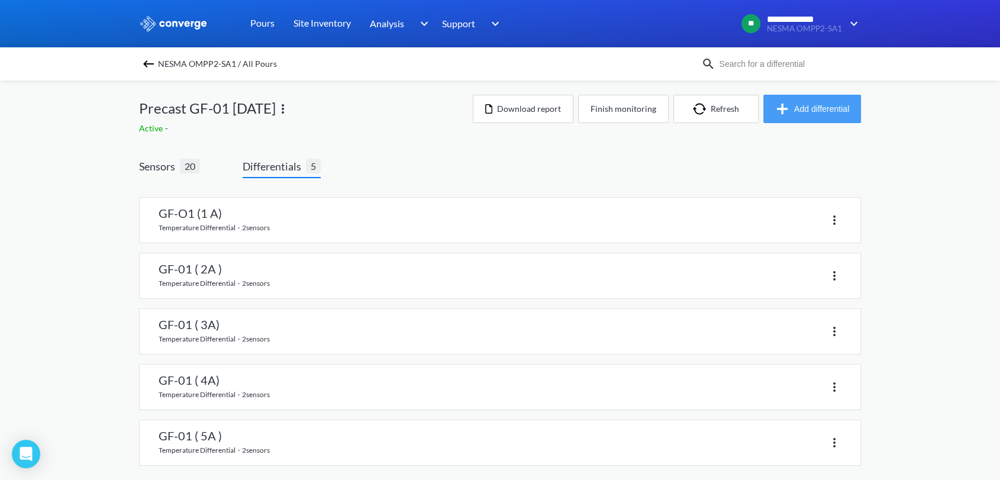
click at [803, 103] on button "Add differential" at bounding box center [813, 109] width 98 height 28
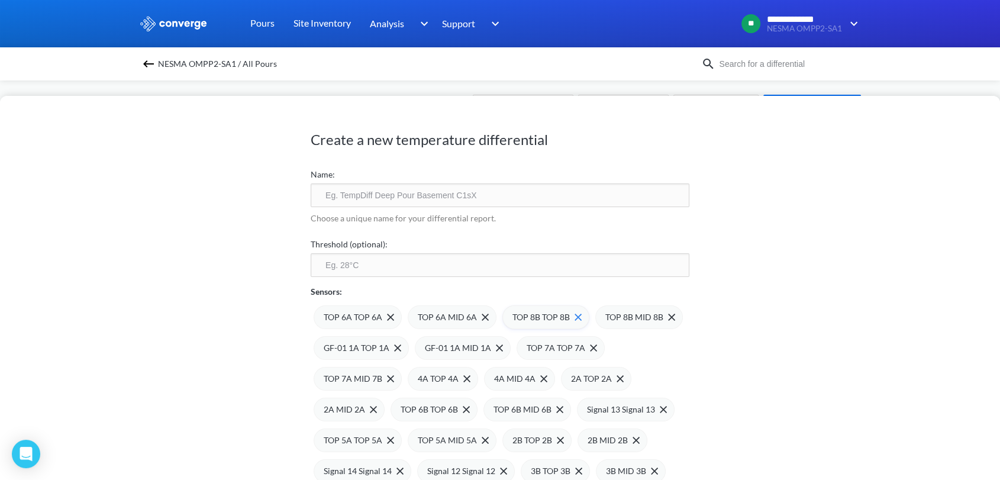
click at [578, 313] on div "TOP 8B TOP 8B" at bounding box center [547, 317] width 69 height 13
click at [578, 313] on div "TOP 8B MID 8B" at bounding box center [548, 317] width 70 height 13
click at [401, 342] on div "GF-01 1A TOP 1A" at bounding box center [363, 348] width 78 height 13
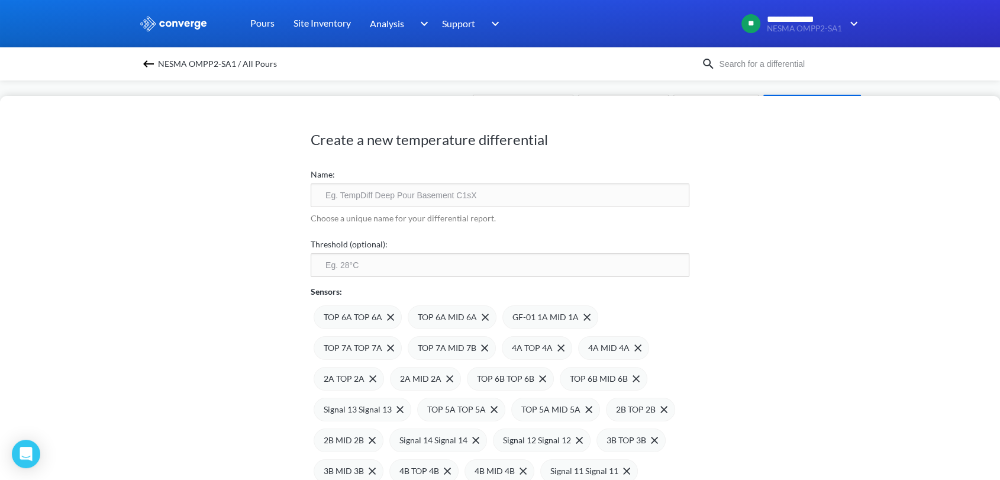
click at [578, 313] on div "GF-01 1A MID 1A" at bounding box center [552, 317] width 78 height 13
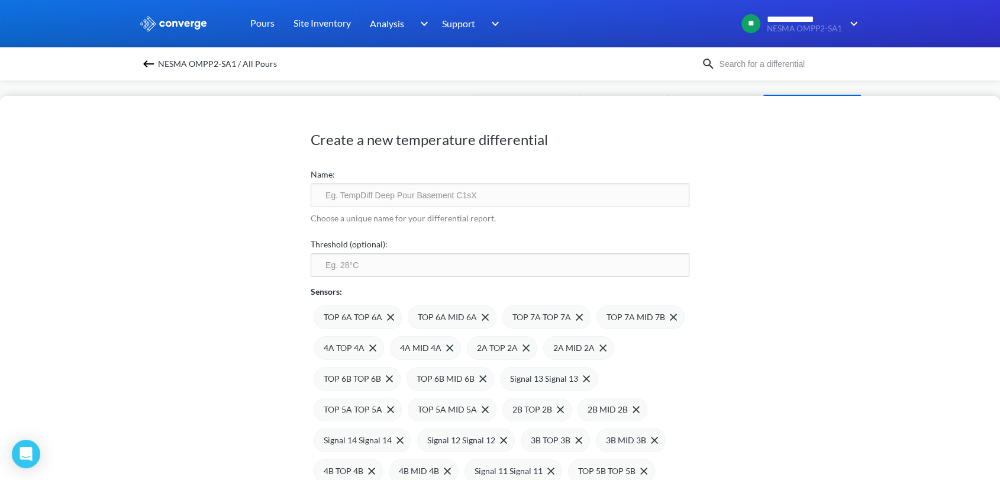
click at [578, 313] on div "TOP 7A TOP 7A" at bounding box center [548, 317] width 70 height 13
click at [607, 313] on div "TOP 7A MID 7B" at bounding box center [642, 317] width 70 height 13
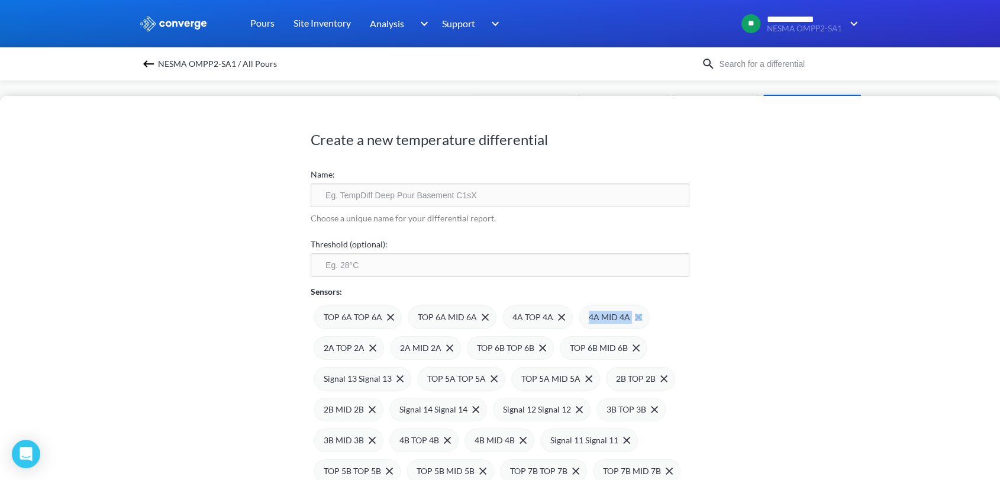
click at [579, 313] on div "4A MID 4A" at bounding box center [614, 317] width 71 height 24
click at [579, 313] on div "2A TOP 2A" at bounding box center [614, 317] width 70 height 24
click at [579, 313] on div "2A MID 2A" at bounding box center [614, 317] width 71 height 24
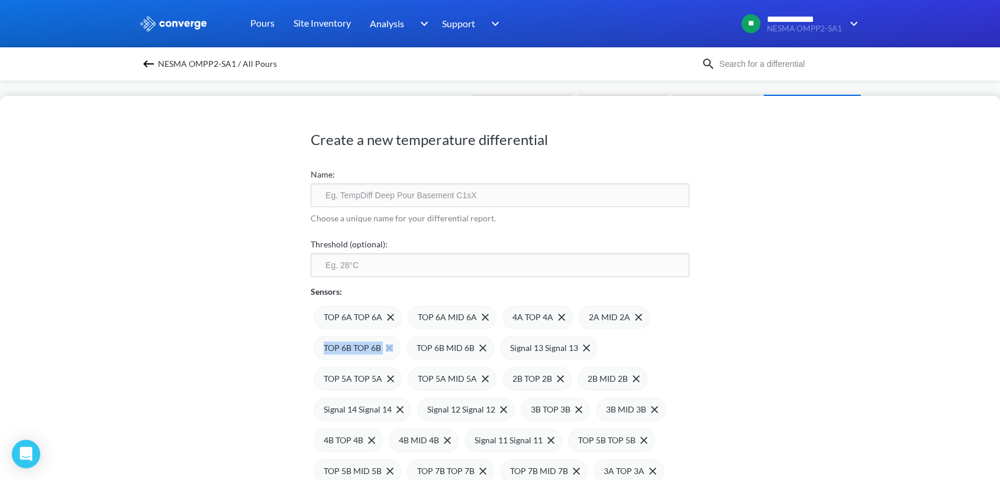
click at [401, 336] on div "TOP 6B TOP 6B" at bounding box center [357, 348] width 87 height 24
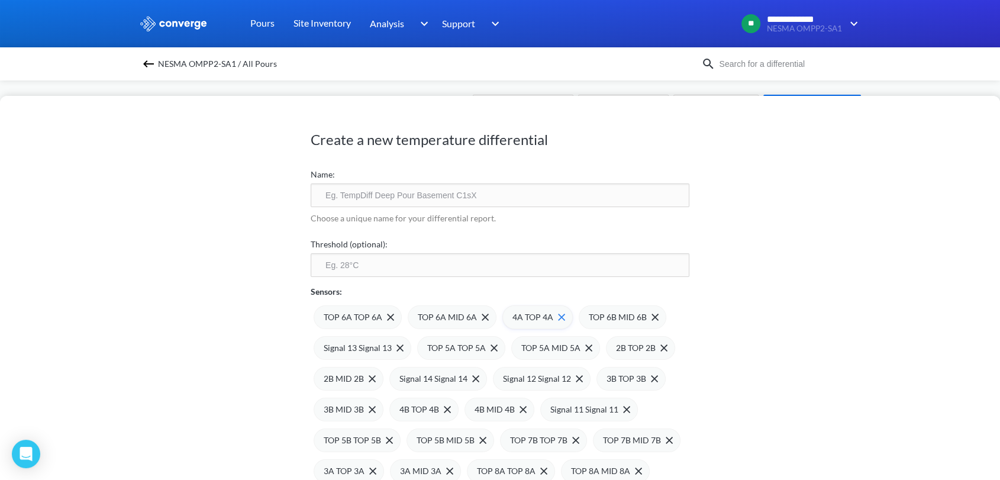
click at [564, 314] on div "4A TOP 4A" at bounding box center [538, 317] width 70 height 24
click at [564, 314] on span "TOP 6B MID 6B" at bounding box center [542, 317] width 58 height 13
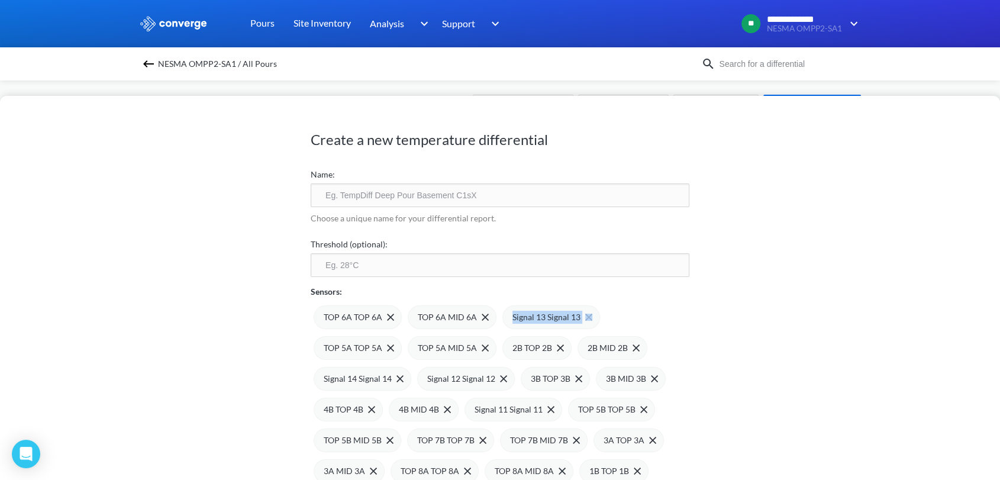
click at [564, 314] on span "Signal 13 Signal 13" at bounding box center [547, 317] width 68 height 13
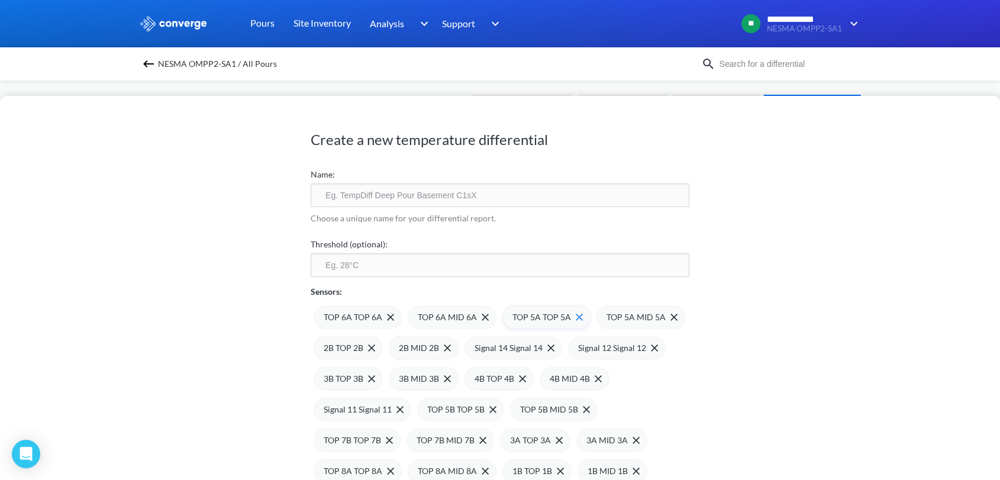
click at [572, 314] on span at bounding box center [577, 317] width 12 height 7
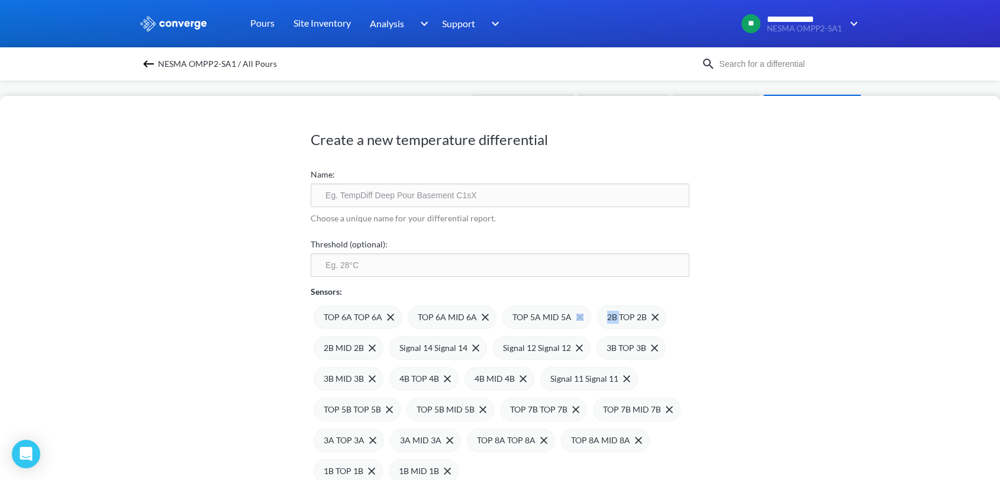
click at [0, 0] on span at bounding box center [0, 0] width 0 height 0
click at [572, 314] on div "TOP 6A TOP 6A TOP 6A MID 6A 2B TOP 2B 2B MID 2B Signal 14 Signal 14 Signal 12 S…" at bounding box center [500, 390] width 379 height 185
click at [564, 316] on div "2B TOP 2B" at bounding box center [537, 317] width 69 height 24
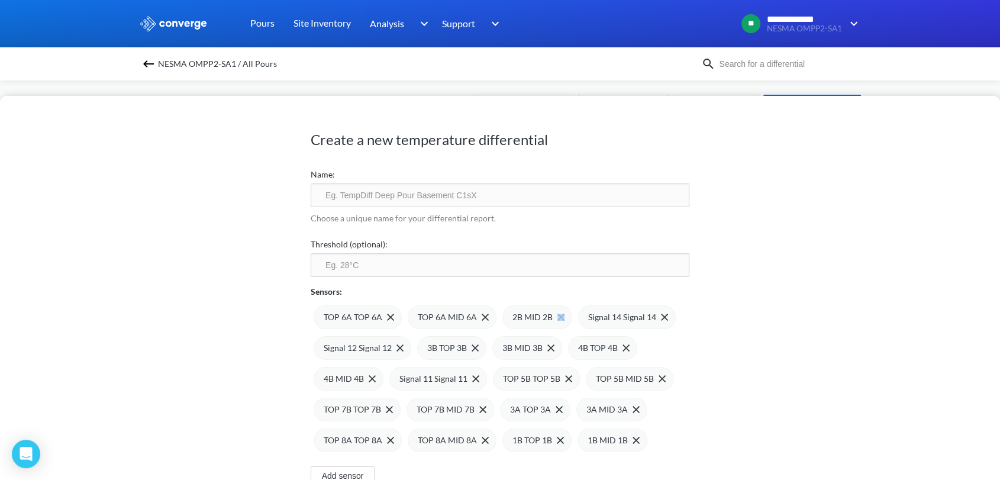
click at [564, 316] on div "2B MID 2B" at bounding box center [538, 317] width 70 height 24
click at [571, 315] on span "Signal 14 Signal 14" at bounding box center [547, 317] width 68 height 13
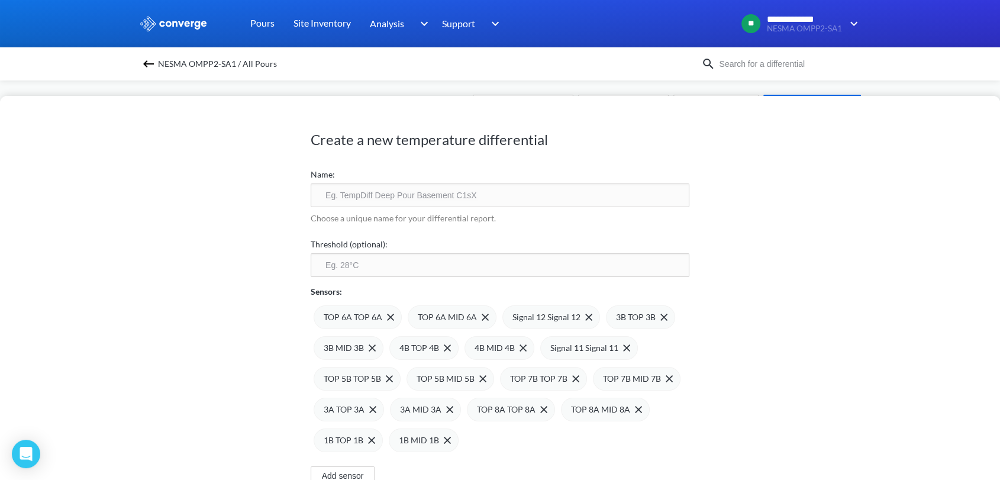
click at [575, 315] on span "Signal 12 Signal 12" at bounding box center [547, 317] width 68 height 13
click at [562, 318] on div "3B TOP 3B" at bounding box center [537, 317] width 69 height 24
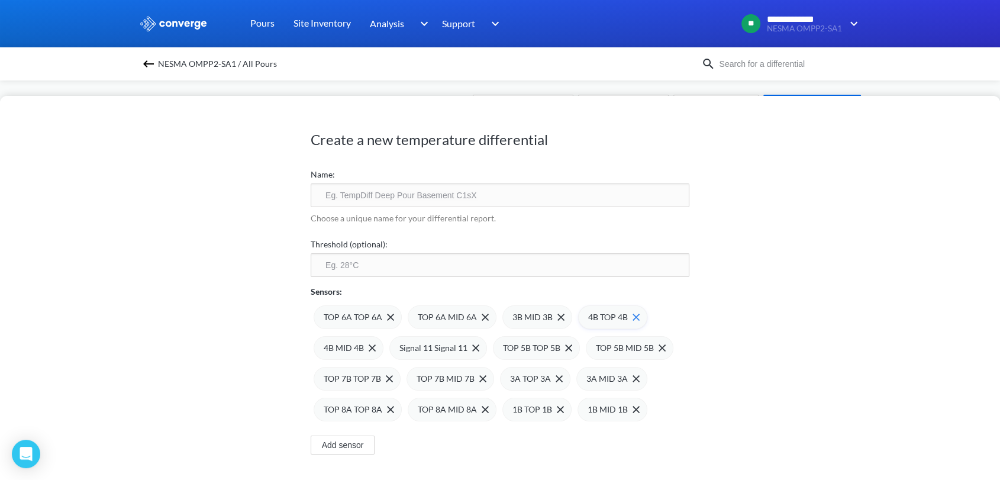
click at [580, 318] on div "4B TOP 4B" at bounding box center [612, 317] width 69 height 24
click at [581, 317] on div "4B MID 4B" at bounding box center [613, 317] width 70 height 24
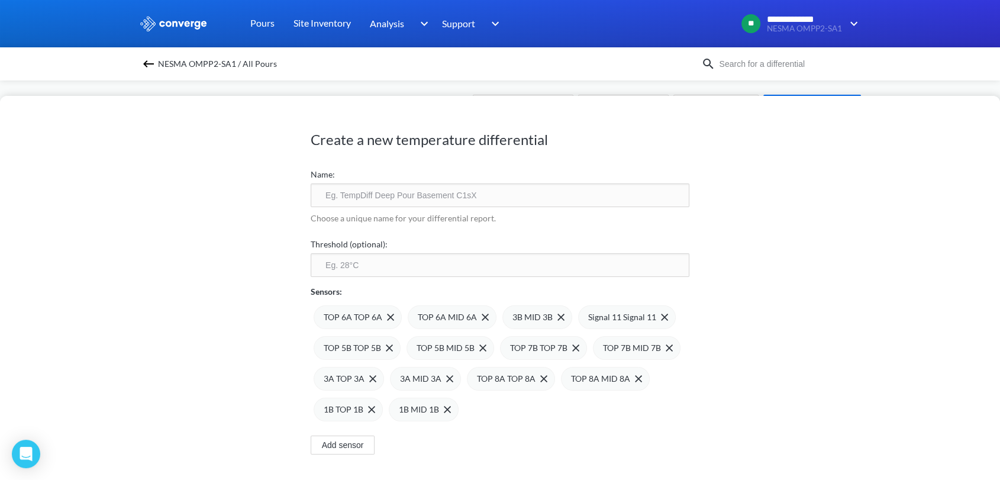
click at [581, 317] on div "Signal 11 Signal 11" at bounding box center [627, 317] width 98 height 24
click at [581, 317] on div "TOP 5B TOP 5B" at bounding box center [621, 317] width 87 height 24
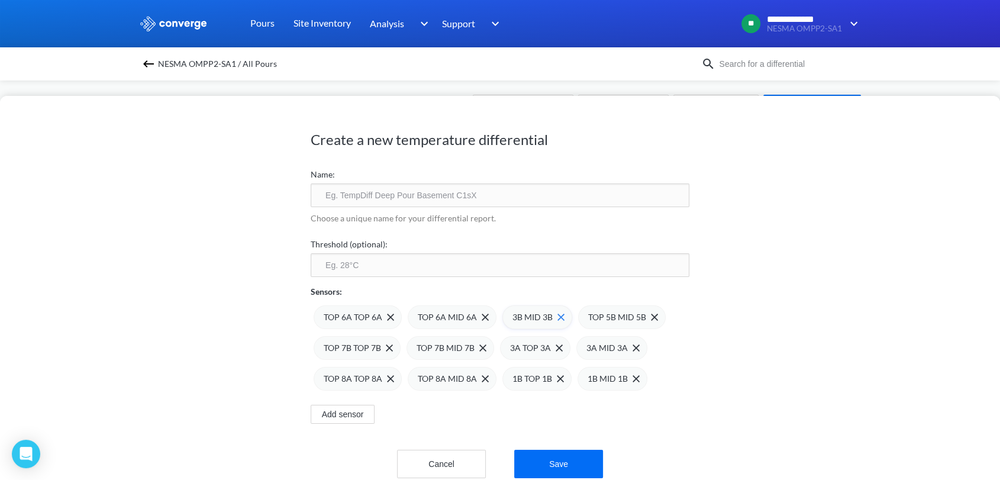
click at [559, 319] on img at bounding box center [561, 317] width 7 height 7
click at [559, 319] on span "TOP 5B MID 5B" at bounding box center [542, 317] width 58 height 13
click at [572, 316] on span at bounding box center [576, 317] width 12 height 7
click at [572, 316] on span at bounding box center [577, 317] width 12 height 7
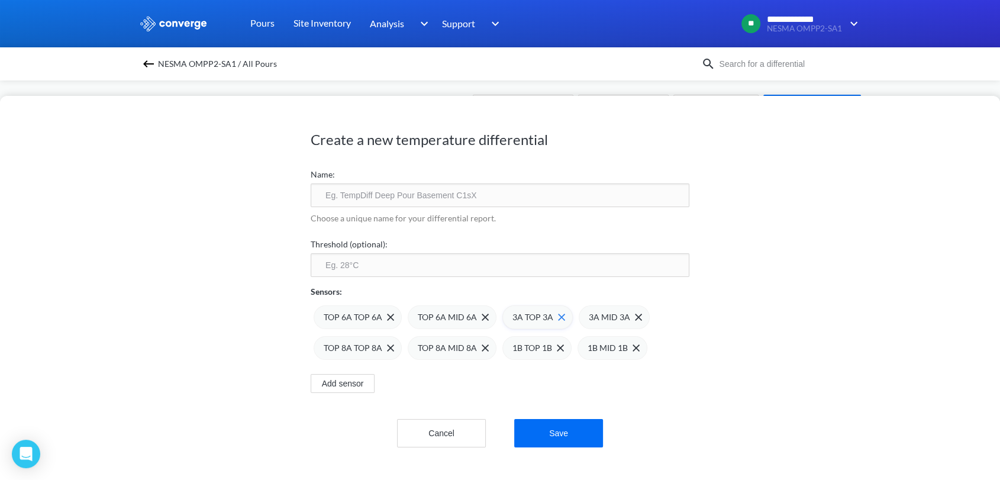
click at [561, 317] on img at bounding box center [561, 317] width 7 height 7
click at [0, 0] on img at bounding box center [0, 0] width 0 height 0
click at [577, 320] on img at bounding box center [579, 317] width 7 height 7
click at [0, 0] on img at bounding box center [0, 0] width 0 height 0
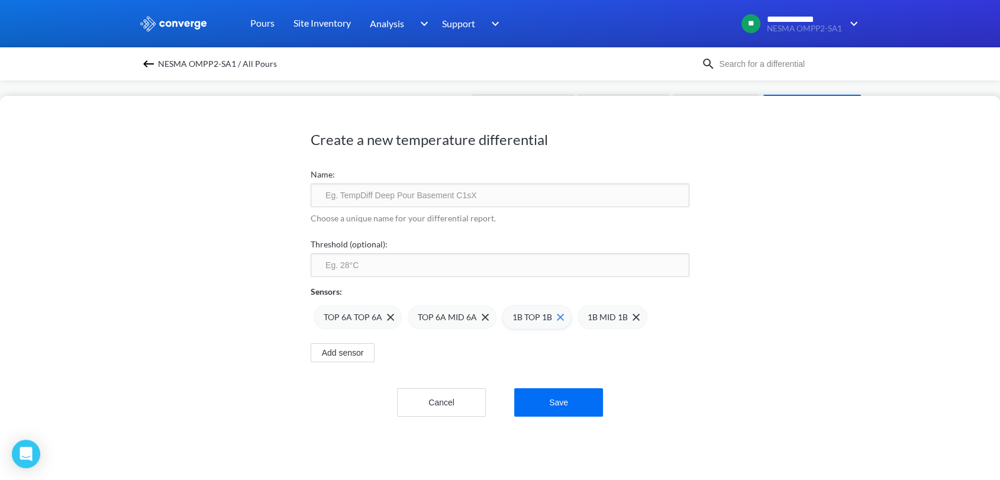
click at [555, 321] on div "1B TOP 1B" at bounding box center [538, 317] width 51 height 13
click at [555, 321] on div "1B MID 1B" at bounding box center [539, 317] width 52 height 13
click at [490, 208] on div "Choose a unique name for your differential report." at bounding box center [500, 220] width 379 height 26
click at [502, 199] on input "text" at bounding box center [500, 195] width 379 height 24
type input "GF-01 ( 6A)"
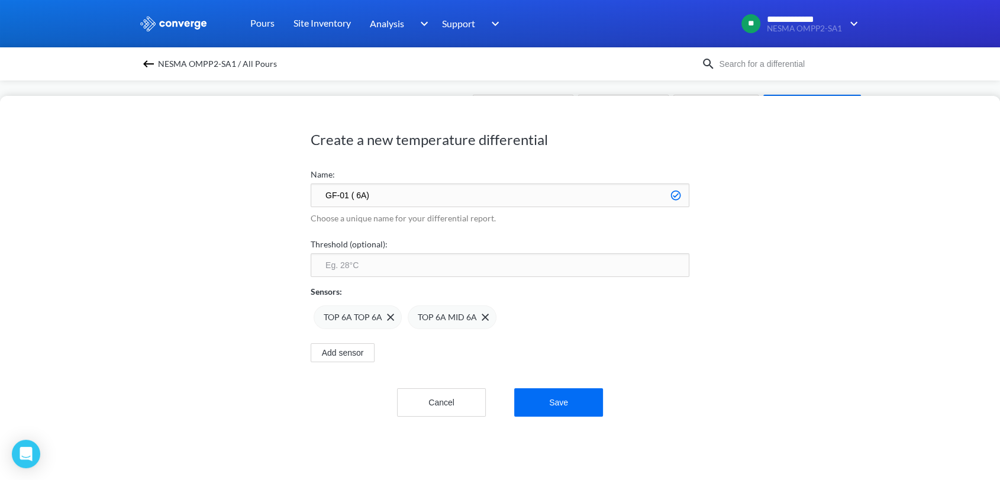
click button "Save" at bounding box center [558, 402] width 89 height 28
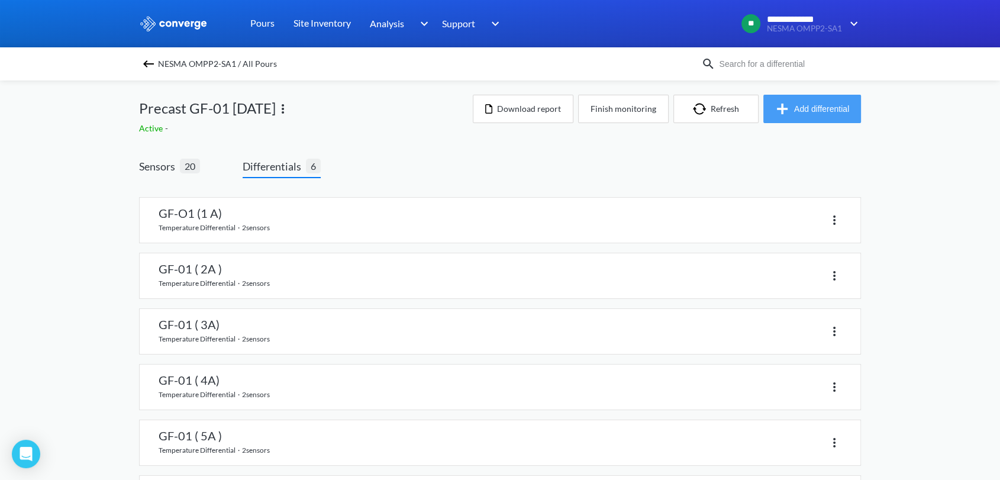
click at [852, 111] on button "Add differential" at bounding box center [813, 109] width 98 height 28
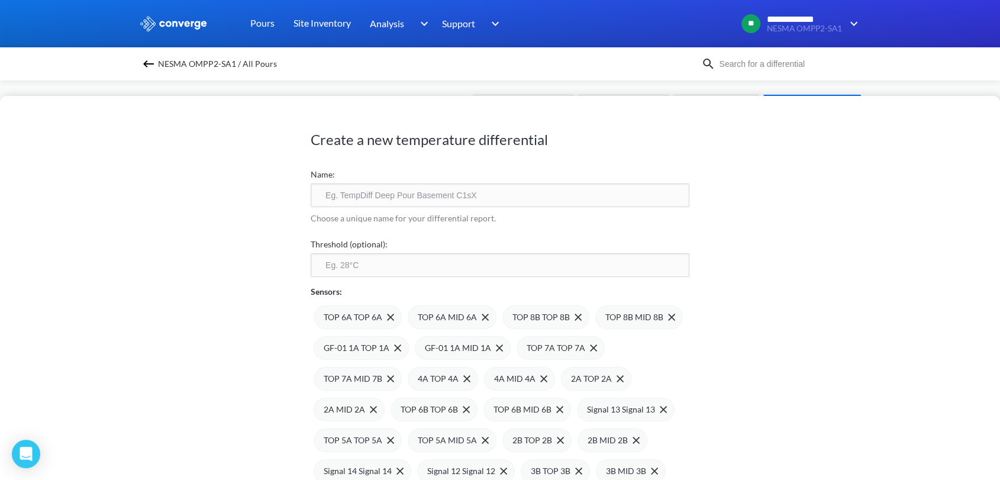
click at [340, 200] on input "text" at bounding box center [500, 195] width 379 height 24
click at [354, 192] on input "GF-07 ( A )" at bounding box center [500, 195] width 379 height 24
click at [349, 194] on input "GF-07 (7 A )" at bounding box center [500, 195] width 379 height 24
type input "GF-01 (7 A )"
click at [391, 315] on img at bounding box center [390, 317] width 7 height 7
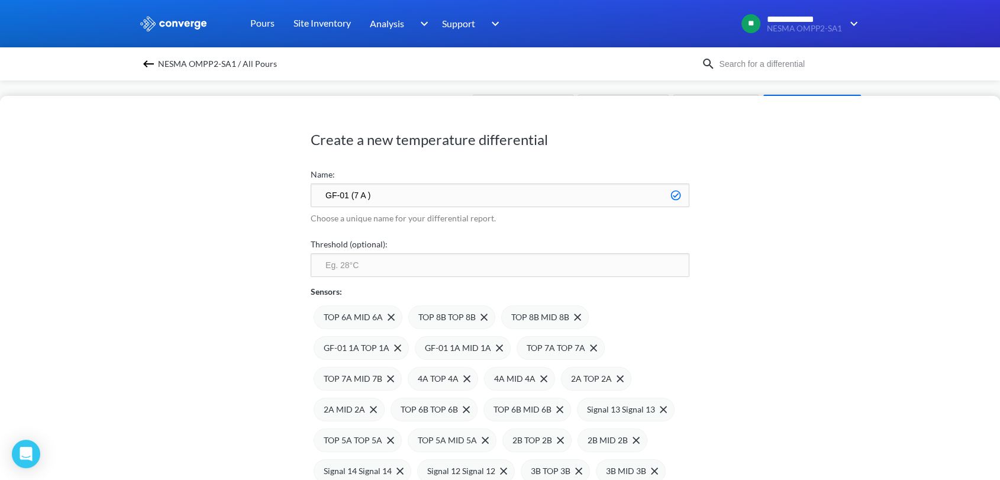
click at [0, 0] on img at bounding box center [0, 0] width 0 height 0
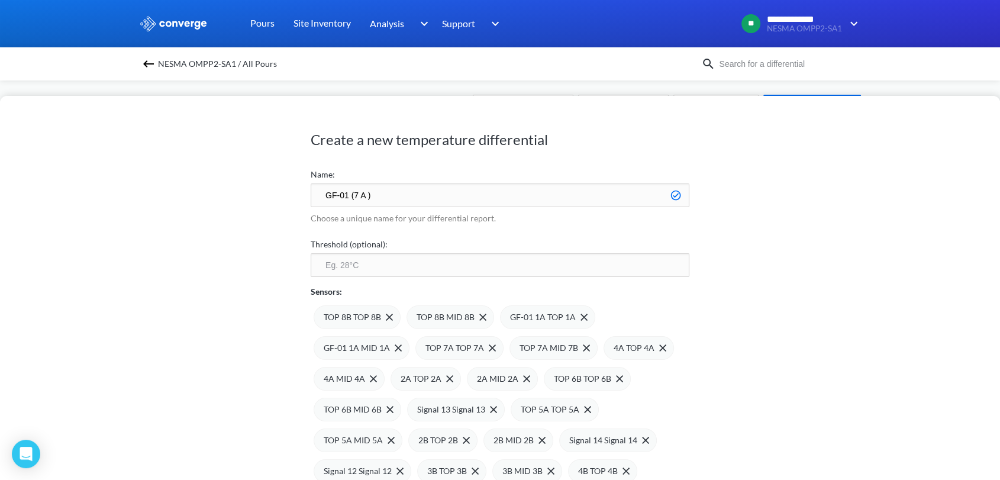
click at [0, 0] on img at bounding box center [0, 0] width 0 height 0
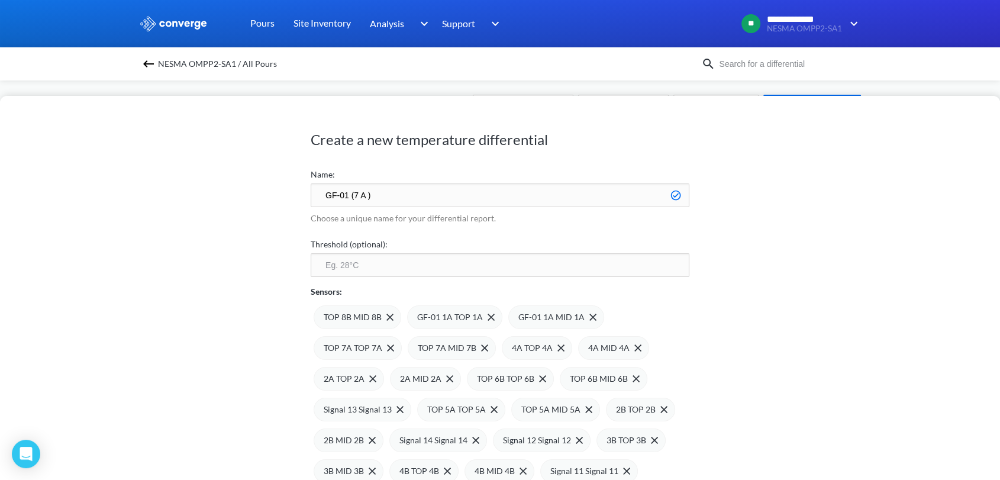
click at [0, 0] on img at bounding box center [0, 0] width 0 height 0
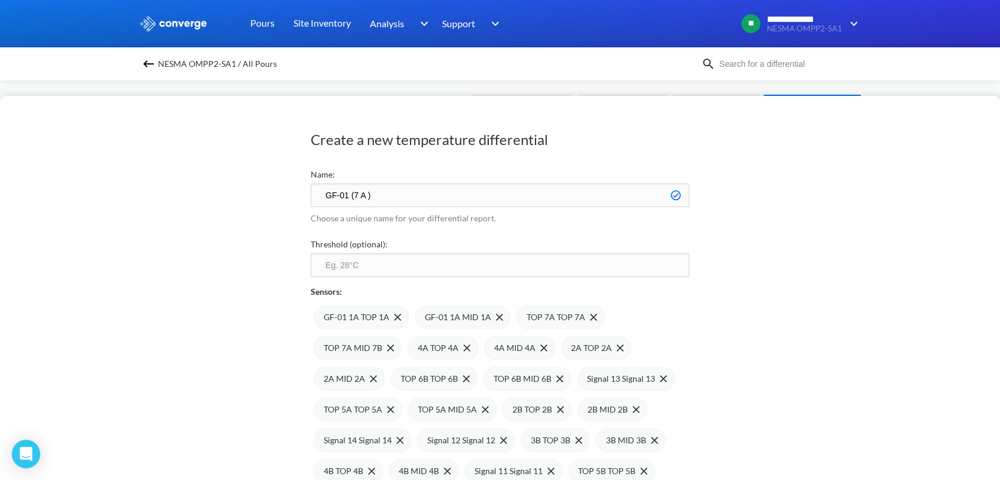
click at [0, 0] on span at bounding box center [0, 0] width 0 height 0
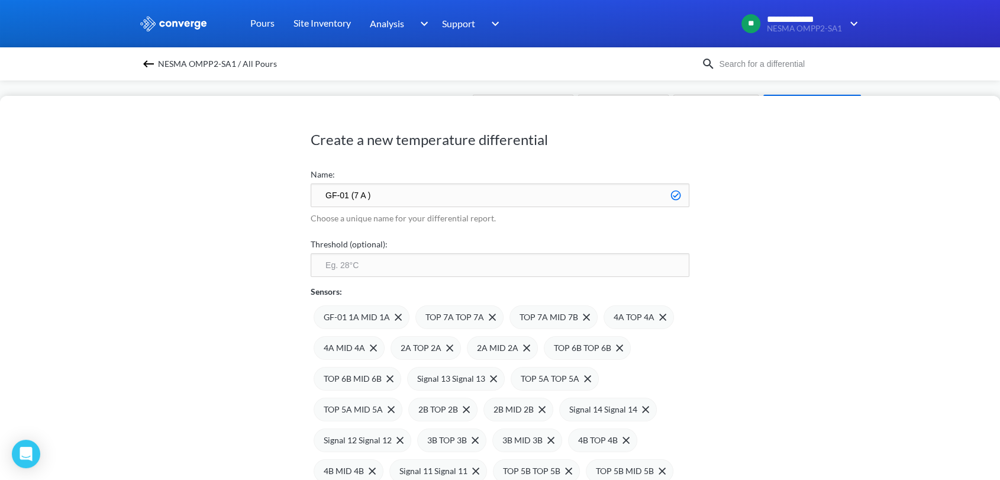
click at [0, 0] on span at bounding box center [0, 0] width 0 height 0
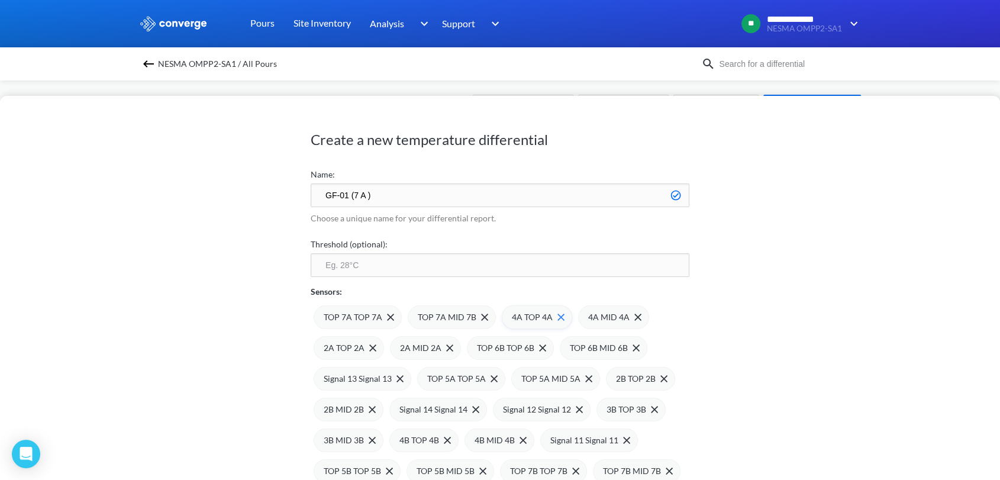
click at [559, 314] on img at bounding box center [561, 317] width 7 height 7
click at [0, 0] on img at bounding box center [0, 0] width 0 height 0
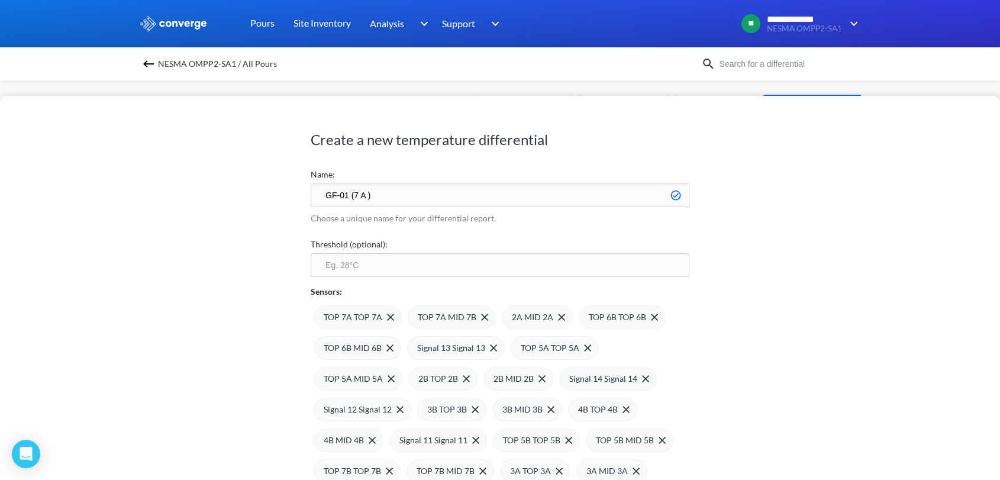
click at [0, 0] on img at bounding box center [0, 0] width 0 height 0
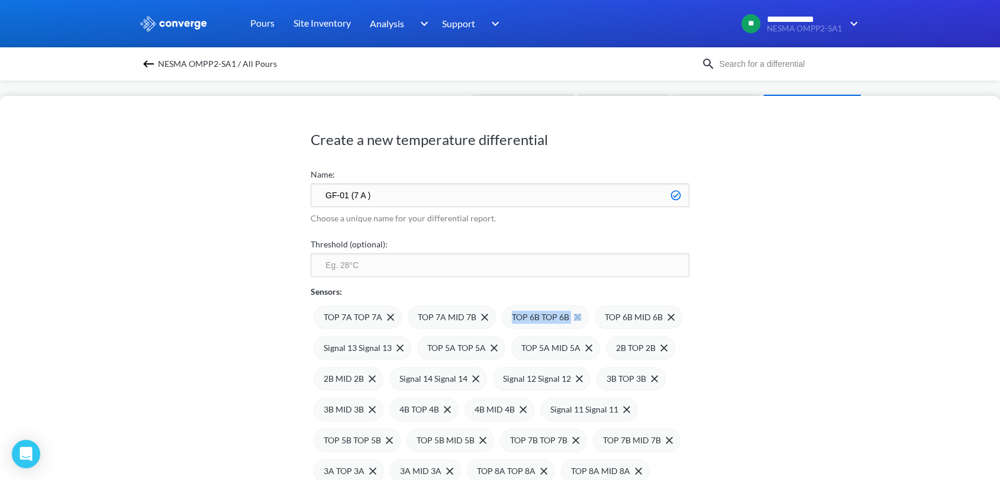
click at [559, 314] on span "TOP 6B TOP 6B" at bounding box center [540, 317] width 57 height 13
click at [605, 314] on span "TOP 6B MID 6B" at bounding box center [634, 317] width 58 height 13
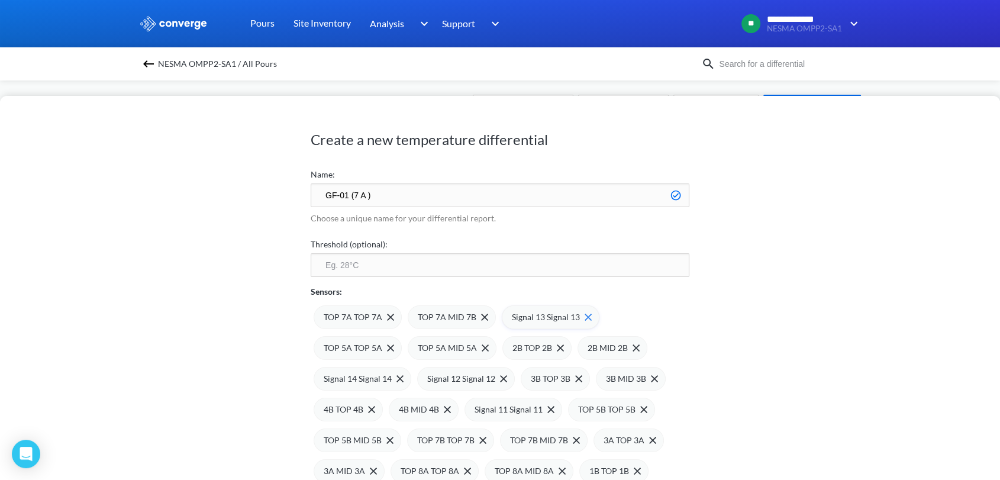
click at [582, 315] on span at bounding box center [586, 317] width 12 height 7
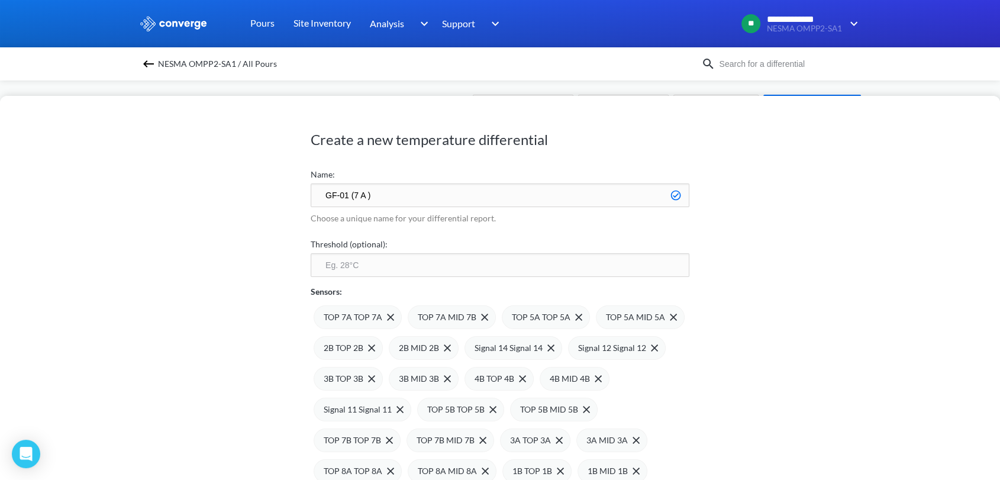
click at [582, 315] on div "TOP 5A TOP 5A" at bounding box center [546, 317] width 88 height 24
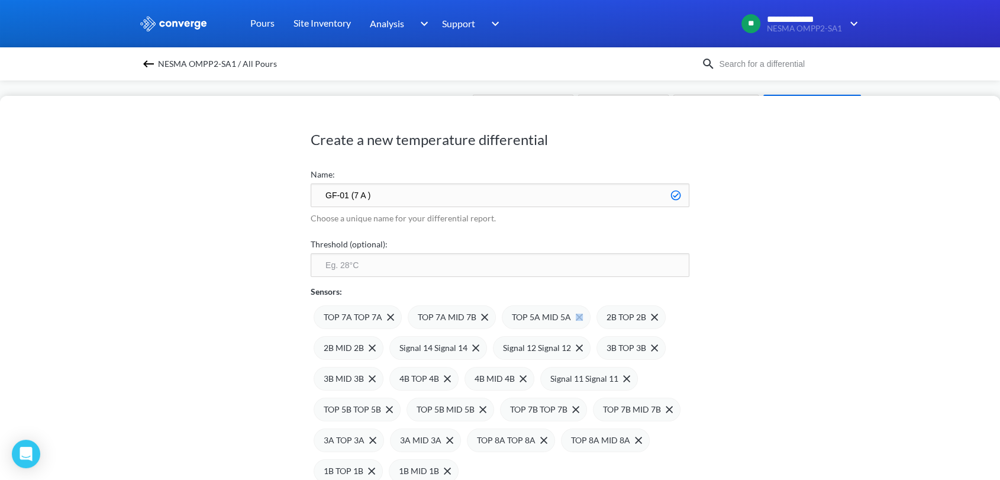
click at [582, 315] on div "TOP 5A MID 5A" at bounding box center [546, 317] width 89 height 24
click at [581, 315] on div "2B MID 2B" at bounding box center [612, 317] width 70 height 24
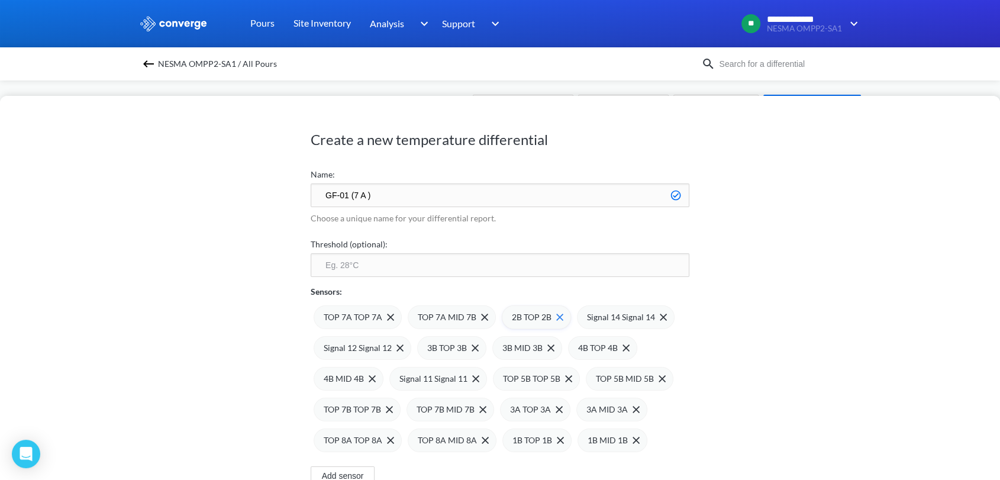
click at [564, 315] on div "2B TOP 2B" at bounding box center [536, 317] width 69 height 24
click at [563, 315] on span "Signal 14 Signal 14" at bounding box center [546, 317] width 68 height 13
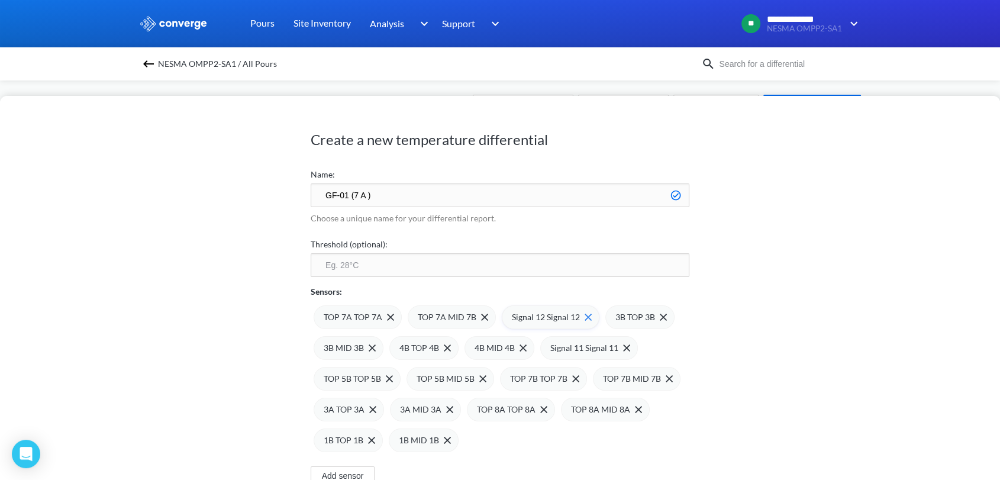
click at [575, 315] on span "Signal 12 Signal 12" at bounding box center [546, 317] width 68 height 13
click at [566, 315] on div "3B TOP 3B" at bounding box center [536, 317] width 69 height 24
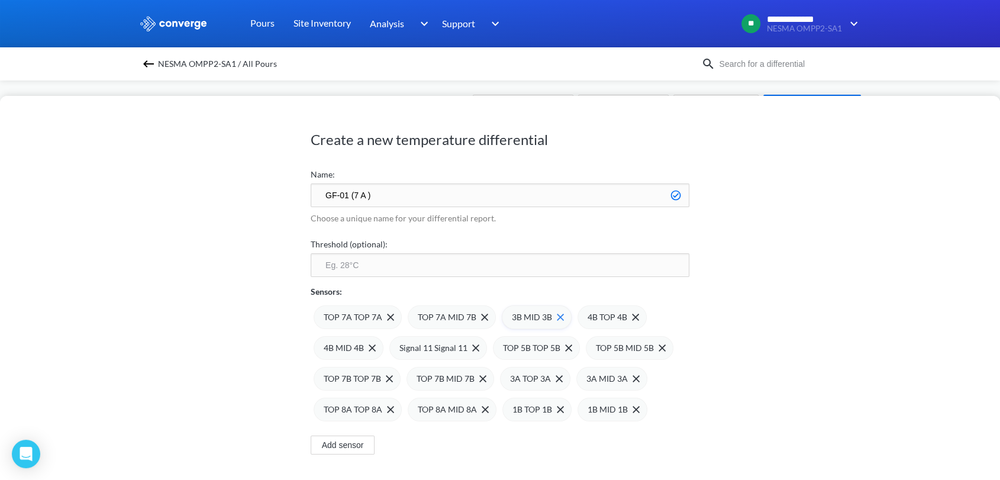
click at [563, 317] on div "3B MID 3B" at bounding box center [537, 317] width 70 height 24
click at [563, 317] on div "4B TOP 4B" at bounding box center [536, 317] width 69 height 24
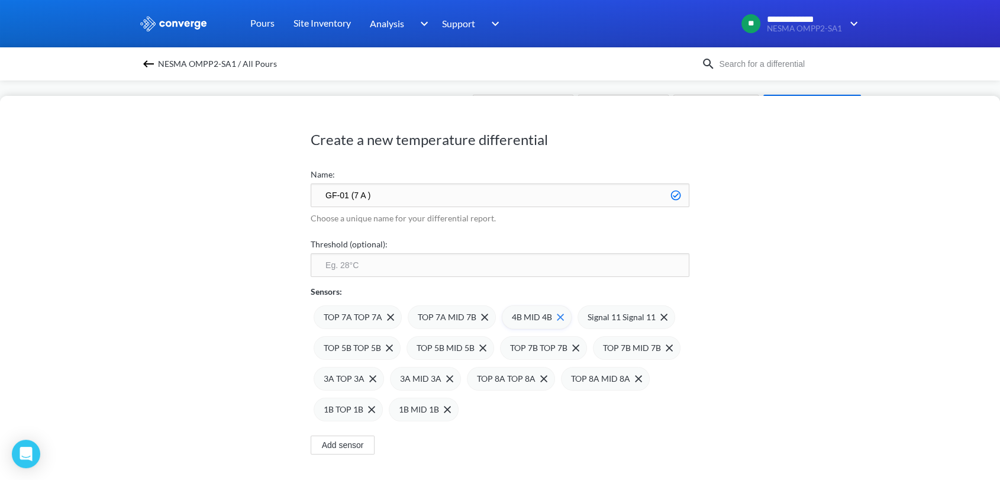
click at [560, 317] on img at bounding box center [560, 317] width 7 height 7
click at [560, 317] on span "Signal 11 Signal 11" at bounding box center [546, 317] width 68 height 13
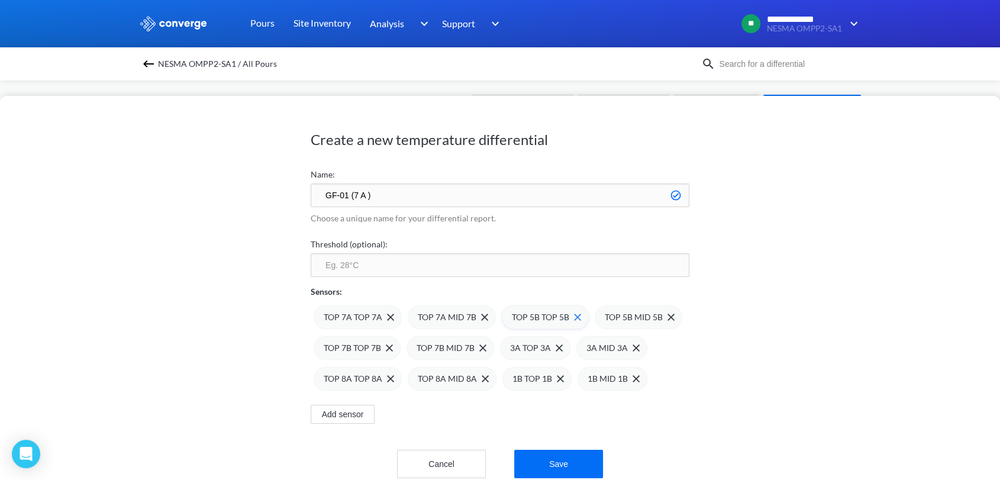
click at [574, 315] on img at bounding box center [577, 317] width 7 height 7
click at [0, 0] on img at bounding box center [0, 0] width 0 height 0
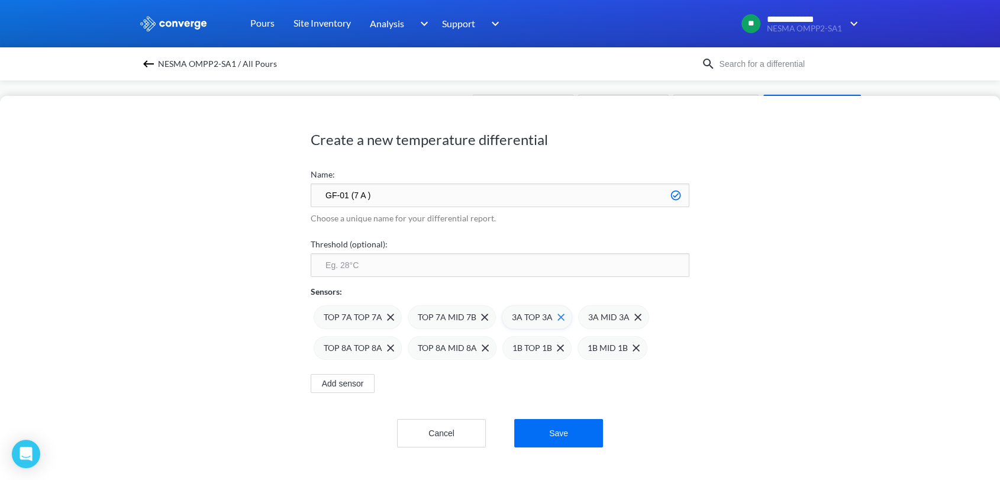
click at [553, 316] on span at bounding box center [559, 317] width 12 height 7
click at [0, 0] on span at bounding box center [0, 0] width 0 height 0
click at [560, 315] on span "TOP 8A TOP 8A" at bounding box center [541, 317] width 59 height 13
click at [560, 315] on span "TOP 8A MID 8A" at bounding box center [541, 317] width 59 height 13
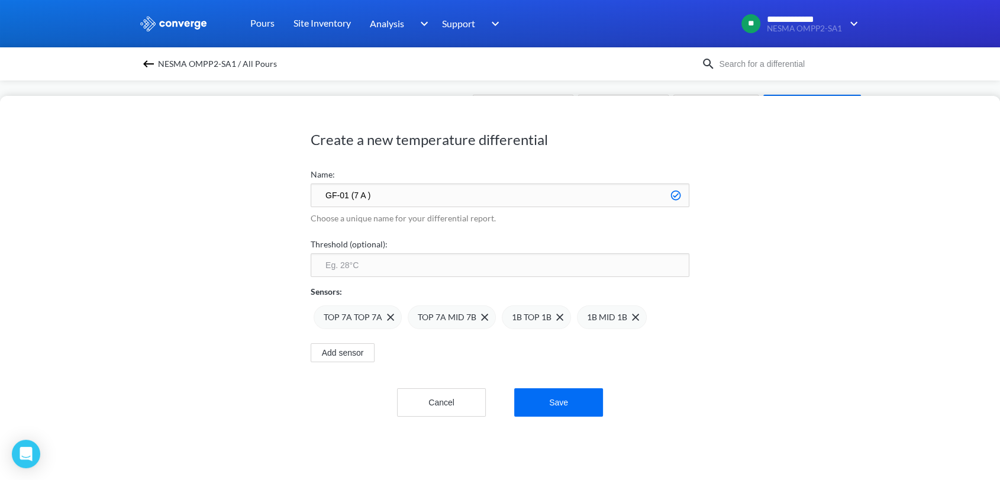
click at [0, 0] on img at bounding box center [0, 0] width 0 height 0
click at [537, 402] on button "Save" at bounding box center [558, 402] width 89 height 28
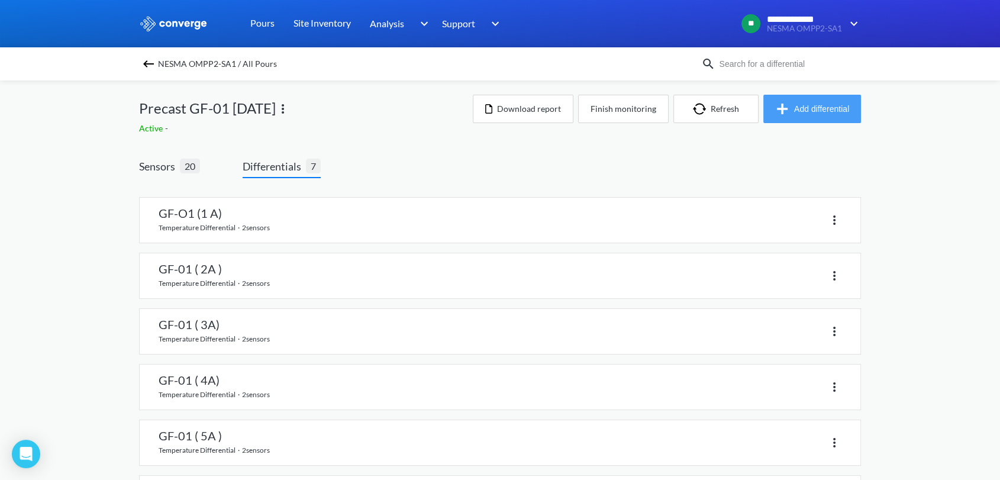
click at [823, 101] on button "Add differential" at bounding box center [813, 109] width 98 height 28
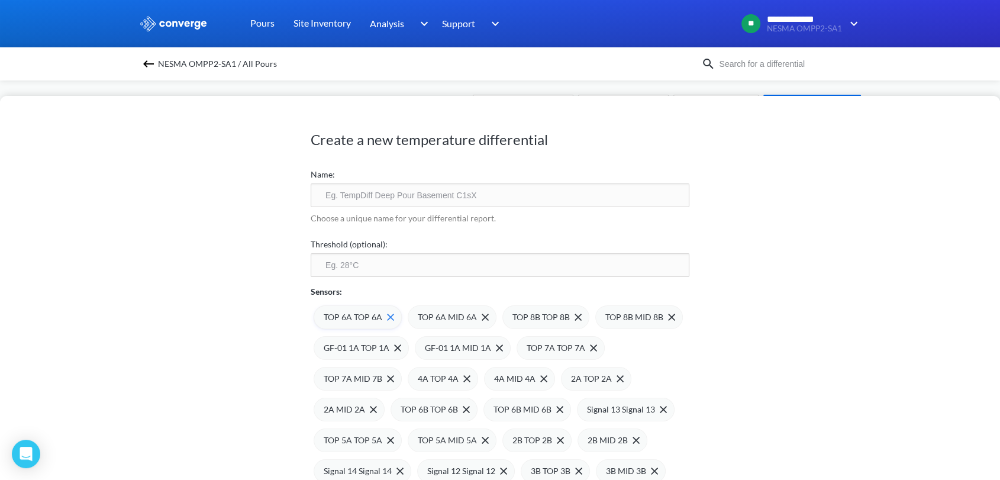
click at [379, 314] on span "TOP 6A TOP 6A" at bounding box center [353, 317] width 59 height 13
click at [418, 314] on span "TOP 6A MID 6A" at bounding box center [447, 317] width 59 height 13
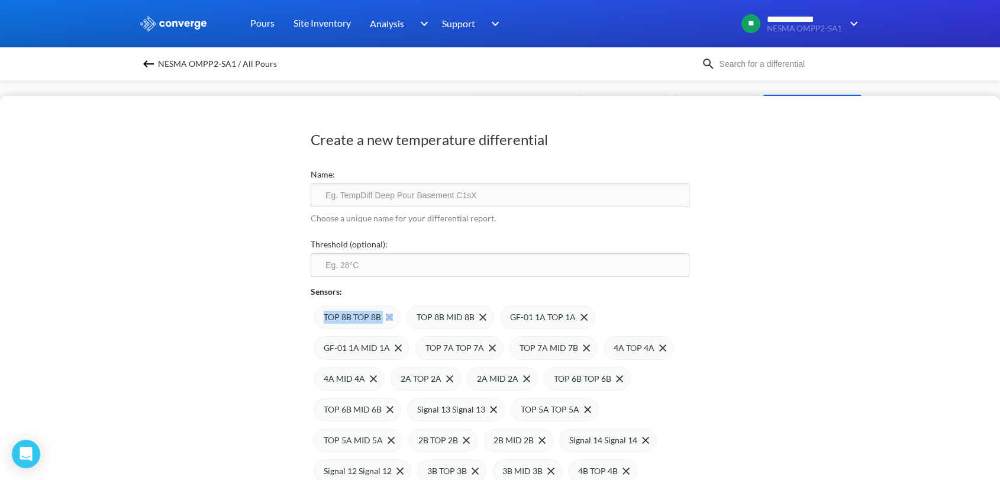
click at [379, 314] on span "TOP 8B TOP 8B" at bounding box center [352, 317] width 57 height 13
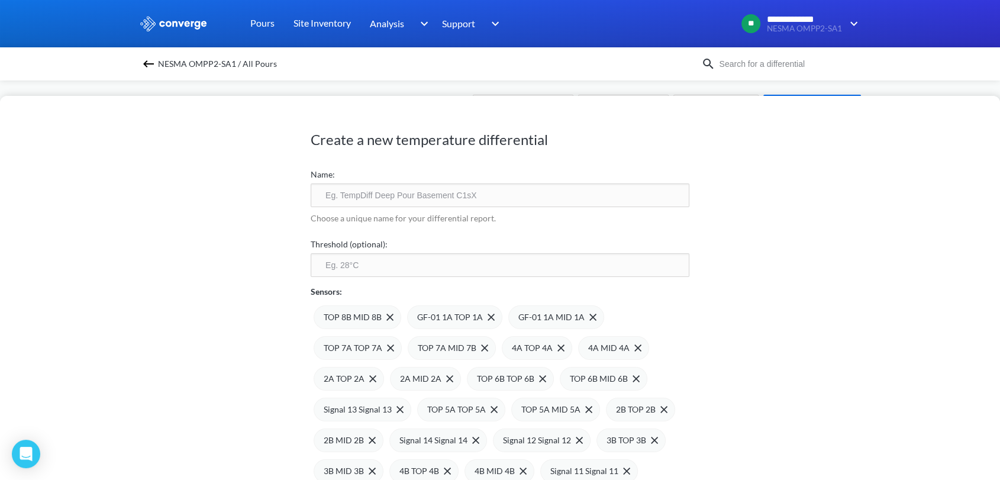
click at [379, 314] on span "TOP 8B MID 8B" at bounding box center [353, 317] width 58 height 13
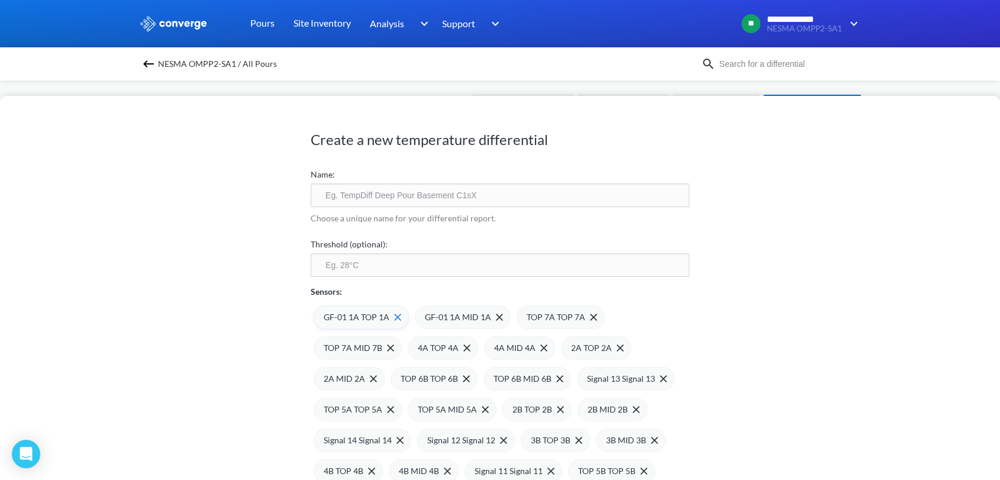
click at [379, 314] on span "GF-01 1A TOP 1A" at bounding box center [357, 317] width 66 height 13
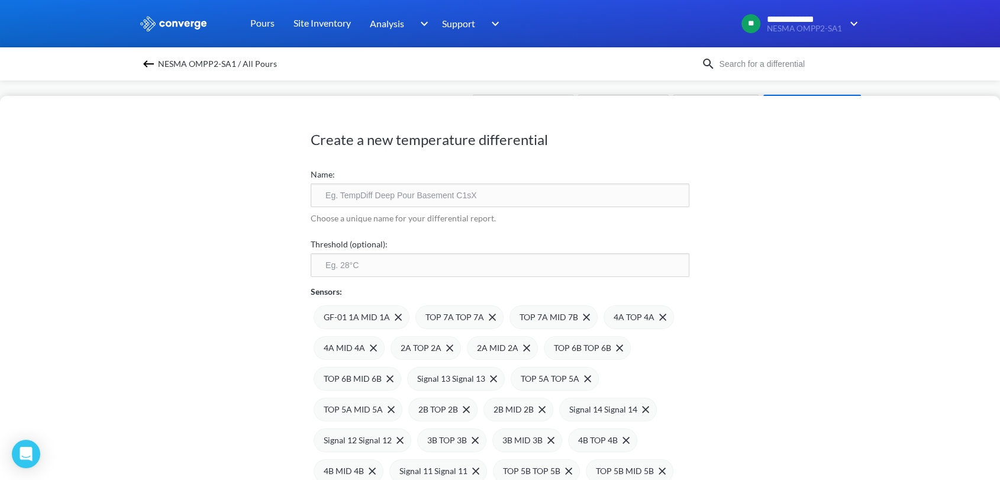
click at [379, 314] on span "GF-01 1A MID 1A" at bounding box center [357, 317] width 66 height 13
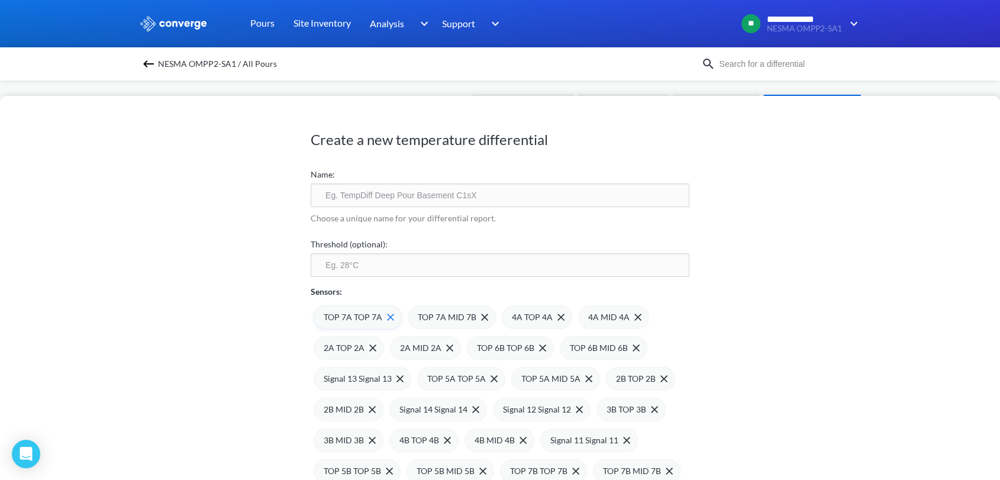
click at [389, 314] on img at bounding box center [390, 317] width 7 height 7
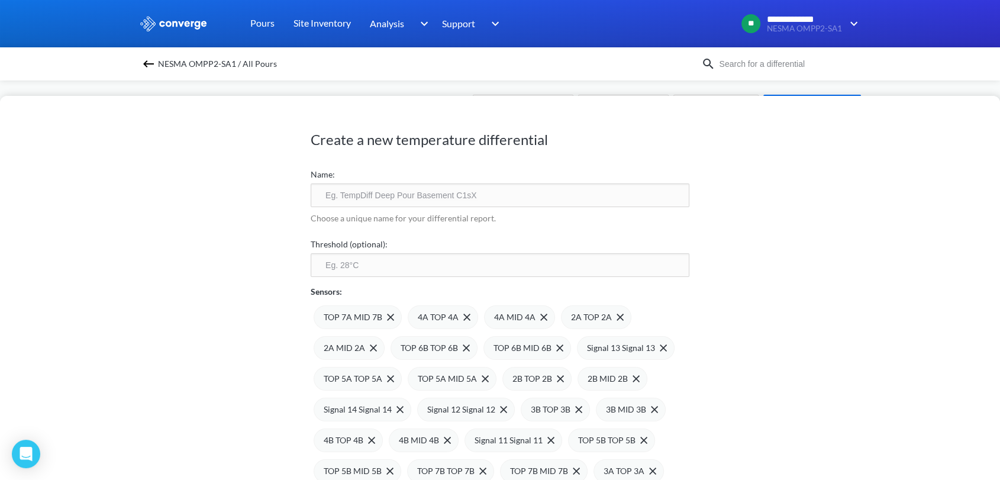
click at [0, 0] on img at bounding box center [0, 0] width 0 height 0
click at [390, 314] on div "4A MID 4A" at bounding box center [425, 317] width 71 height 24
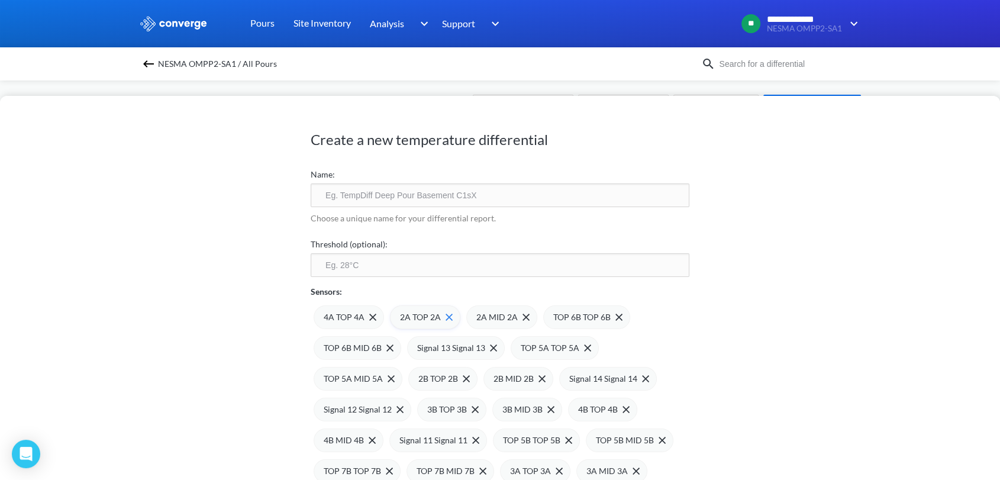
click at [390, 313] on div "2A TOP 2A" at bounding box center [425, 317] width 70 height 24
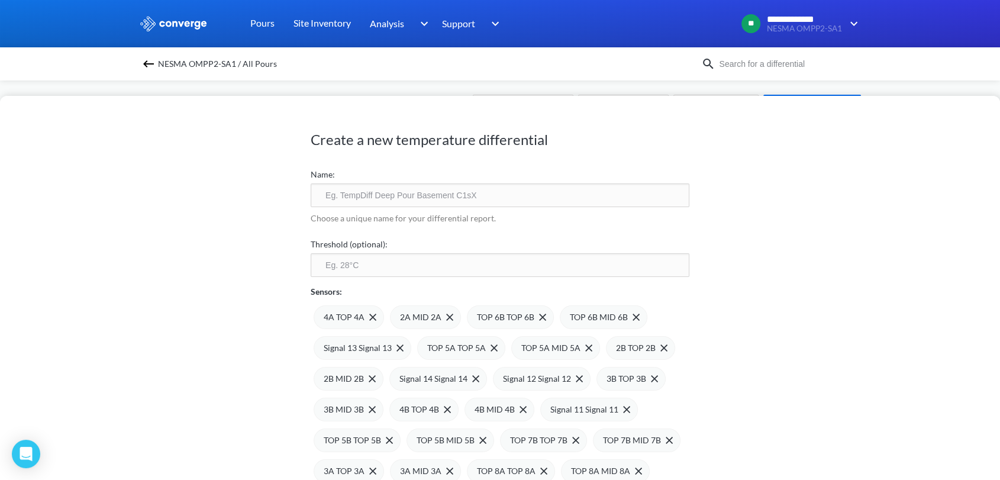
click at [387, 313] on div "4A TOP 4A 2A MID 2A TOP 6B TOP 6B TOP 6B MID 6B Signal 13 Signal 13 TOP 5A TOP …" at bounding box center [500, 405] width 379 height 215
click at [374, 314] on img at bounding box center [372, 317] width 7 height 7
click at [0, 0] on img at bounding box center [0, 0] width 0 height 0
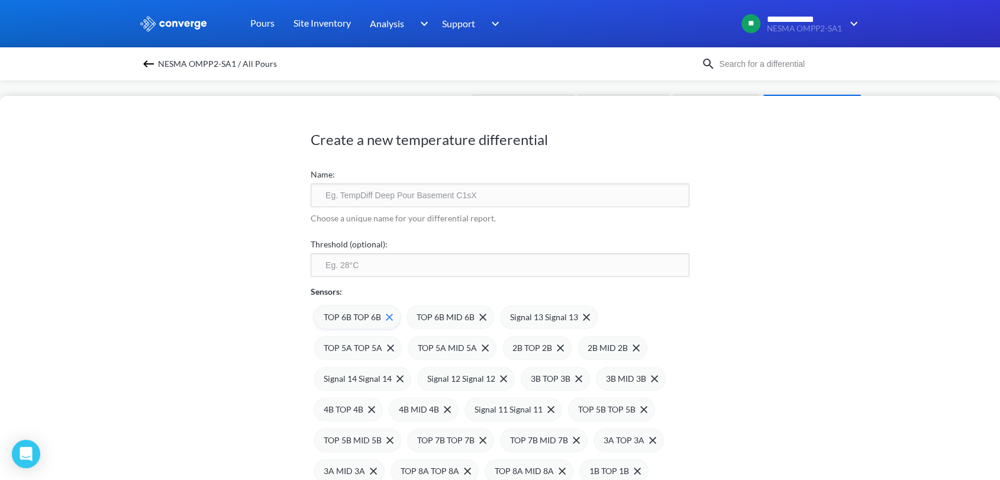
click at [376, 315] on span "TOP 6B TOP 6B" at bounding box center [352, 317] width 57 height 13
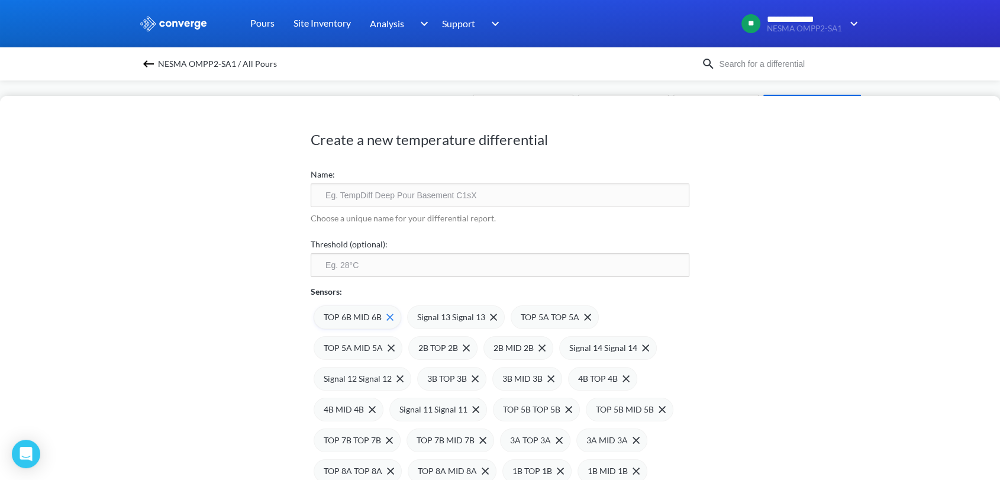
click at [383, 317] on span at bounding box center [388, 317] width 12 height 7
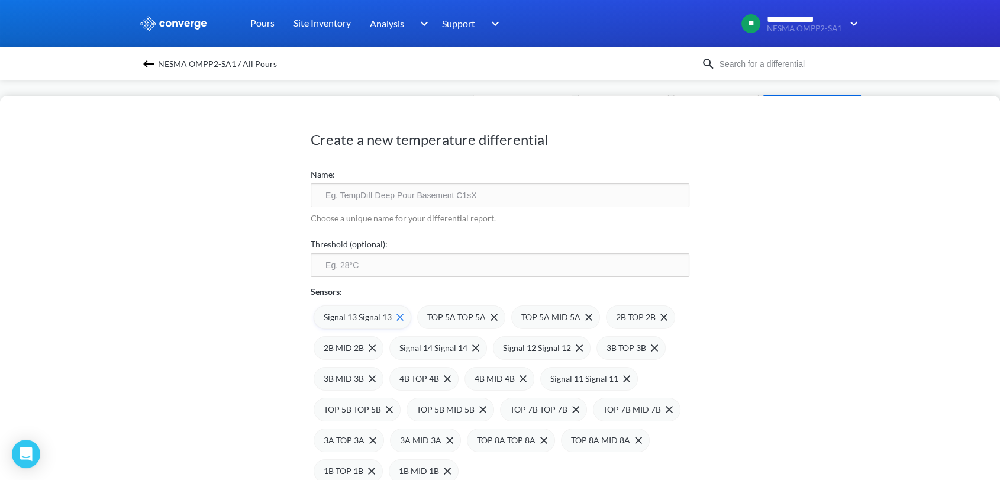
click at [397, 318] on img at bounding box center [400, 317] width 7 height 7
click at [482, 320] on img at bounding box center [485, 317] width 7 height 7
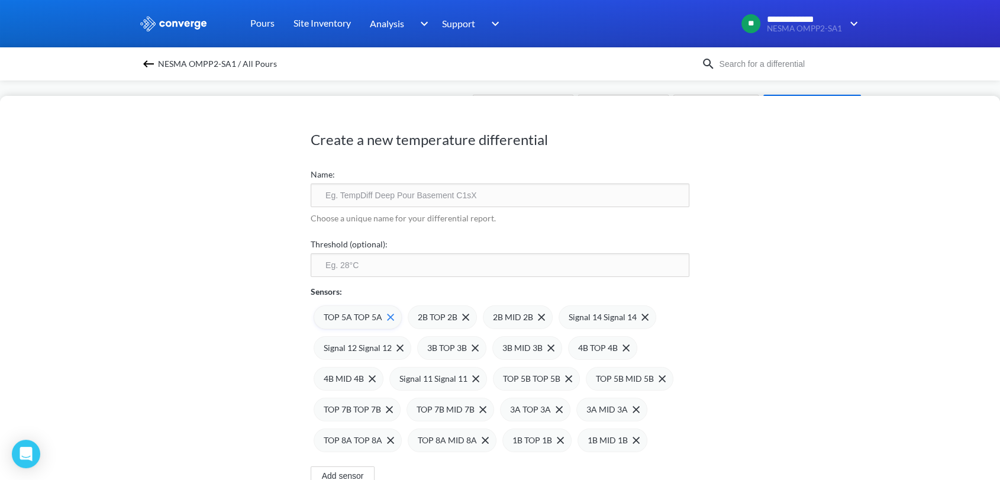
click at [397, 317] on div "TOP 5A TOP 5A" at bounding box center [358, 317] width 88 height 24
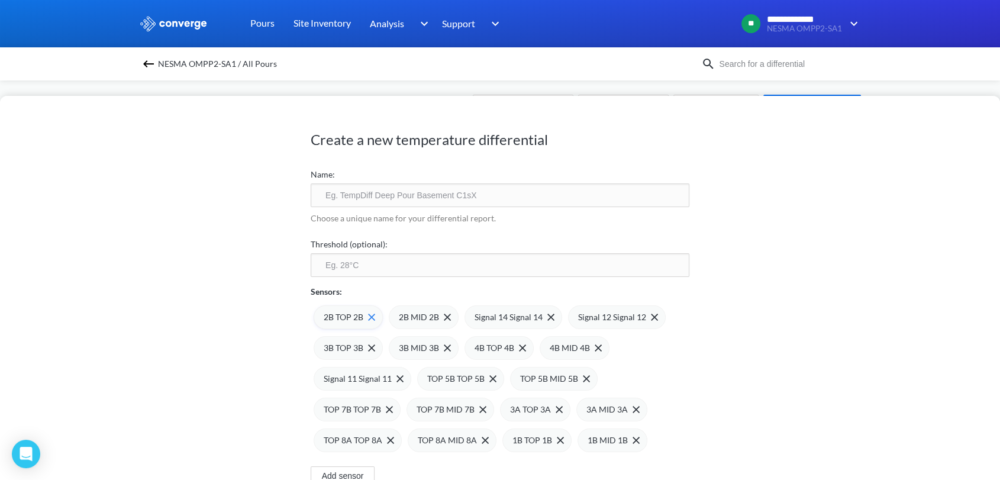
click at [372, 314] on img at bounding box center [371, 317] width 7 height 7
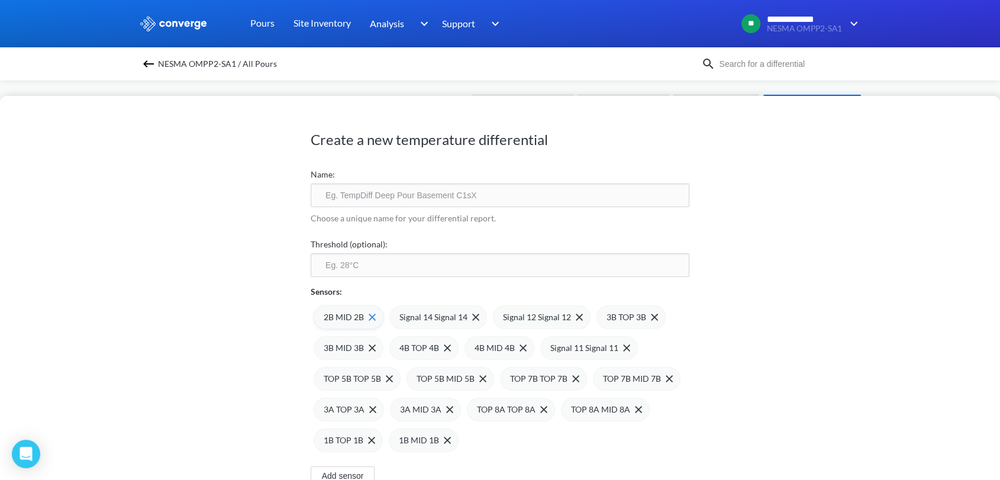
click at [371, 314] on img at bounding box center [372, 317] width 7 height 7
click at [371, 313] on span "Signal 14 Signal 14" at bounding box center [358, 317] width 68 height 13
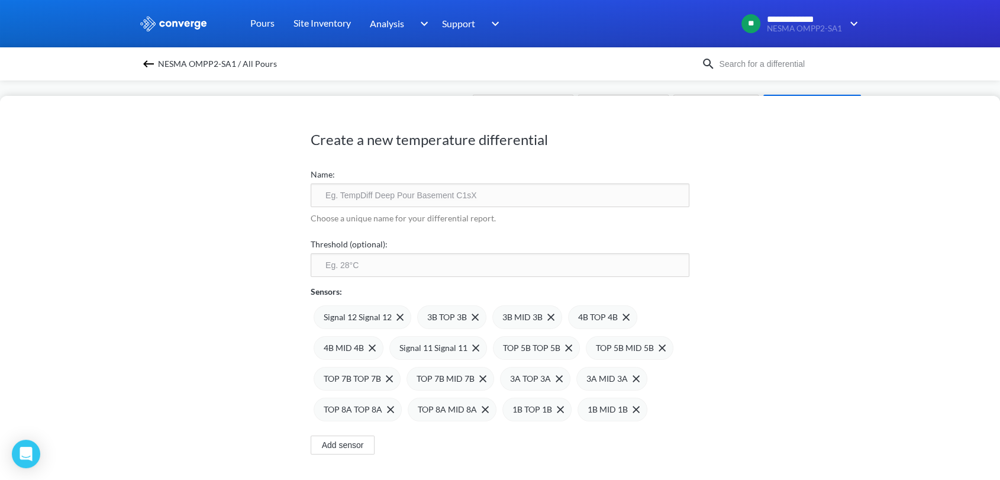
click at [371, 313] on span "Signal 12 Signal 12" at bounding box center [358, 317] width 68 height 13
click at [0, 0] on img at bounding box center [0, 0] width 0 height 0
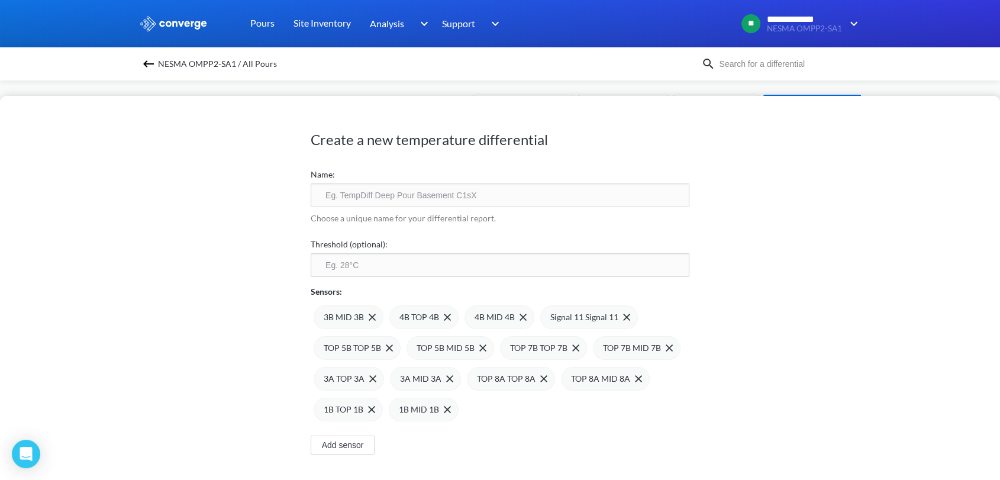
click at [0, 0] on img at bounding box center [0, 0] width 0 height 0
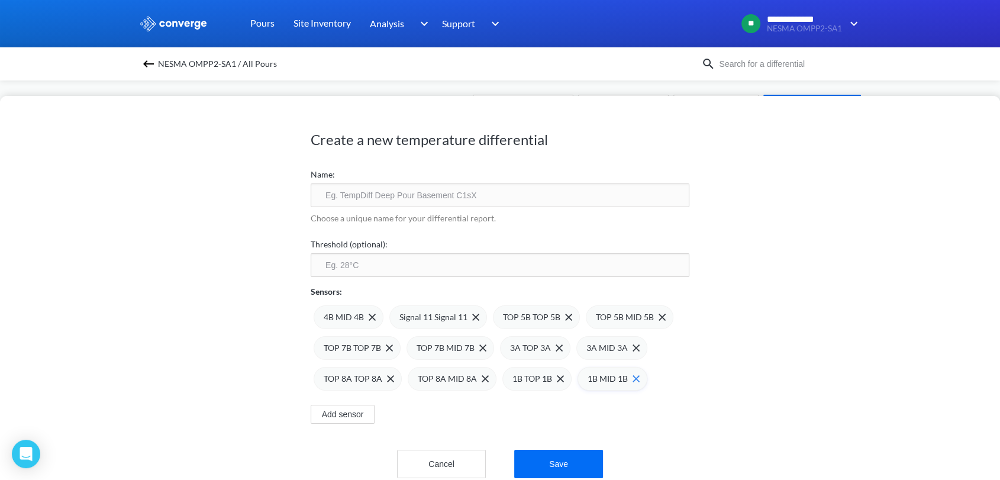
click at [638, 381] on div "1B MID 1B" at bounding box center [613, 379] width 70 height 24
click at [558, 378] on img at bounding box center [560, 378] width 7 height 7
click at [368, 312] on div "4B MID 4B" at bounding box center [350, 317] width 52 height 13
click at [368, 312] on span "Signal 11 Signal 11" at bounding box center [358, 317] width 68 height 13
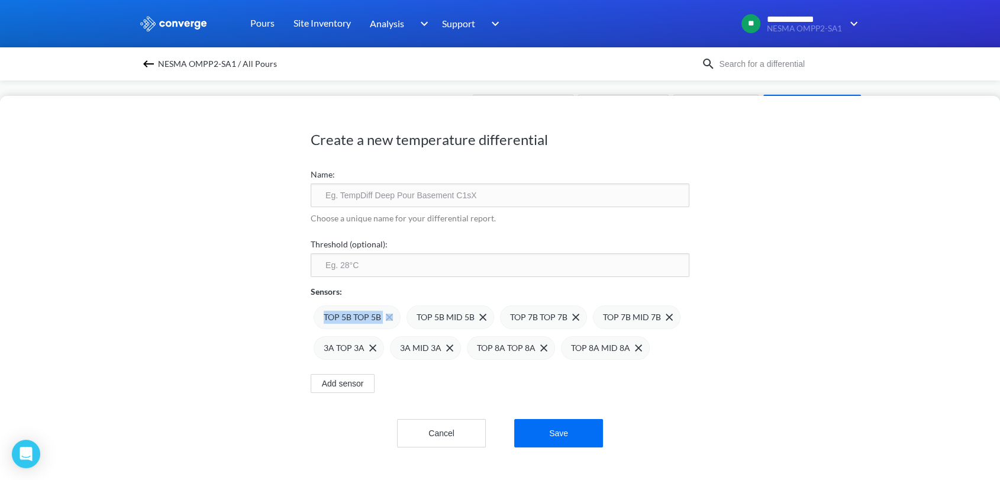
click at [368, 312] on span "TOP 5B TOP 5B" at bounding box center [352, 317] width 57 height 13
click at [385, 312] on div "TOP 5B MID 5B" at bounding box center [359, 317] width 70 height 13
click at [385, 312] on div "TOP 7B TOP 7B" at bounding box center [358, 317] width 69 height 13
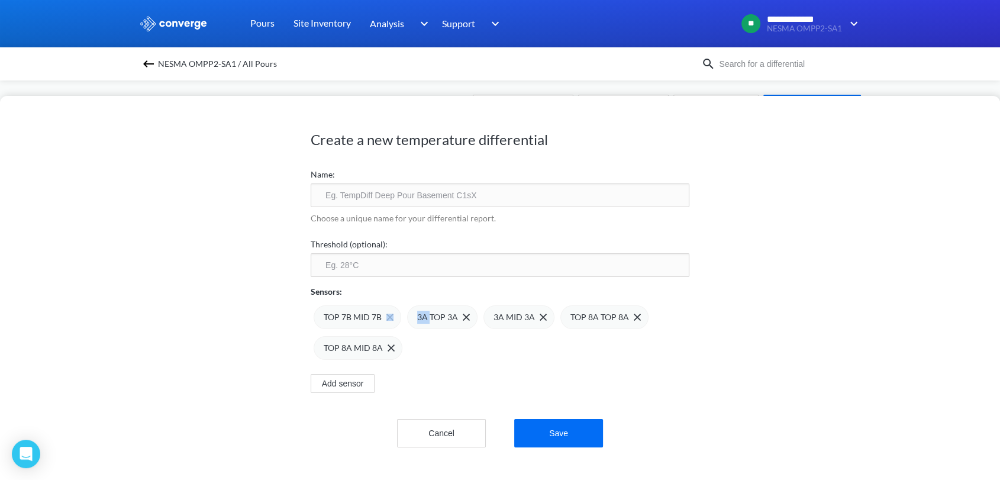
click at [385, 312] on div "TOP 7B MID 7B" at bounding box center [359, 317] width 70 height 13
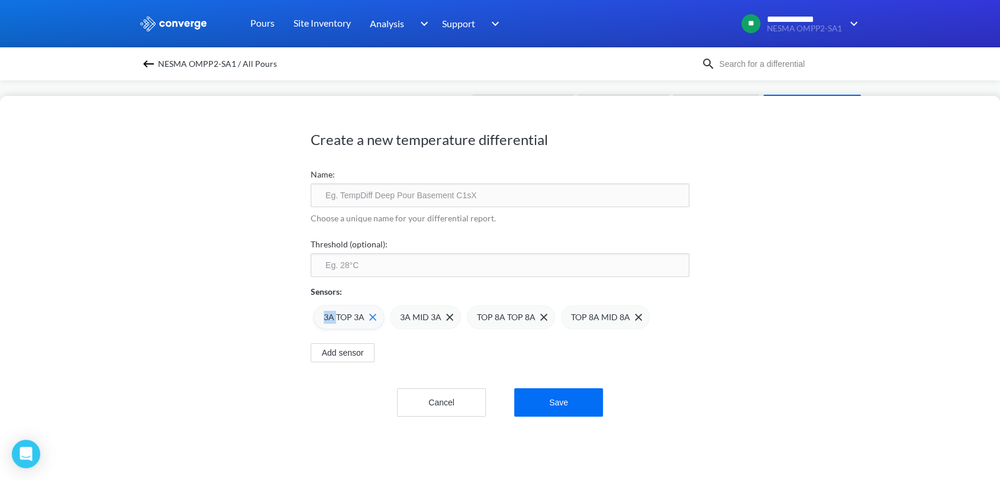
click at [373, 315] on img at bounding box center [372, 317] width 7 height 7
click at [0, 0] on span at bounding box center [0, 0] width 0 height 0
click at [450, 198] on input "text" at bounding box center [500, 195] width 379 height 24
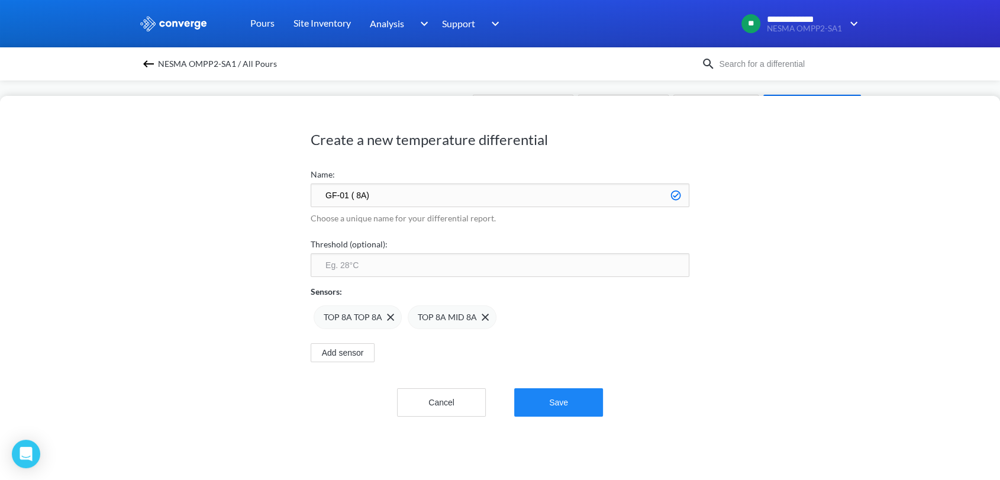
type input "GF-01 ( 8A)"
click at [560, 410] on button "Save" at bounding box center [558, 402] width 89 height 28
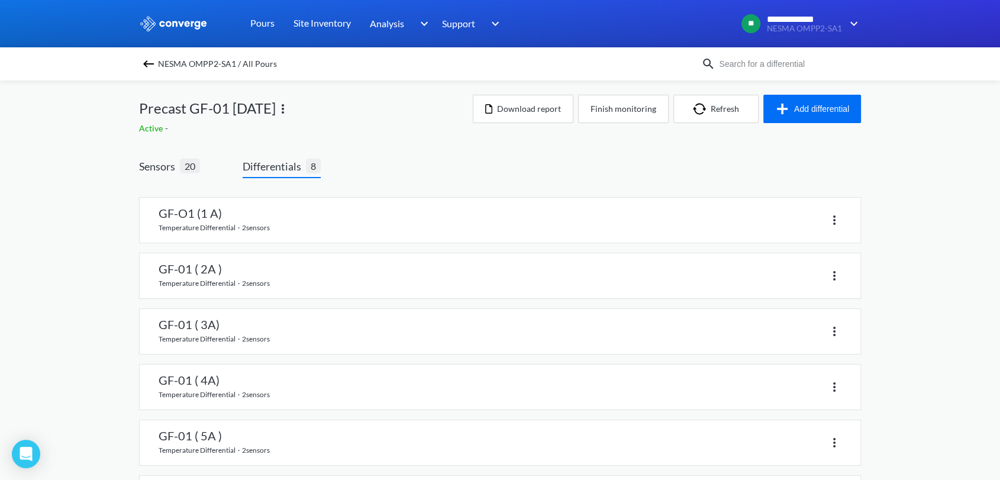
drag, startPoint x: 7, startPoint y: 172, endPoint x: 0, endPoint y: 510, distance: 338.6
